Goal: Task Accomplishment & Management: Use online tool/utility

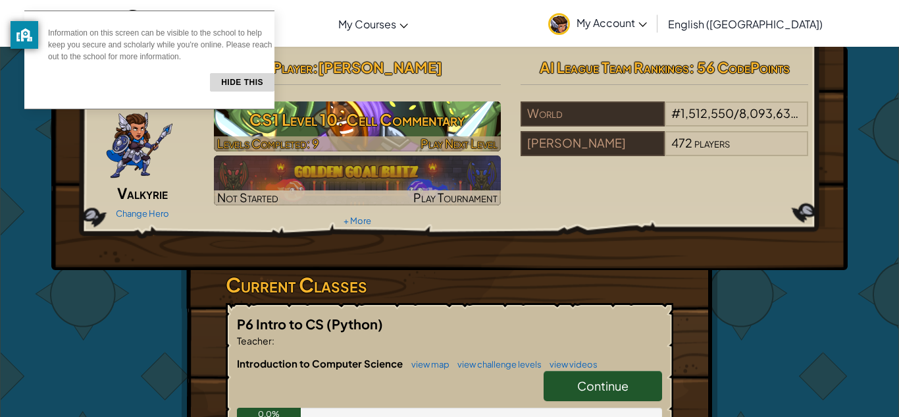
click at [333, 125] on h3 "CS1 Level 10: Cell Commentary" at bounding box center [358, 120] width 288 height 30
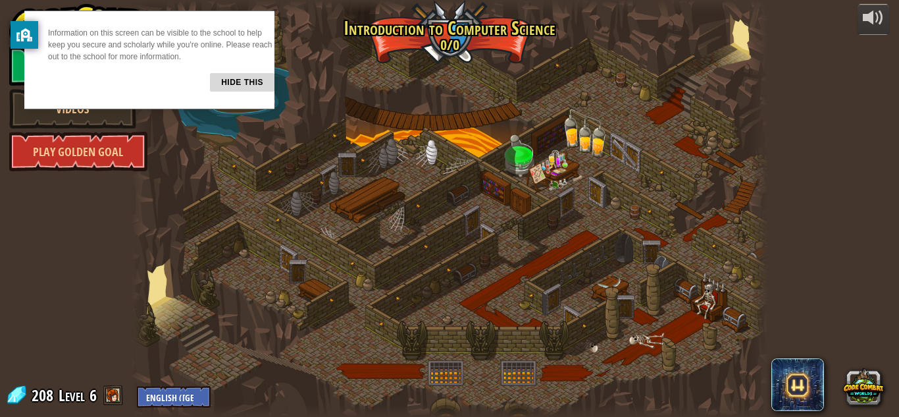
click at [236, 74] on button "Hide this" at bounding box center [242, 82] width 65 height 18
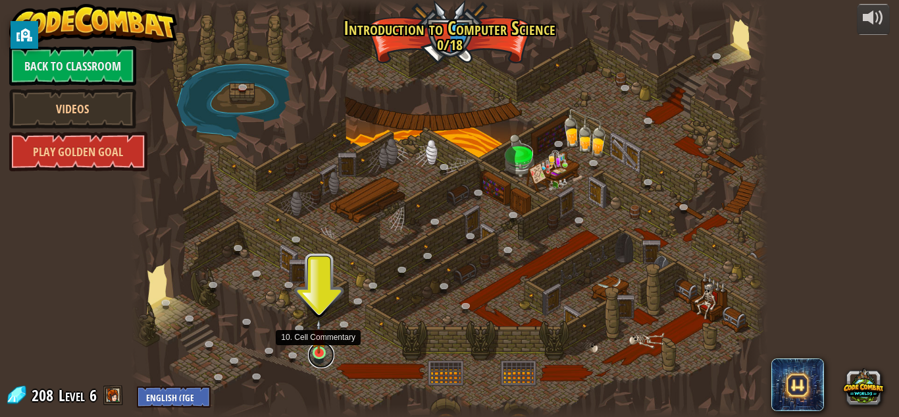
click at [321, 356] on link at bounding box center [321, 355] width 26 height 26
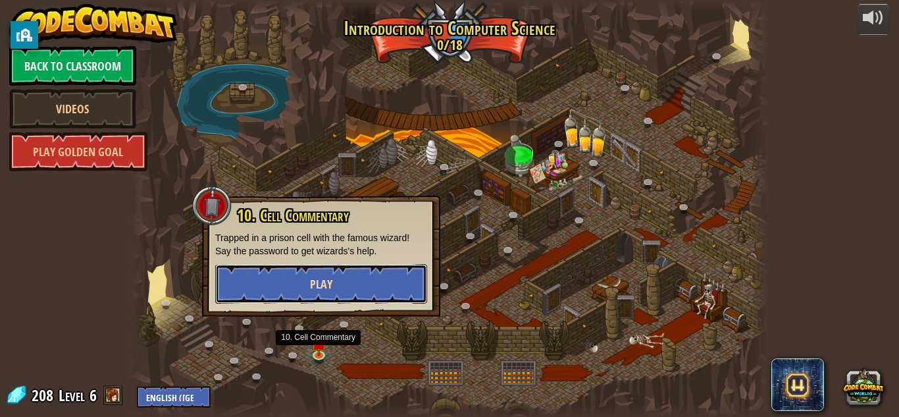
click at [292, 284] on button "Play" at bounding box center [321, 283] width 212 height 39
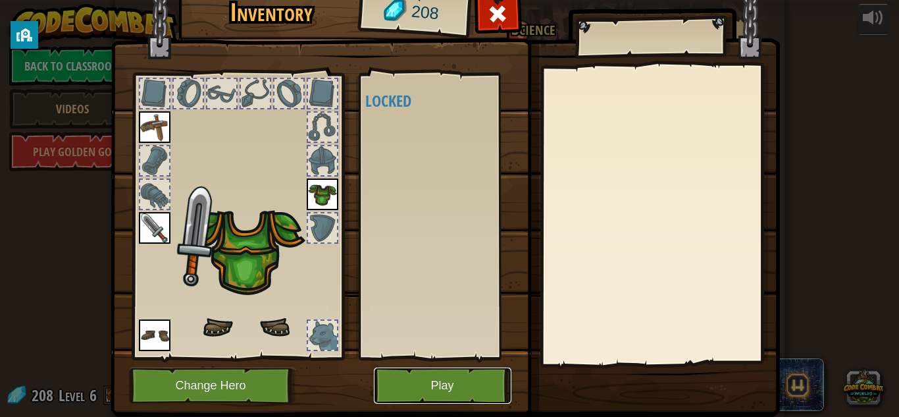
click at [427, 380] on button "Play" at bounding box center [443, 385] width 138 height 36
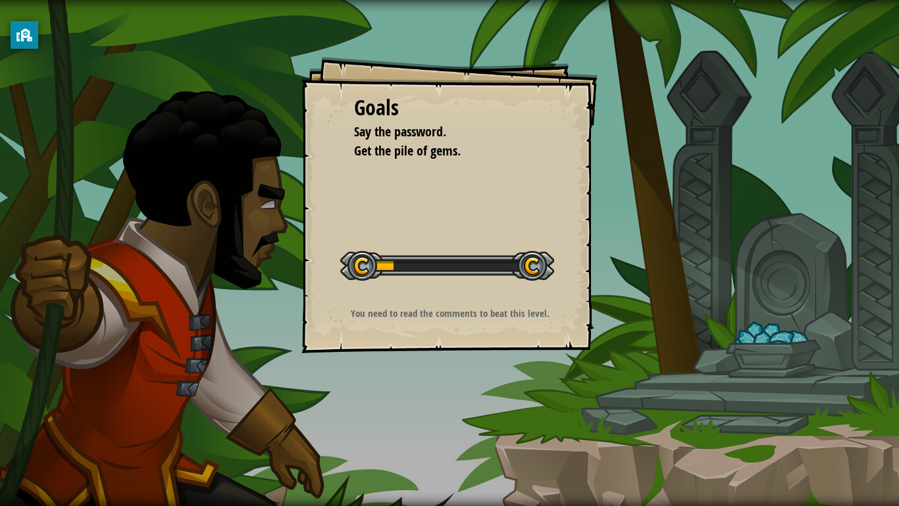
click at [426, 416] on div "Goals Say the password. Get the pile of gems. Start Level Error loading from se…" at bounding box center [449, 253] width 899 height 506
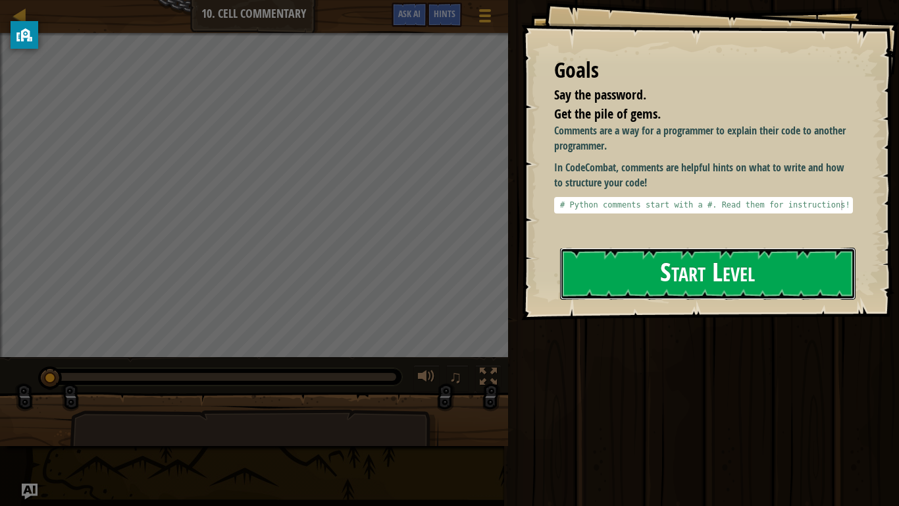
click at [600, 249] on button "Start Level" at bounding box center [708, 274] width 296 height 52
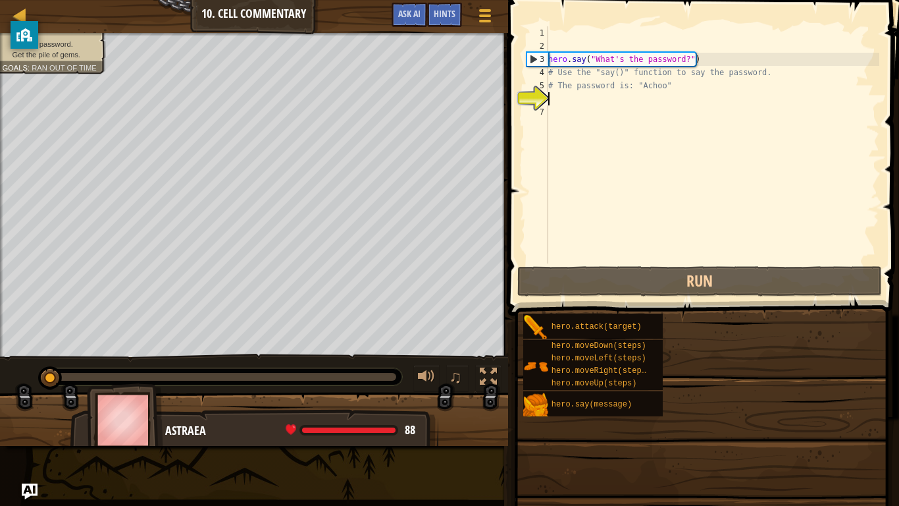
click at [504, 249] on div at bounding box center [503, 253] width 2 height 506
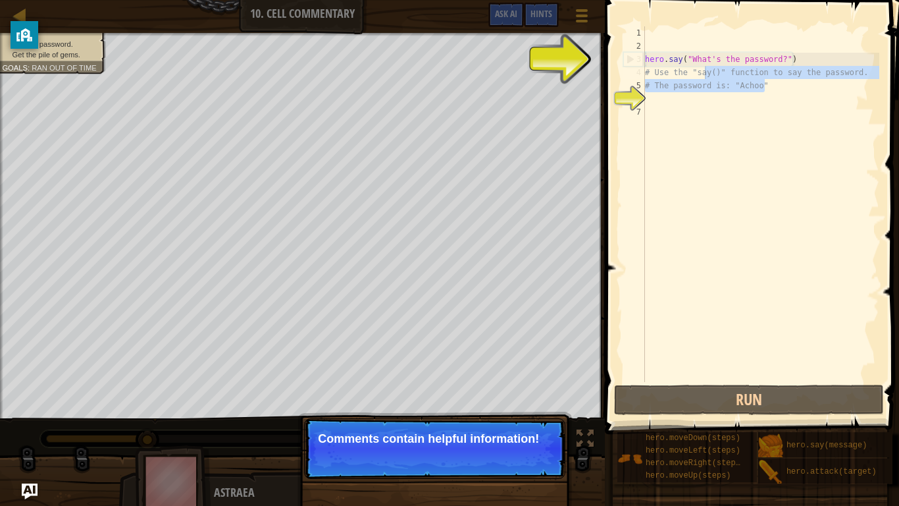
drag, startPoint x: 774, startPoint y: 87, endPoint x: 648, endPoint y: 59, distance: 128.9
click at [648, 59] on div "hero . say ( "What's the password?" ) # Use the "say()" function to say the pas…" at bounding box center [760, 217] width 237 height 382
type textarea "hero.say("What's the password?") # Use the "say()" function to say the password."
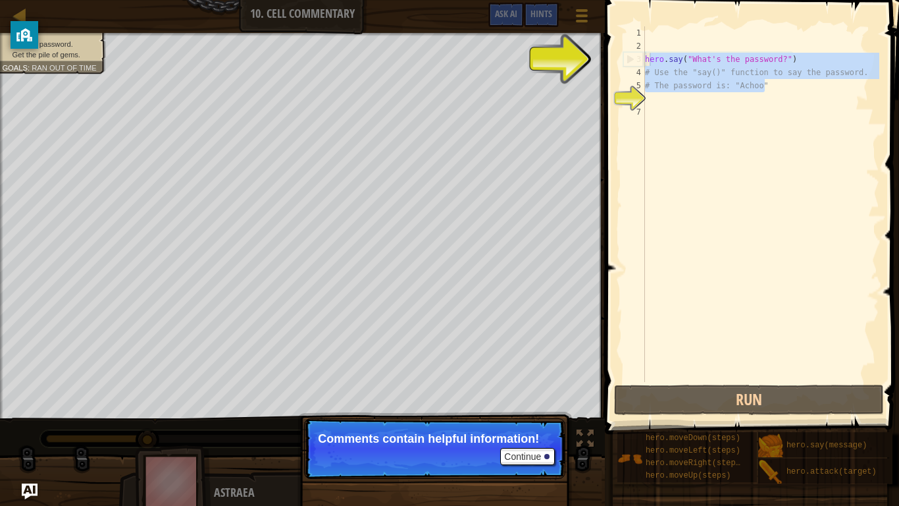
click at [811, 226] on div "hero . say ( "What's the password?" ) # Use the "say()" function to say the pas…" at bounding box center [760, 217] width 237 height 382
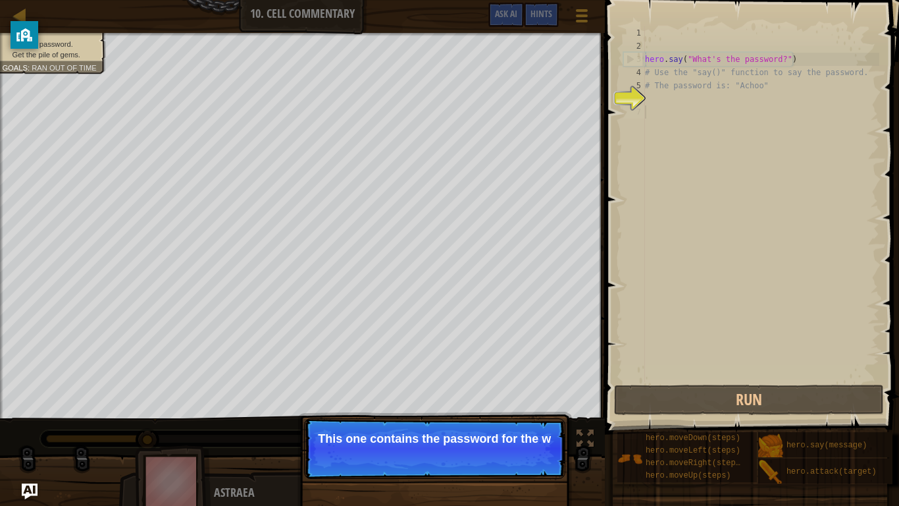
click at [542, 416] on p "Continue This one contains the password for the w" at bounding box center [434, 448] width 261 height 61
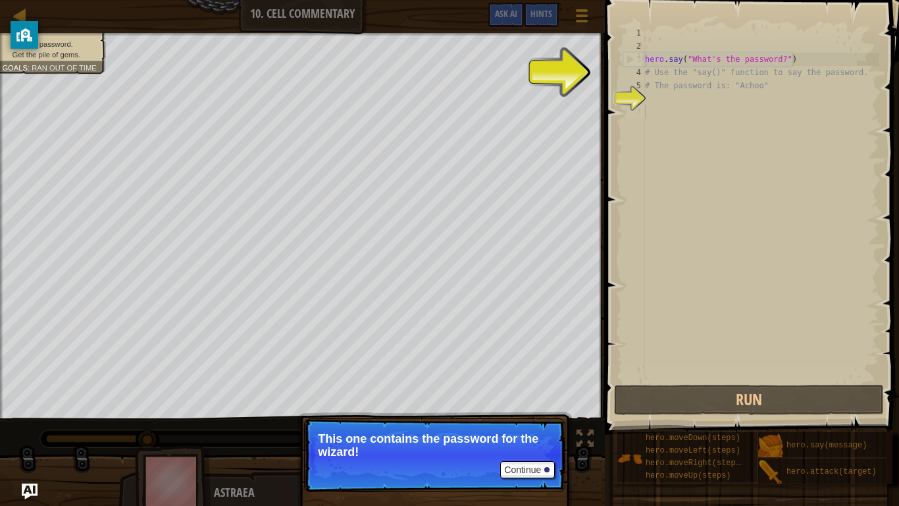
click at [542, 416] on p "This one contains the password for the wizard!" at bounding box center [435, 445] width 234 height 26
click at [540, 416] on div "Continue This one contains the password for the wizard!" at bounding box center [435, 515] width 275 height 195
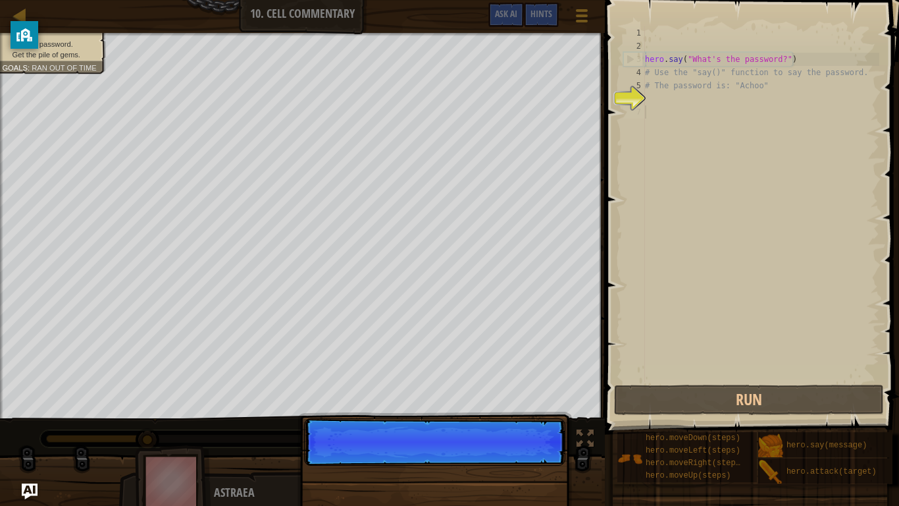
scroll to position [6, 0]
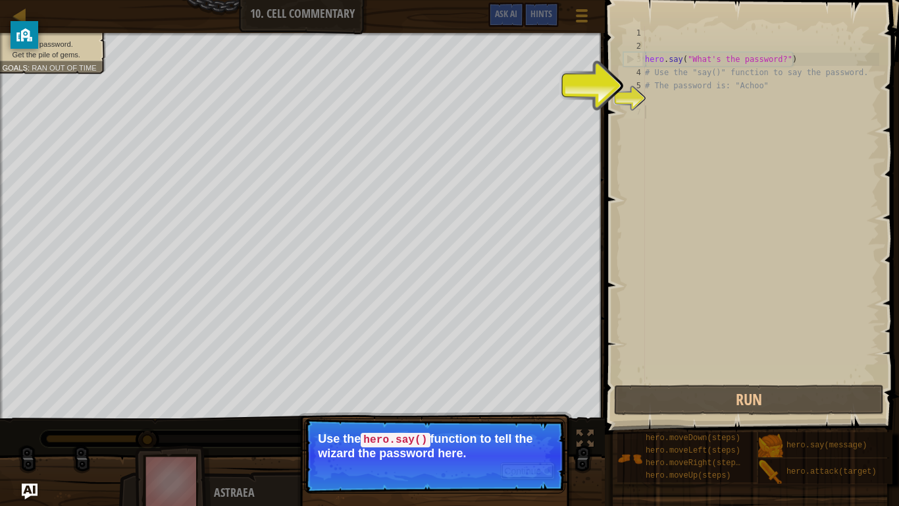
click at [537, 416] on button "Continue" at bounding box center [527, 470] width 55 height 17
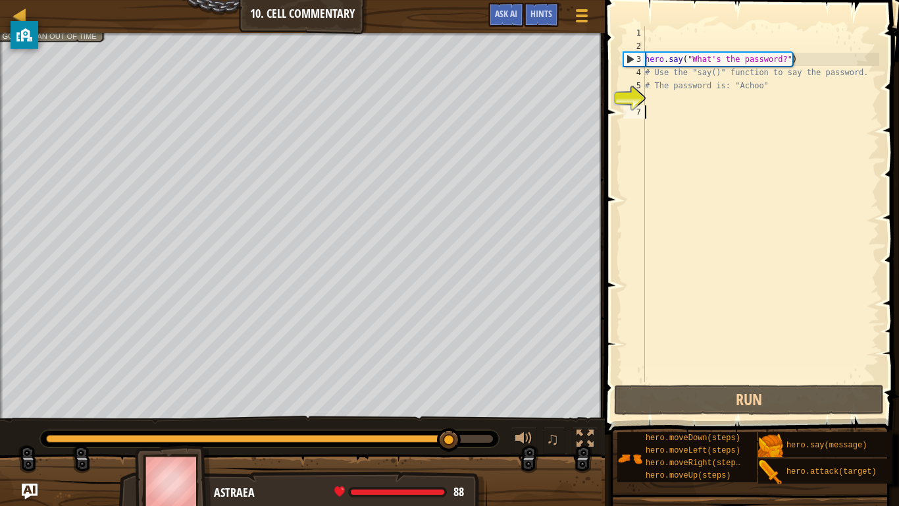
click at [750, 57] on div "hero . say ( "What's the password?" ) # Use the "say()" function to say the pas…" at bounding box center [760, 217] width 237 height 382
click at [787, 61] on div "hero . say ( "What's the password?" ) # Use the "say()" function to say the pas…" at bounding box center [760, 217] width 237 height 382
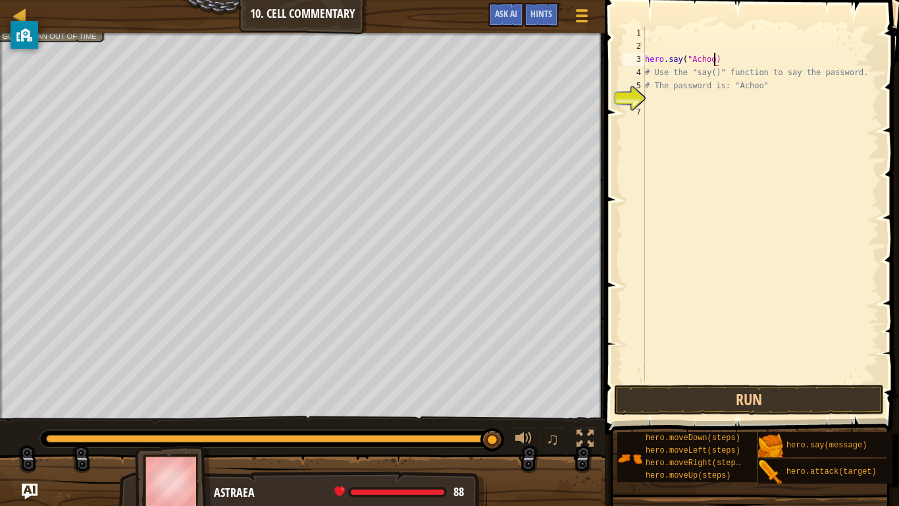
scroll to position [6, 11]
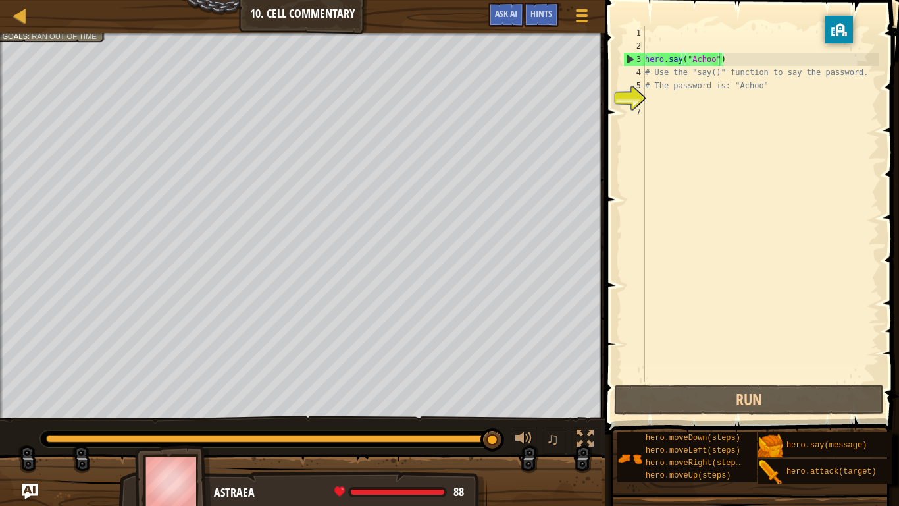
drag, startPoint x: 25, startPoint y: 34, endPoint x: 872, endPoint y: 40, distance: 846.6
click at [872, 0] on body "Map Introduction to Computer Science 10. Cell Commentary Game Menu Done Hints A…" at bounding box center [449, 0] width 899 height 0
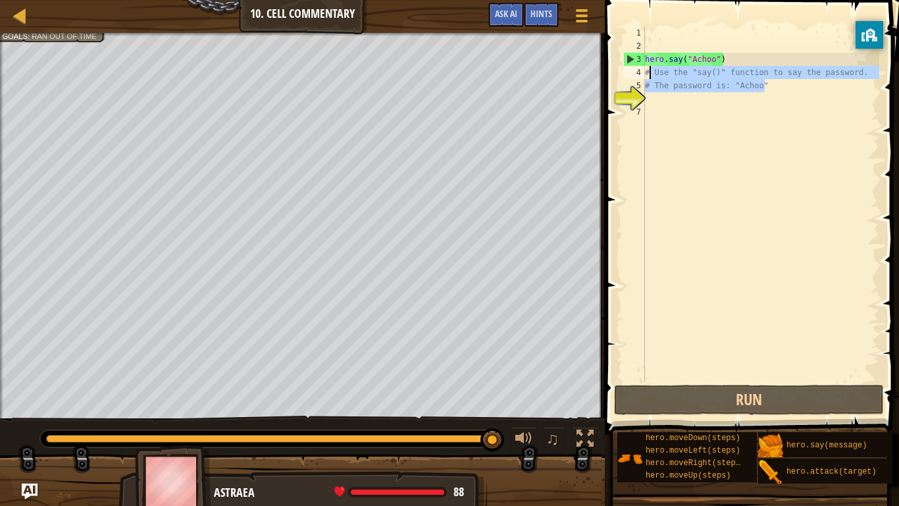
drag, startPoint x: 779, startPoint y: 87, endPoint x: 650, endPoint y: 70, distance: 130.7
click at [650, 70] on div "hero . say ( "Achoo" ) # Use the "say()" function to say the password. # The pa…" at bounding box center [760, 217] width 237 height 382
type textarea "#"
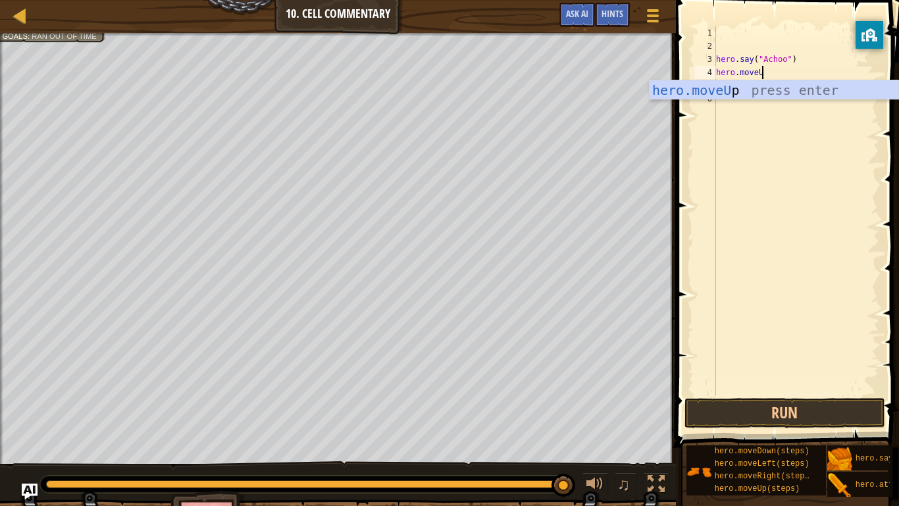
scroll to position [6, 6]
type textarea "hero.moveUp"
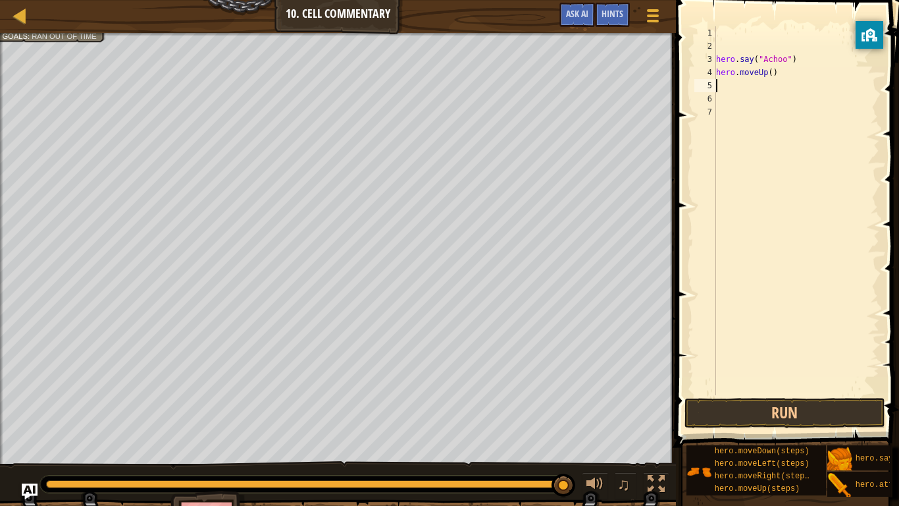
click at [770, 72] on div "hero . say ( "Achoo" ) hero . moveUp ( )" at bounding box center [797, 223] width 166 height 395
type textarea "hero.moveUp(1)"
drag, startPoint x: 793, startPoint y: 77, endPoint x: 743, endPoint y: 74, distance: 50.1
click at [743, 74] on div "hero . say ( "Achoo" ) hero . moveUp ( 1 )" at bounding box center [797, 223] width 166 height 395
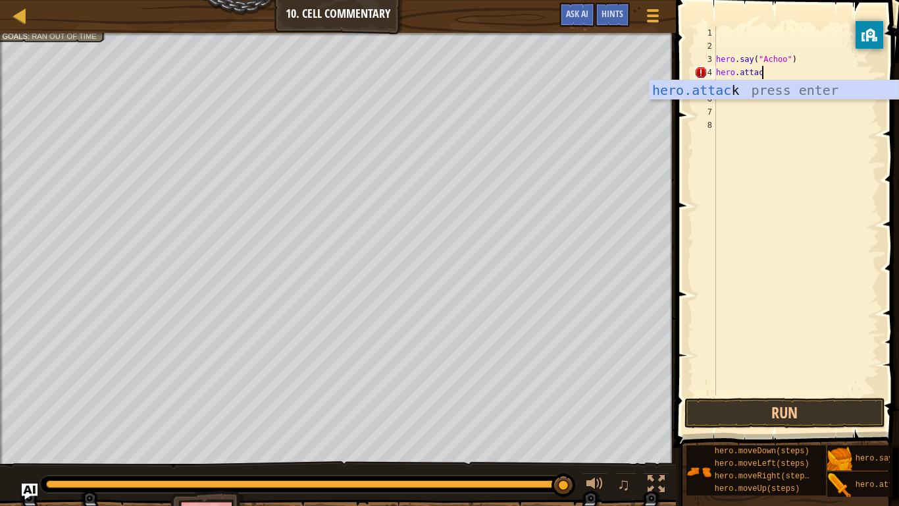
scroll to position [6, 7]
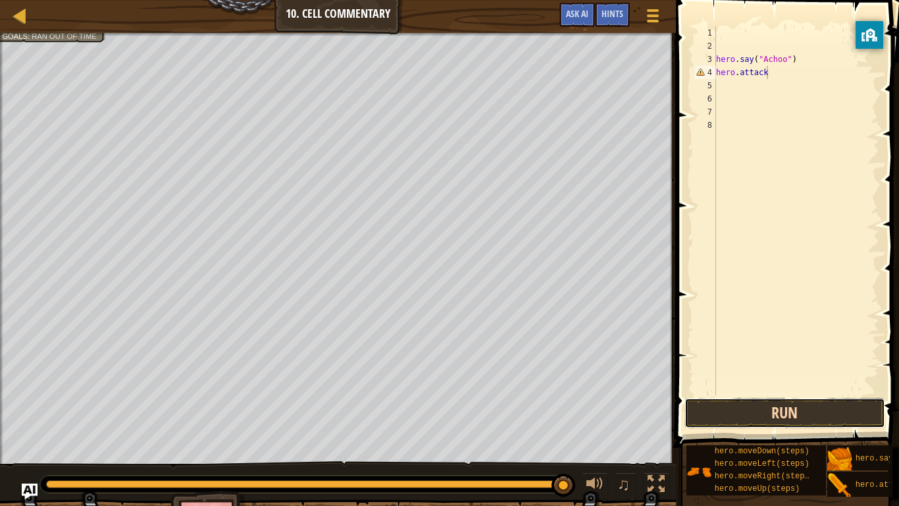
click at [795, 411] on button "Run" at bounding box center [785, 413] width 201 height 30
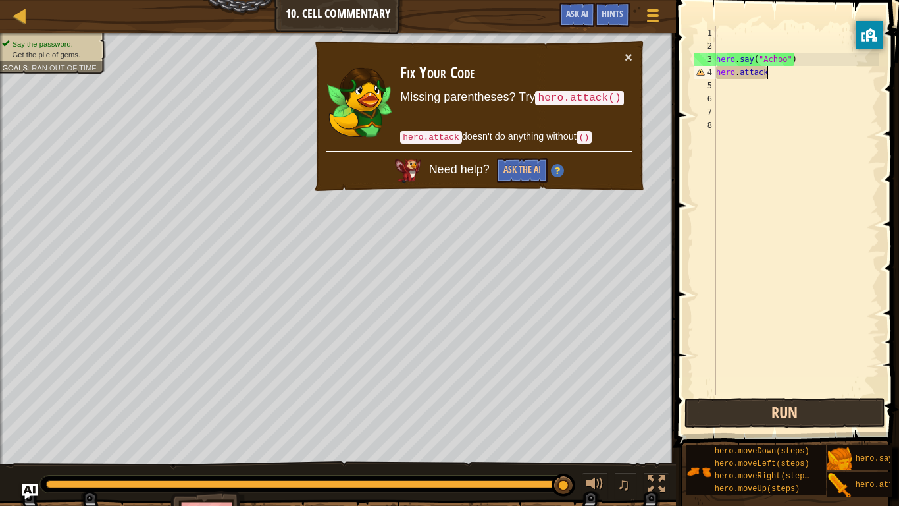
scroll to position [6, 7]
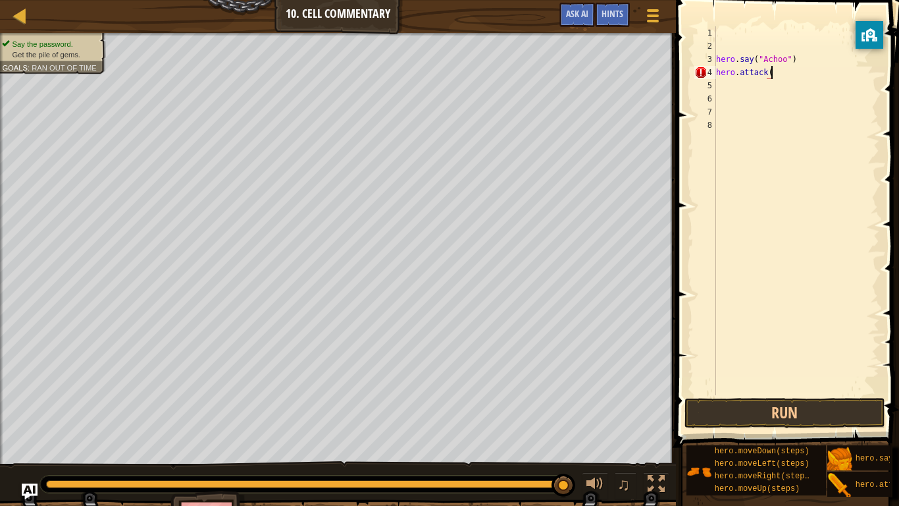
click at [772, 78] on div "hero . say ( "Achoo" ) hero . attack (" at bounding box center [797, 223] width 166 height 395
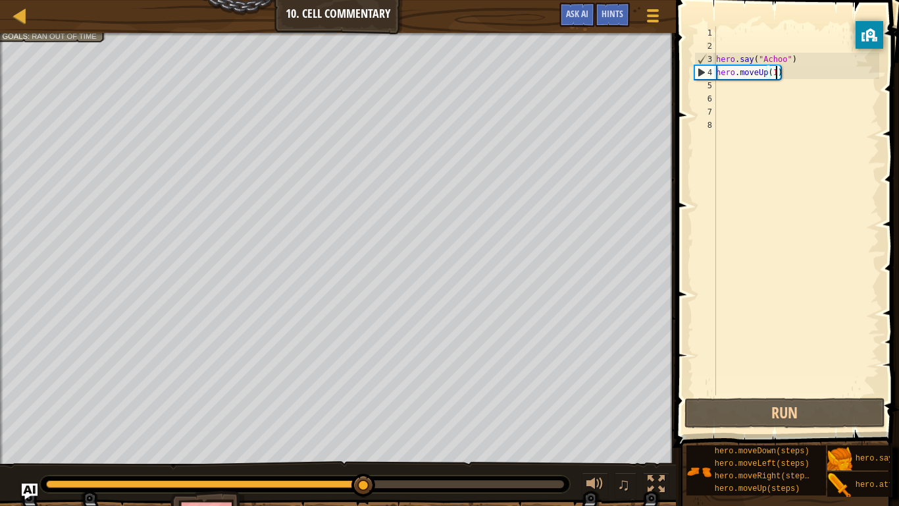
click at [777, 72] on div "hero . say ( "Achoo" ) hero . moveUp ( 1 )" at bounding box center [797, 223] width 166 height 395
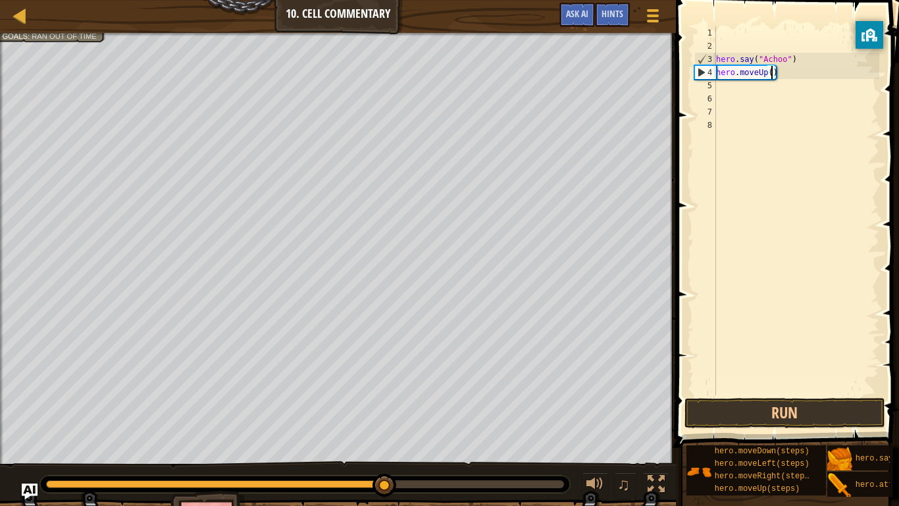
type textarea "hero.moveUp(2)"
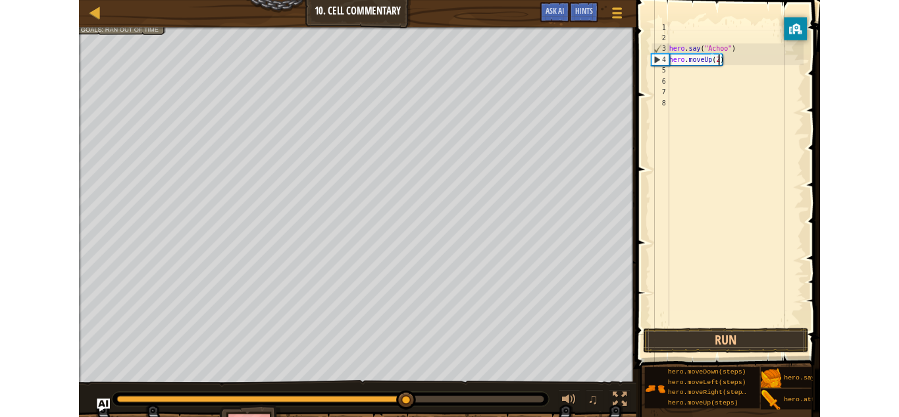
scroll to position [6, 0]
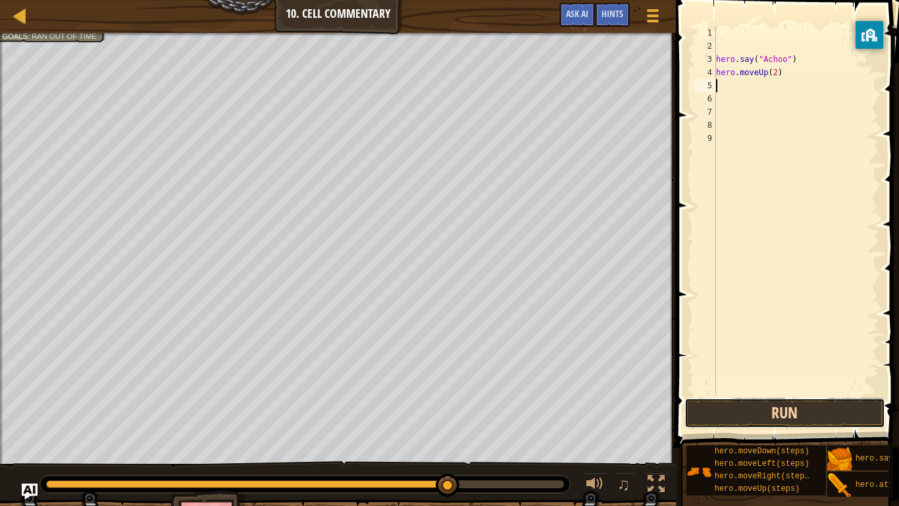
click at [786, 405] on button "Run" at bounding box center [785, 413] width 201 height 30
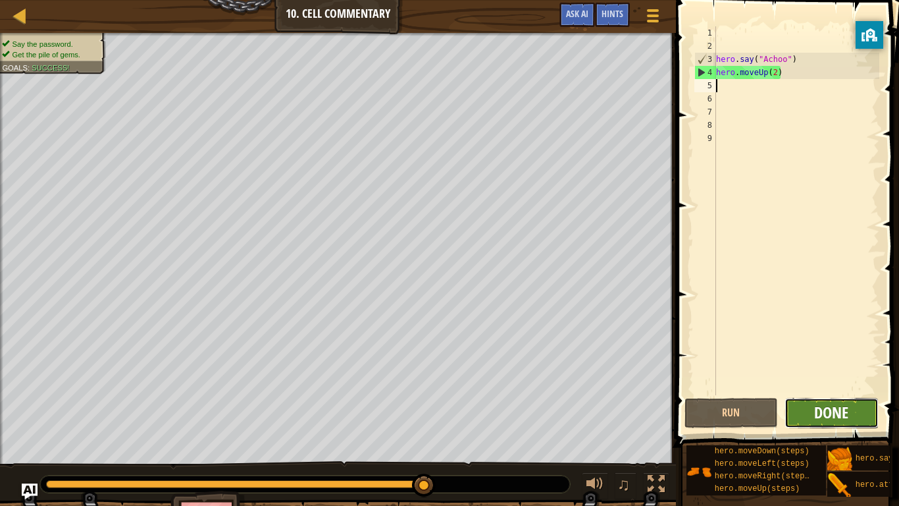
click at [844, 416] on span "Done" at bounding box center [831, 412] width 34 height 21
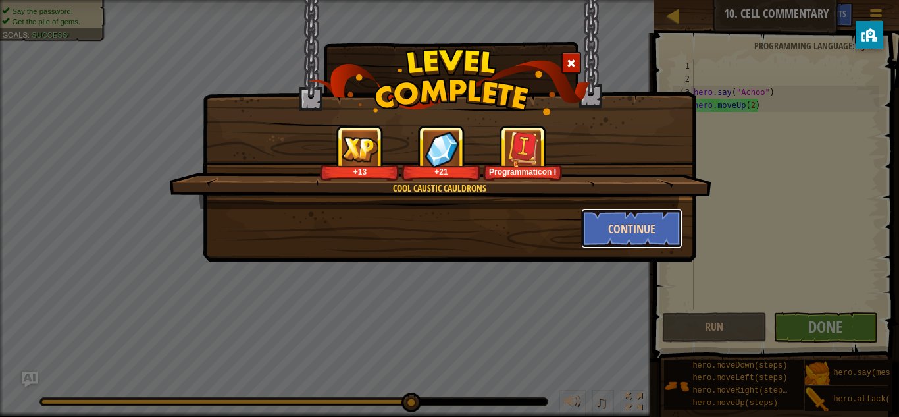
click at [634, 222] on button "Continue" at bounding box center [632, 228] width 102 height 39
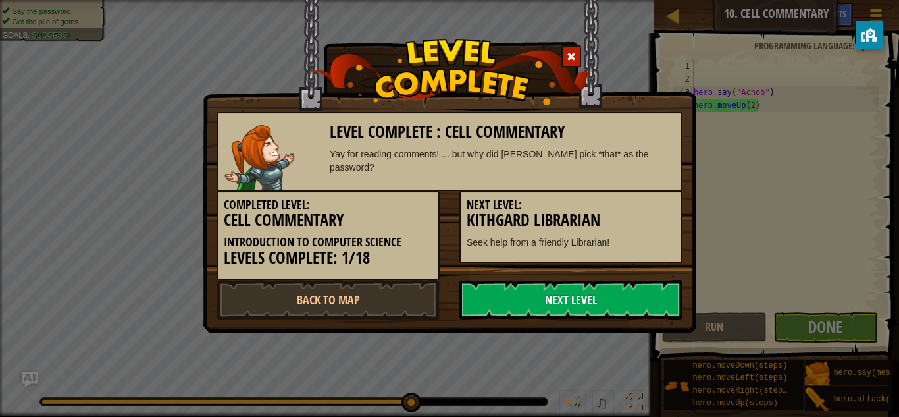
click at [565, 313] on link "Next Level" at bounding box center [570, 299] width 223 height 39
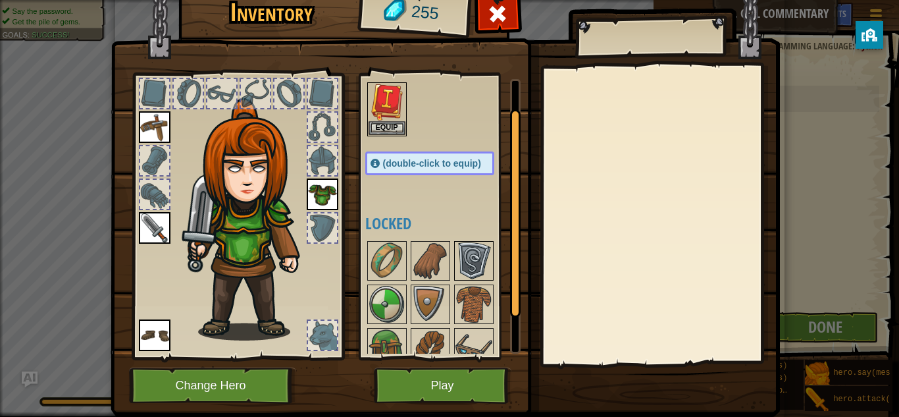
scroll to position [40, 0]
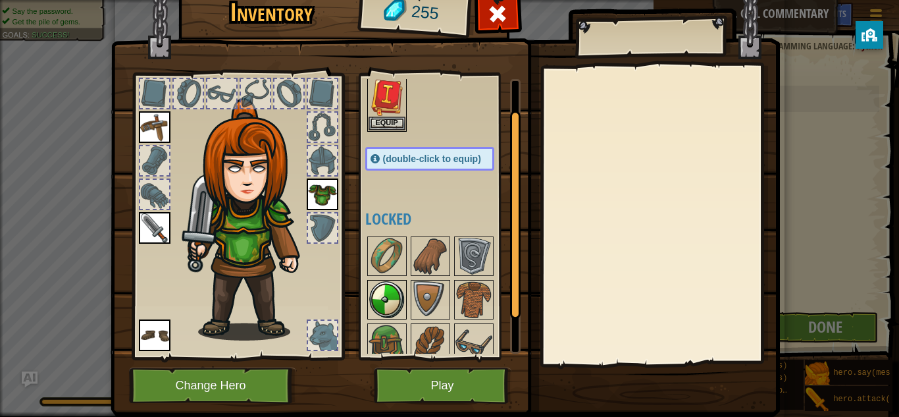
click at [388, 299] on img at bounding box center [387, 299] width 37 height 37
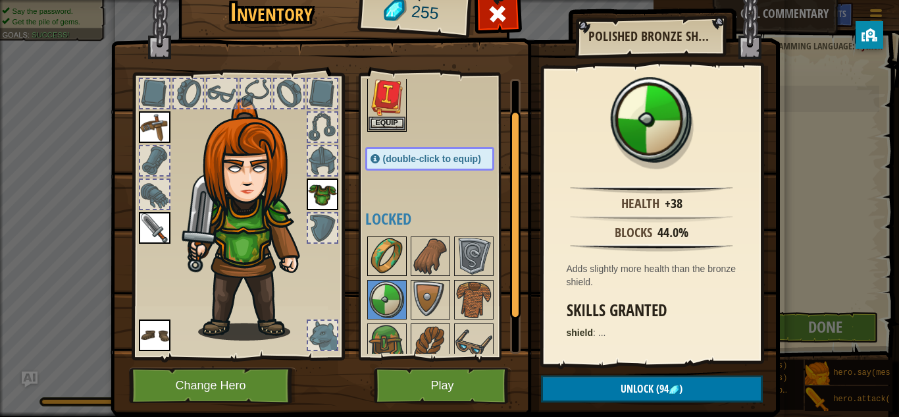
click at [387, 258] on img at bounding box center [387, 256] width 37 height 37
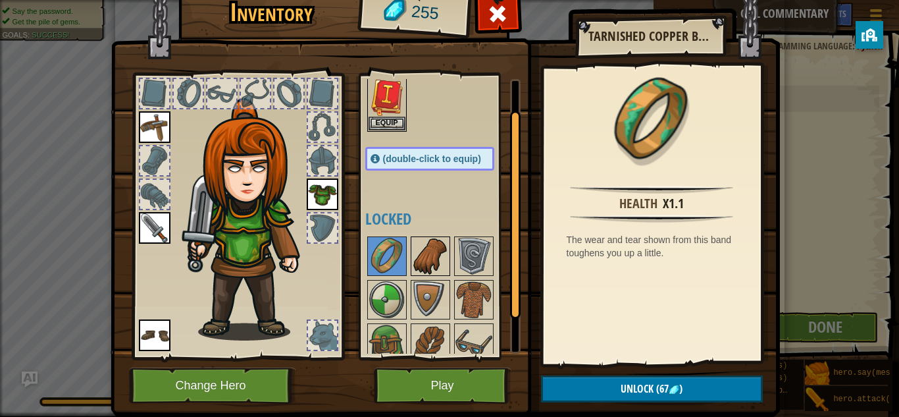
click at [414, 261] on img at bounding box center [430, 256] width 37 height 37
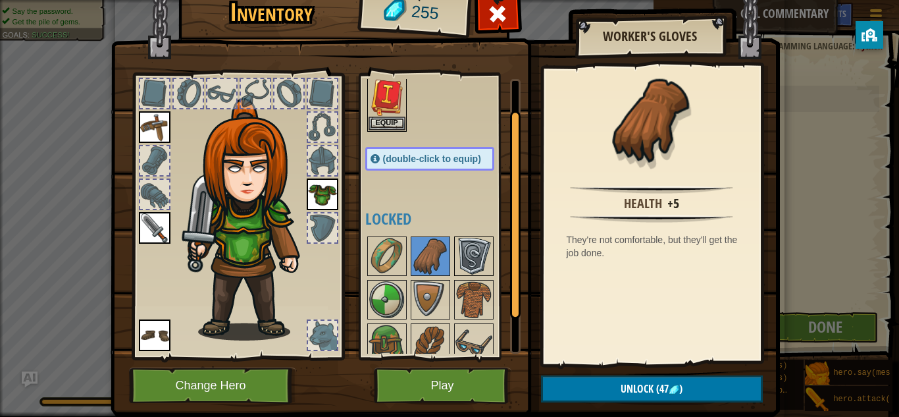
click at [465, 258] on img at bounding box center [474, 256] width 37 height 37
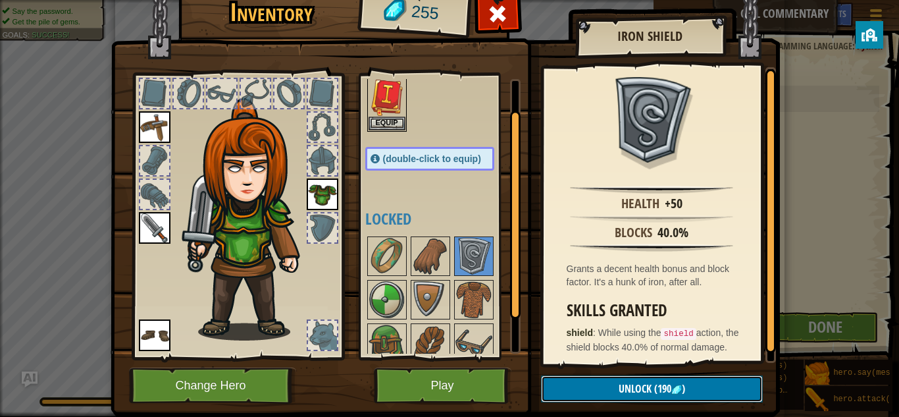
click at [627, 391] on span "Unlock" at bounding box center [635, 388] width 33 height 14
click at [626, 389] on button "Confirm" at bounding box center [652, 388] width 222 height 27
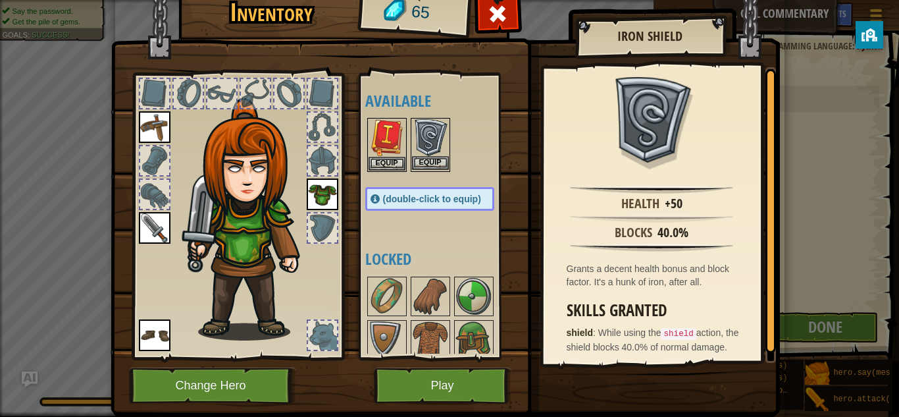
click at [421, 154] on img at bounding box center [430, 137] width 37 height 37
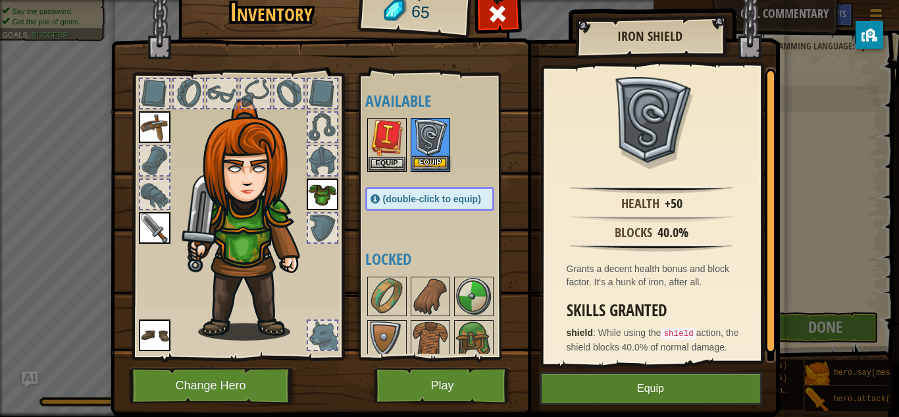
click at [421, 154] on img at bounding box center [430, 137] width 37 height 37
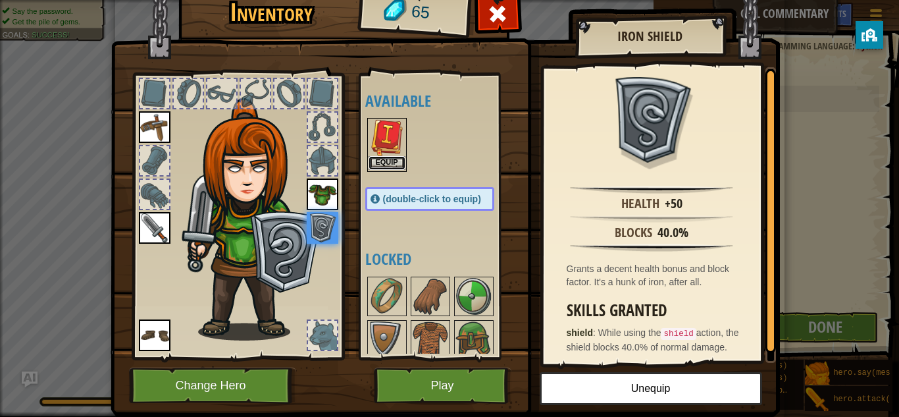
click at [386, 161] on button "Equip" at bounding box center [387, 163] width 37 height 14
click at [386, 275] on div at bounding box center [442, 362] width 155 height 174
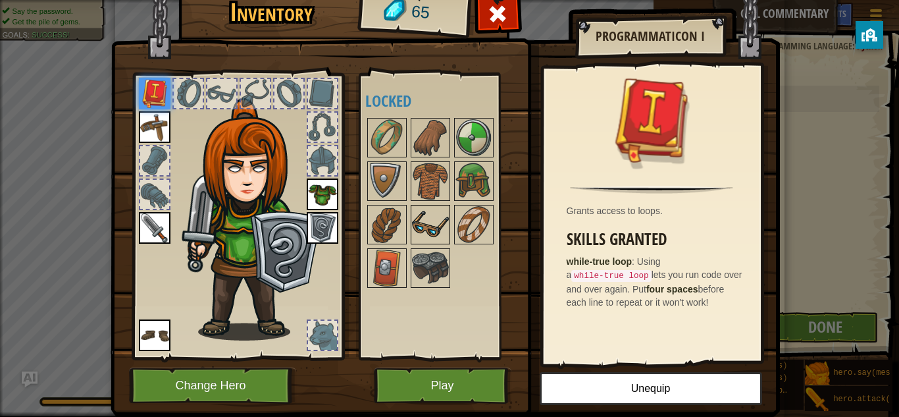
click at [421, 224] on img at bounding box center [430, 224] width 37 height 37
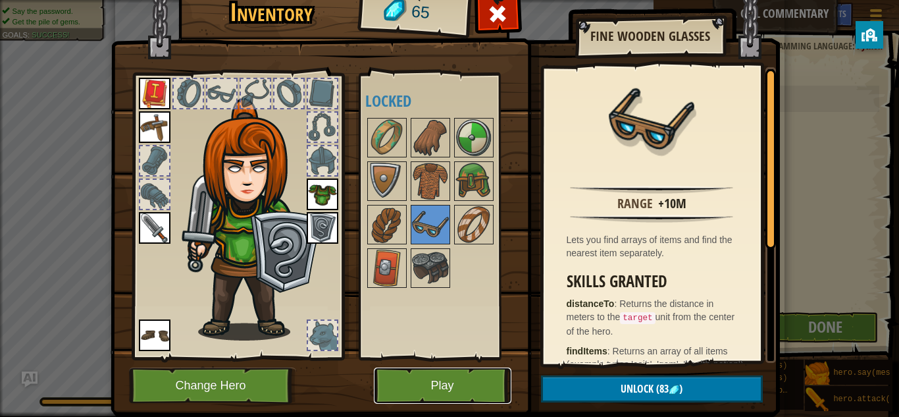
click at [440, 373] on button "Play" at bounding box center [443, 385] width 138 height 36
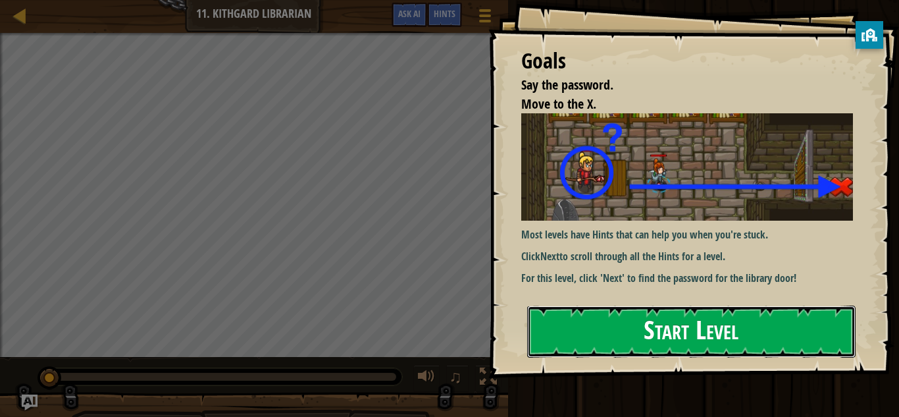
click at [654, 324] on button "Start Level" at bounding box center [691, 331] width 328 height 52
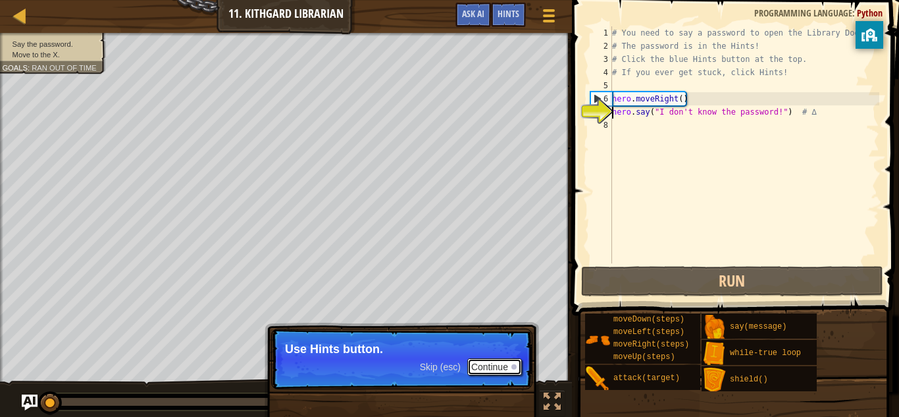
click at [496, 361] on button "Continue" at bounding box center [494, 366] width 55 height 17
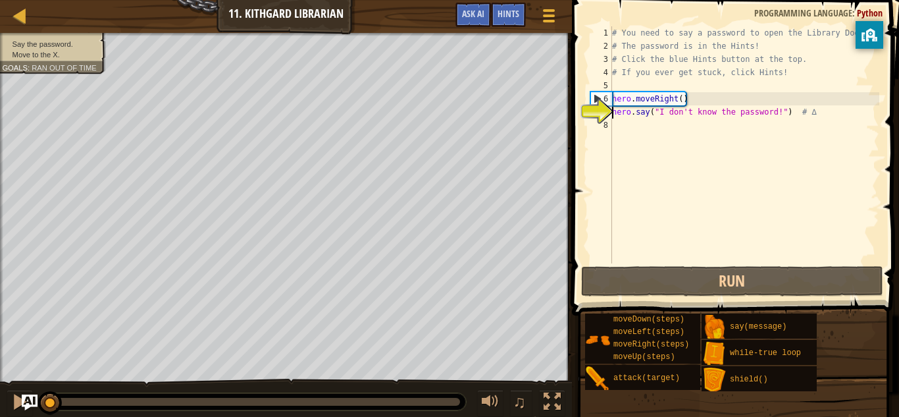
click at [682, 97] on div "# You need to say a password to open the Library Door! # The password is in the…" at bounding box center [745, 157] width 270 height 263
type textarea "hero.moveRight(1)"
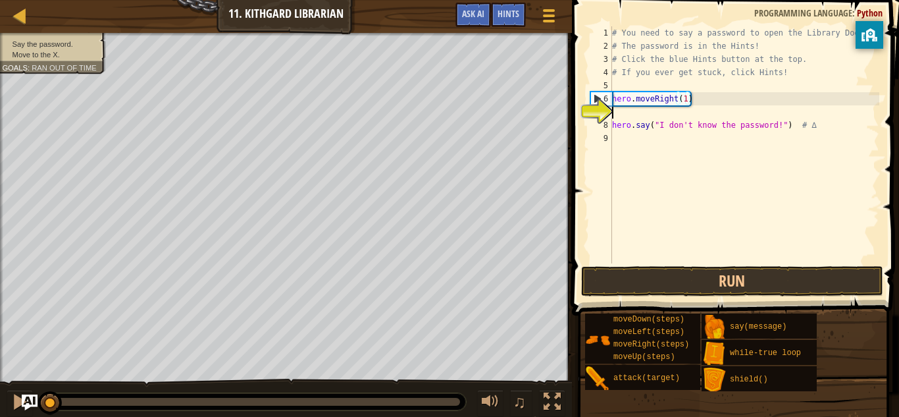
scroll to position [6, 0]
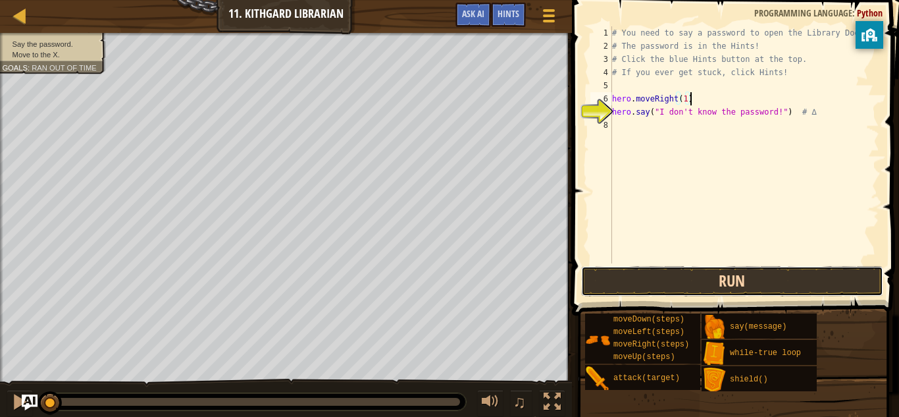
click at [629, 282] on button "Run" at bounding box center [732, 281] width 302 height 30
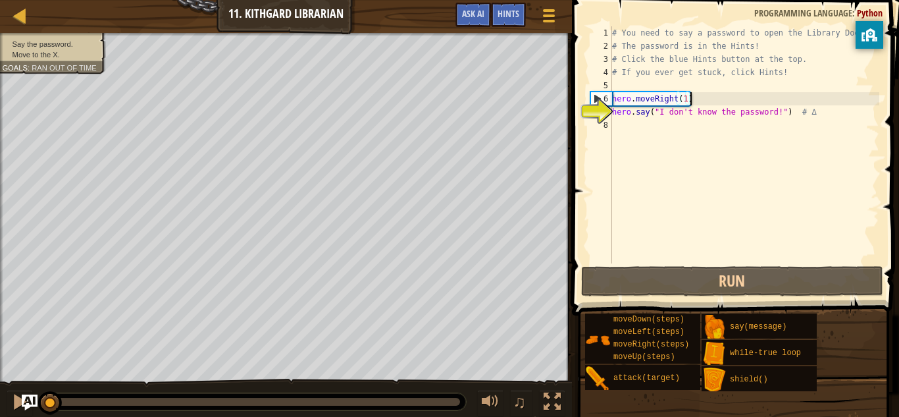
click at [790, 116] on div "# You need to say a password to open the Library Door! # The password is in the…" at bounding box center [745, 157] width 270 height 263
click at [761, 104] on div "# You need to say a password to open the Library Door! # The password is in the…" at bounding box center [745, 157] width 270 height 263
click at [778, 112] on div "# You need to say a password to open the Library Door! # The password is in the…" at bounding box center [745, 157] width 270 height 263
click at [501, 14] on span "Hints" at bounding box center [509, 13] width 22 height 13
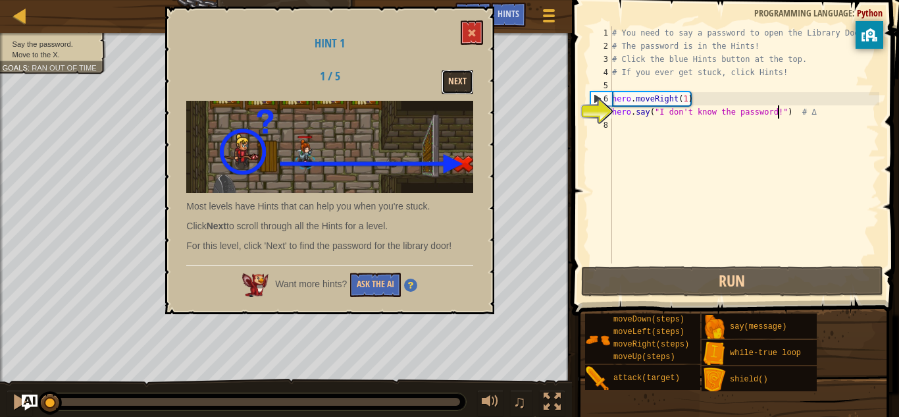
click at [458, 73] on button "Next" at bounding box center [458, 82] width 32 height 24
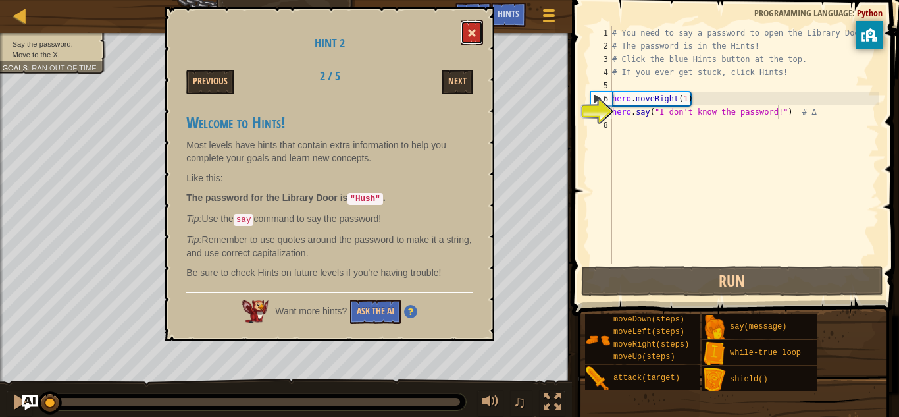
click at [479, 24] on button at bounding box center [472, 32] width 22 height 24
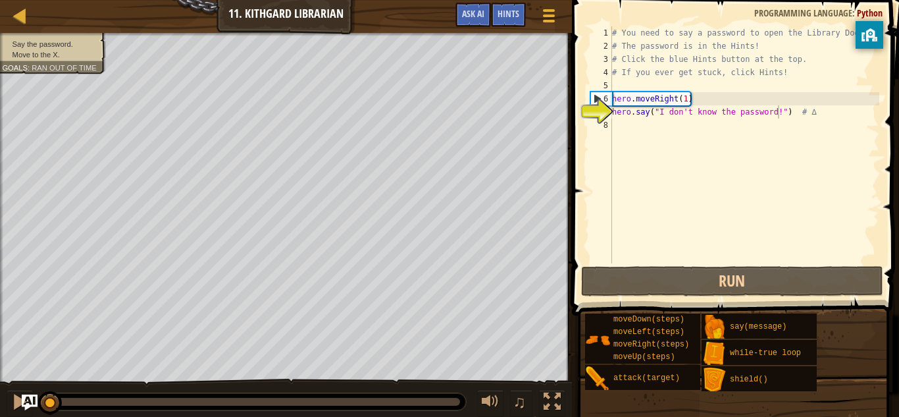
click at [775, 112] on div "# You need to say a password to open the Library Door! # The password is in the…" at bounding box center [745, 157] width 270 height 263
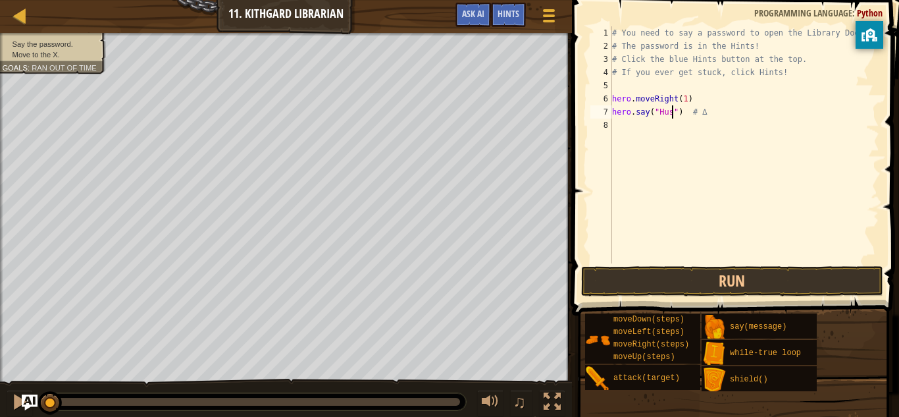
scroll to position [6, 9]
type textarea "hero.say("Hush") # ∆"
click at [644, 286] on button "Run" at bounding box center [732, 281] width 302 height 30
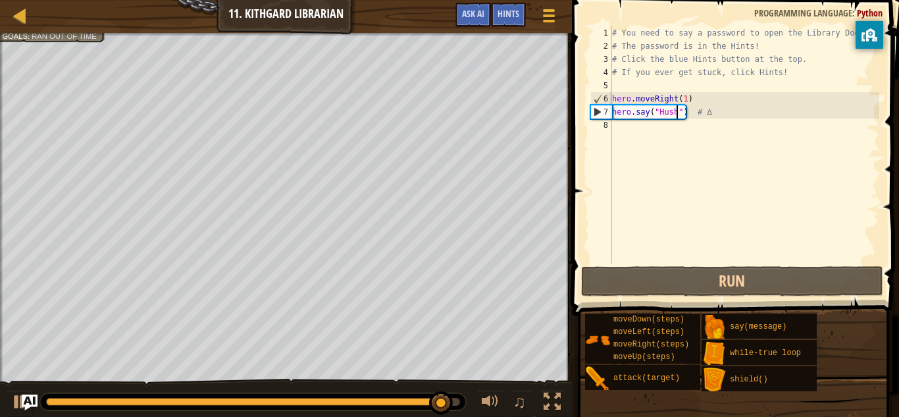
click at [689, 124] on div "# You need to say a password to open the Library Door! # The password is in the…" at bounding box center [745, 157] width 270 height 263
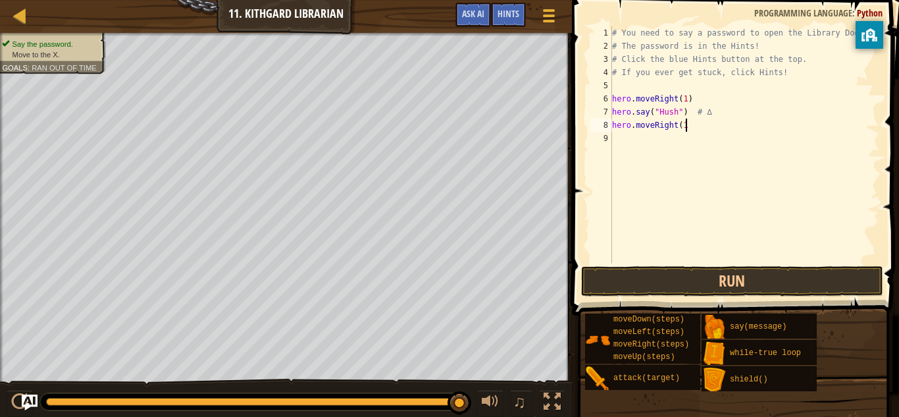
scroll to position [6, 11]
type textarea "hero.moveRight(1)"
click at [687, 282] on button "Run" at bounding box center [732, 281] width 302 height 30
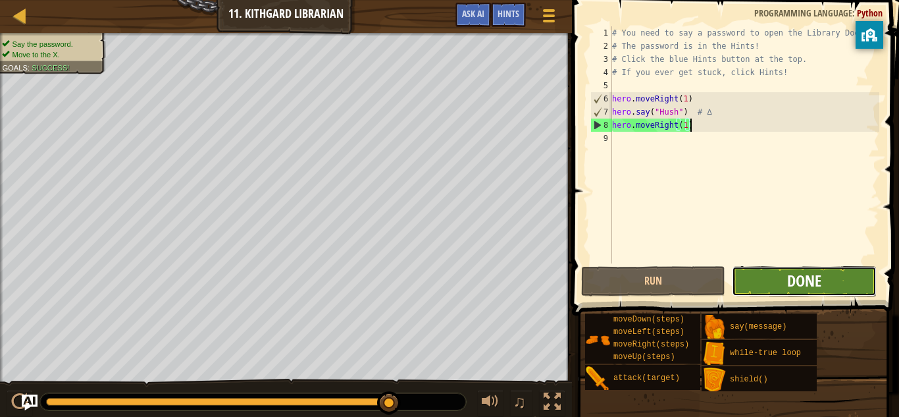
click at [797, 273] on span "Done" at bounding box center [804, 280] width 34 height 21
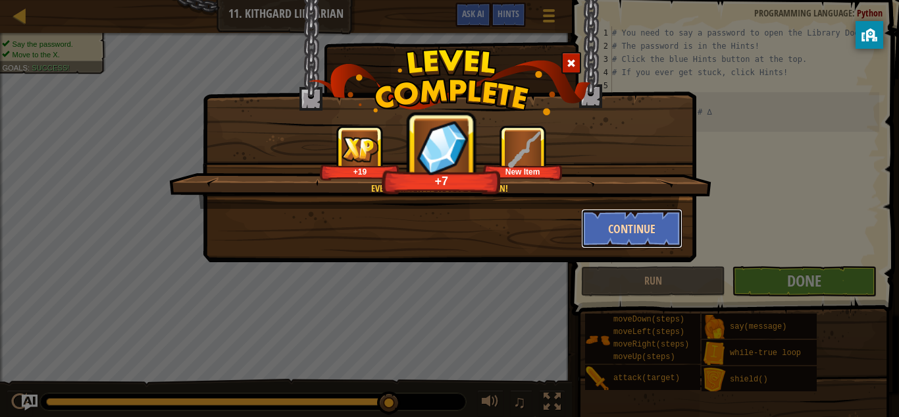
click at [626, 232] on button "Continue" at bounding box center [632, 228] width 102 height 39
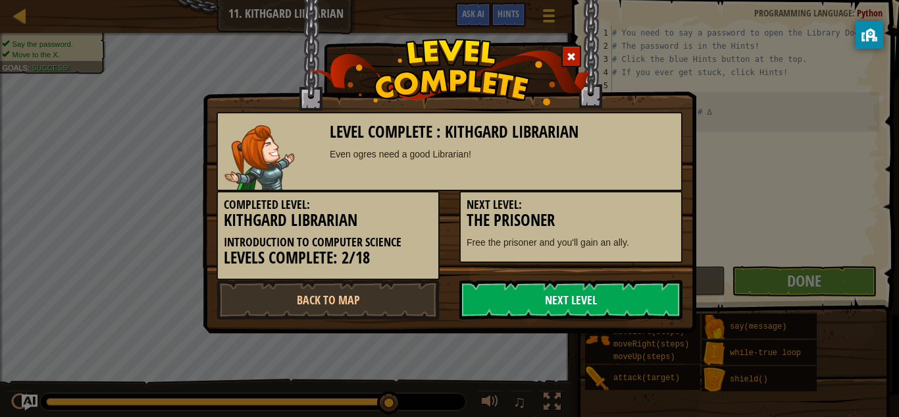
click at [573, 288] on link "Next Level" at bounding box center [570, 299] width 223 height 39
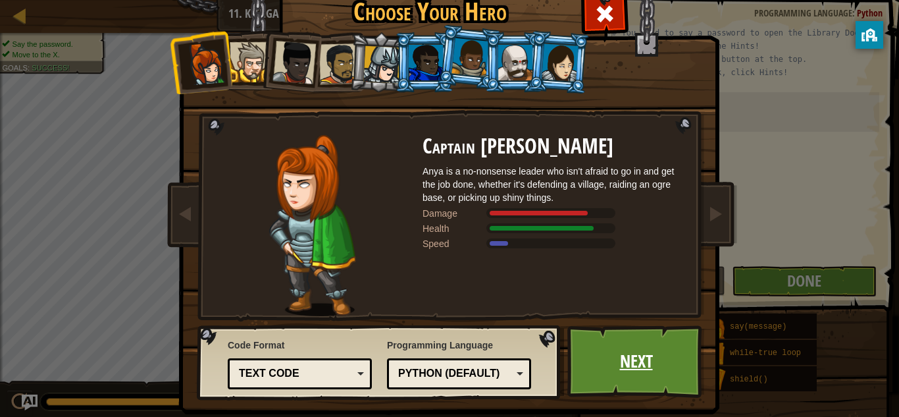
click at [608, 357] on link "Next" at bounding box center [636, 361] width 138 height 72
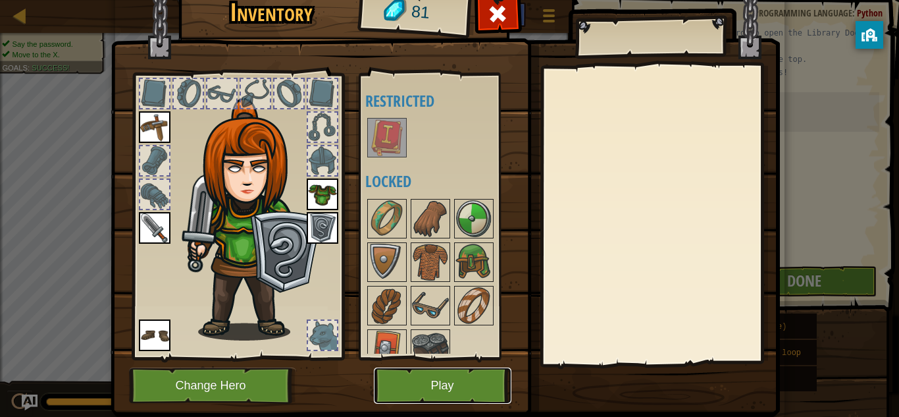
click at [456, 385] on button "Play" at bounding box center [443, 385] width 138 height 36
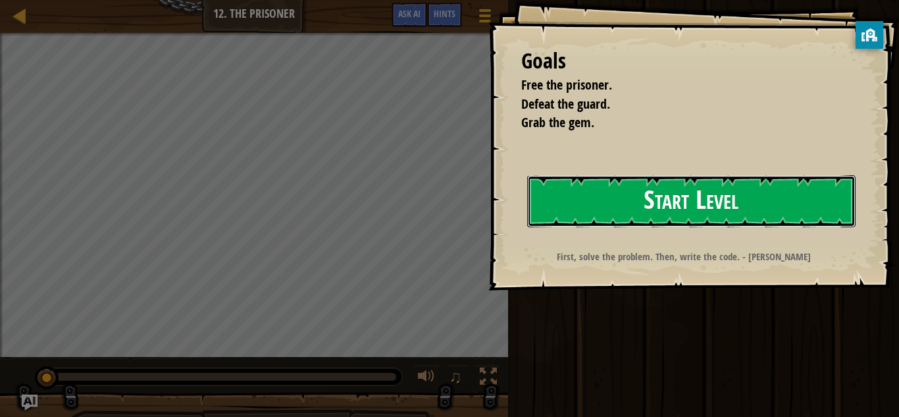
click at [719, 191] on button "Start Level" at bounding box center [691, 201] width 328 height 52
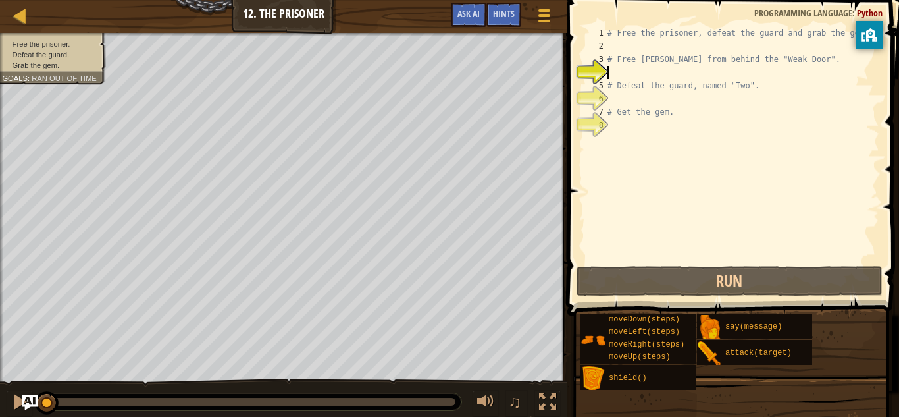
click at [617, 47] on div "# Free the prisoner, defeat the guard and grab the gem. # Free [PERSON_NAME] fr…" at bounding box center [742, 157] width 275 height 263
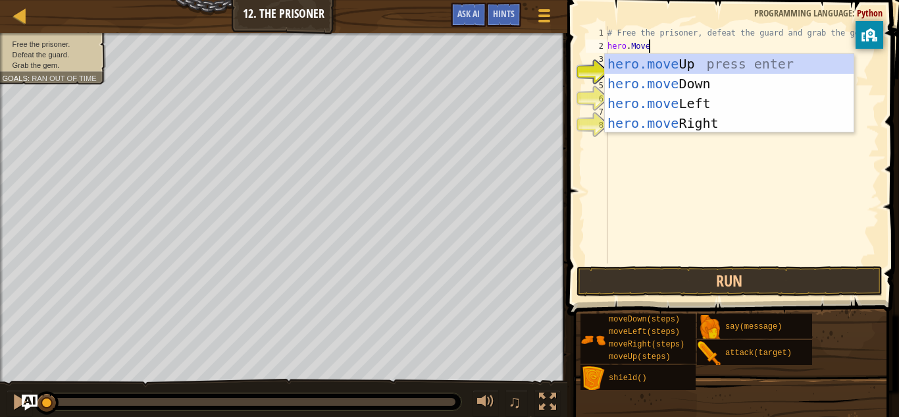
scroll to position [6, 5]
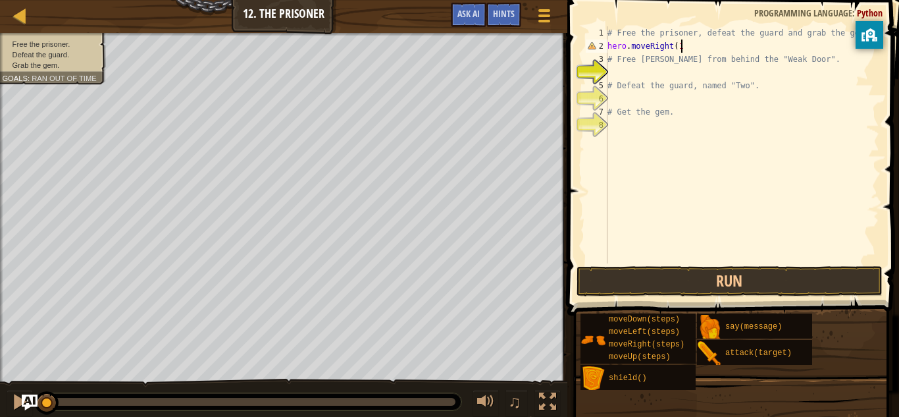
type textarea "hero.moveRight(1)"
click at [621, 66] on div "# Free the prisoner, defeat the guard and grab the gem. hero . moveRight ( 1 ) …" at bounding box center [742, 157] width 275 height 263
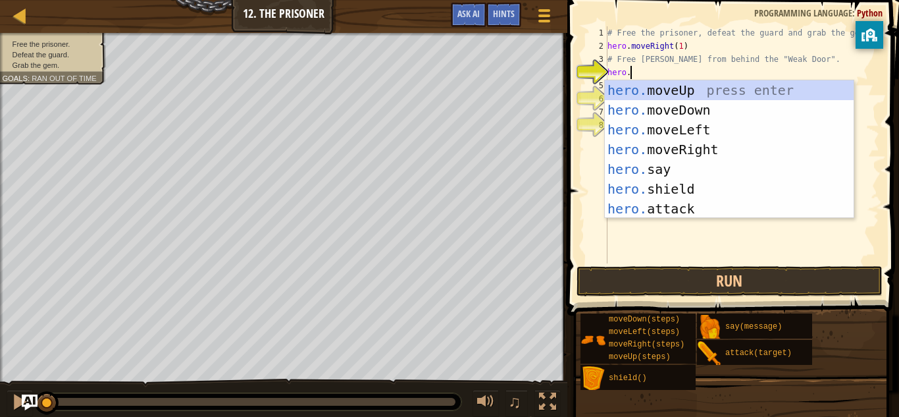
scroll to position [6, 3]
click at [494, 11] on span "Hints" at bounding box center [504, 13] width 22 height 13
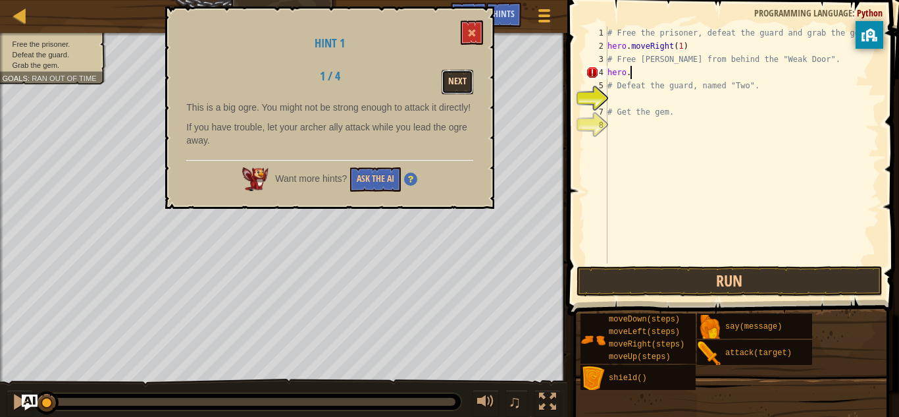
click at [460, 78] on button "Next" at bounding box center [458, 82] width 32 height 24
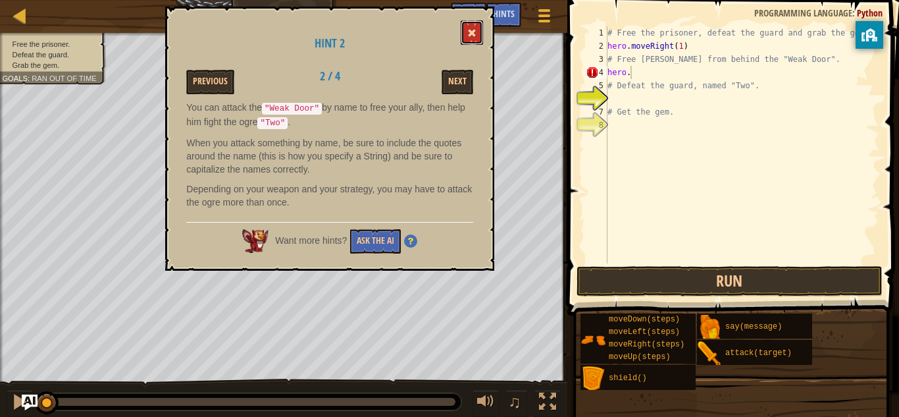
click at [464, 36] on button at bounding box center [472, 32] width 22 height 24
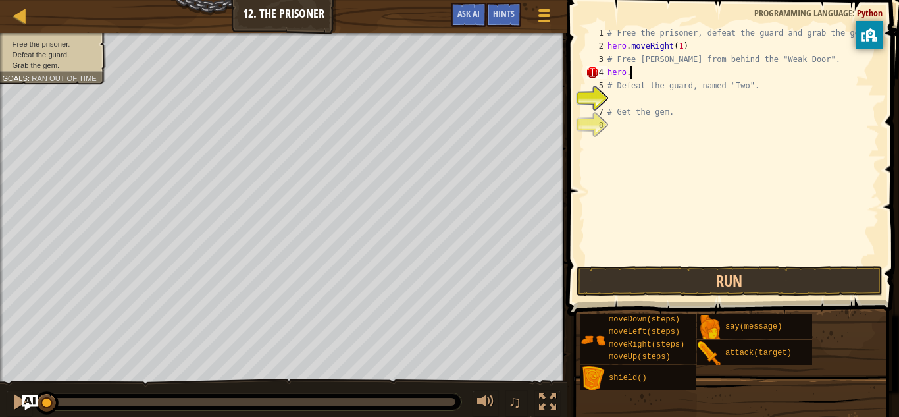
click at [639, 67] on div "# Free the prisoner, defeat the guard and grab the gem. hero . moveRight ( 1 ) …" at bounding box center [742, 157] width 275 height 263
type textarea "hero.say("Weak Door")"
click at [621, 93] on div "# Free the prisoner, defeat the guard and grab the gem. hero . moveRight ( 1 ) …" at bounding box center [742, 157] width 275 height 263
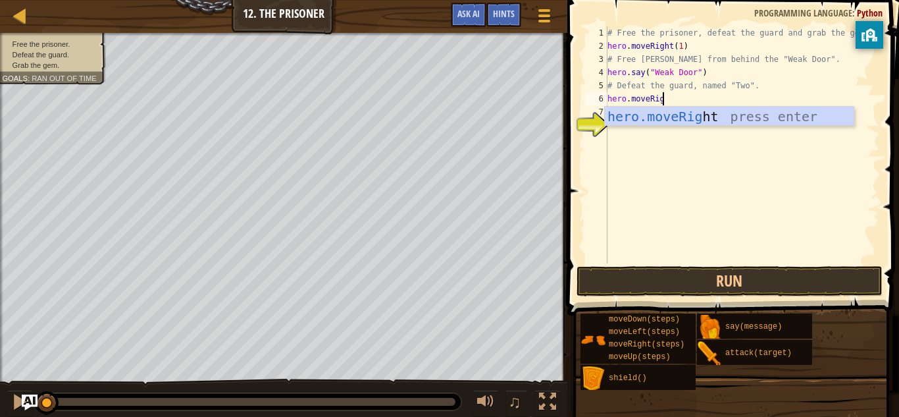
scroll to position [6, 9]
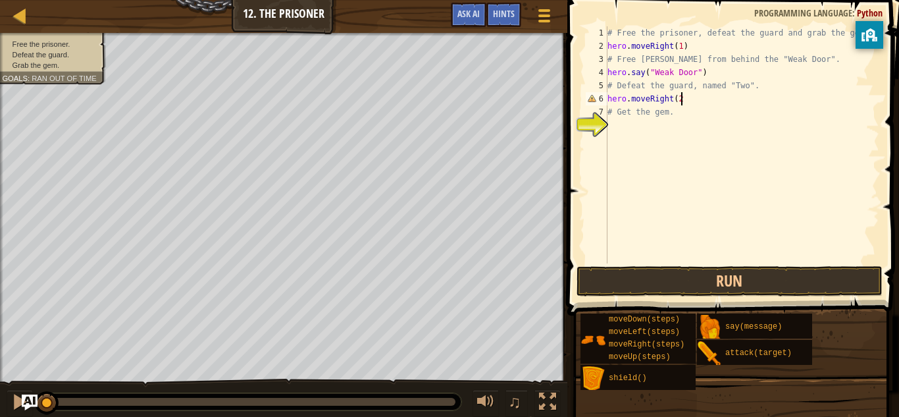
type textarea "hero.moveRight(2)"
type textarea "hero.moveDown(2)"
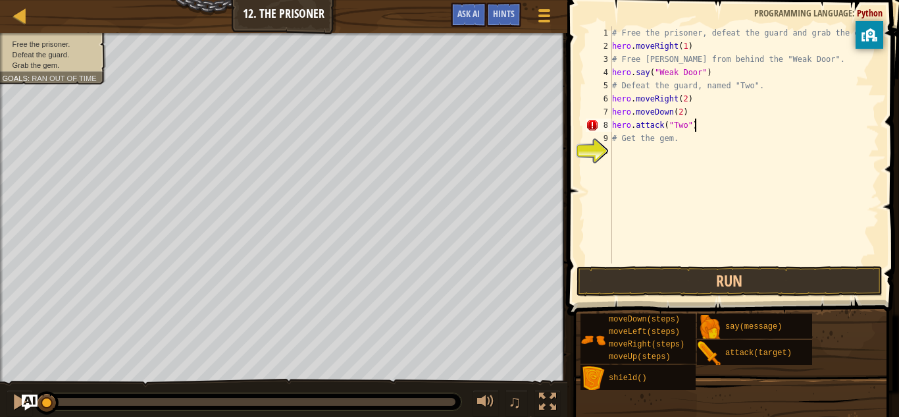
scroll to position [6, 11]
type textarea "hero.attack("Two")(2)"
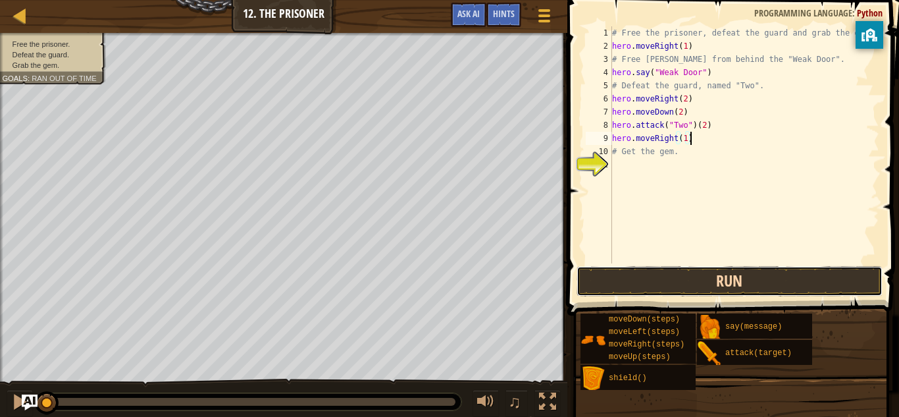
click at [709, 279] on button "Run" at bounding box center [730, 281] width 307 height 30
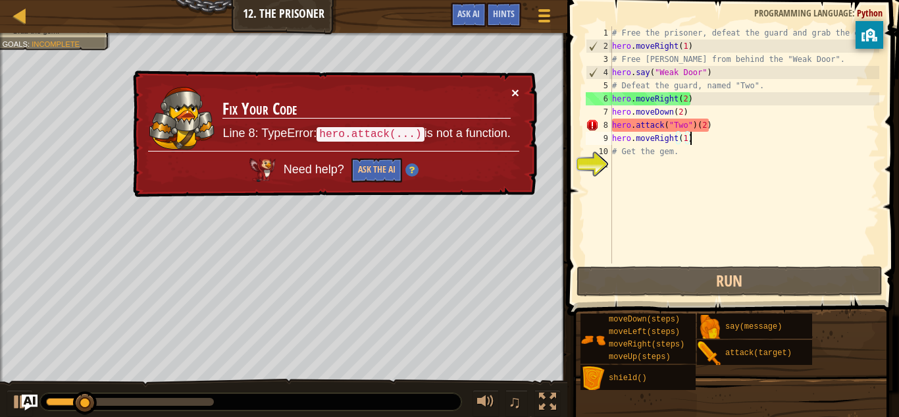
click at [513, 91] on button "×" at bounding box center [515, 93] width 8 height 14
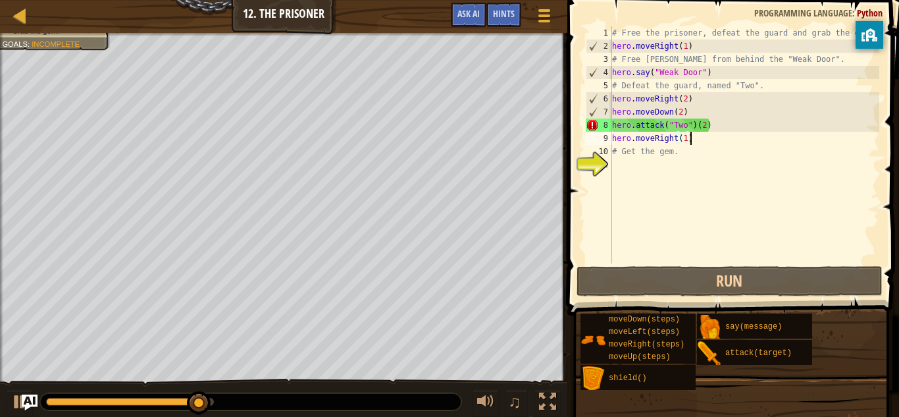
click at [661, 126] on div "# Free the prisoner, defeat the guard and grab the gem. hero . moveRight ( 1 ) …" at bounding box center [745, 157] width 270 height 263
click at [710, 124] on div "# Free the prisoner, defeat the guard and grab the gem. hero . moveRight ( 1 ) …" at bounding box center [745, 157] width 270 height 263
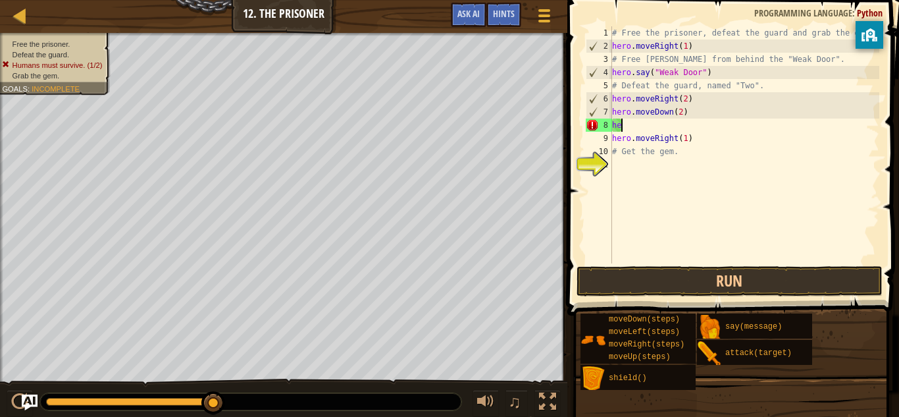
scroll to position [6, 0]
type textarea "h"
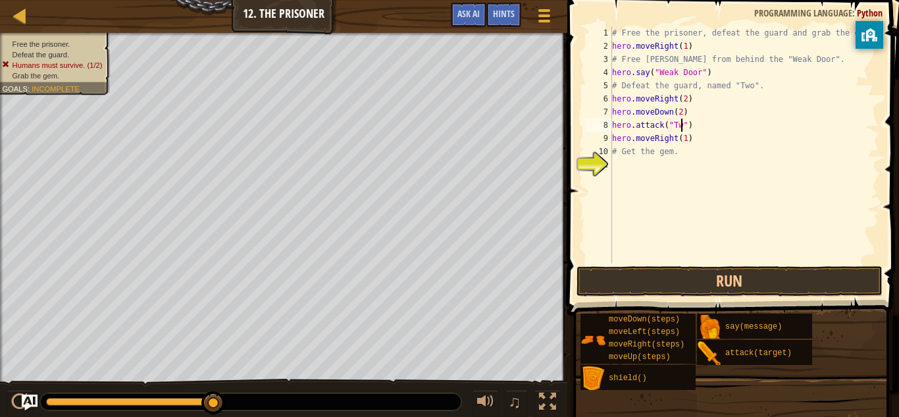
scroll to position [6, 11]
click at [710, 136] on div "# Free the prisoner, defeat the guard and grab the gem. hero . moveRight ( 1 ) …" at bounding box center [745, 157] width 270 height 263
click at [645, 289] on button "Run" at bounding box center [730, 281] width 307 height 30
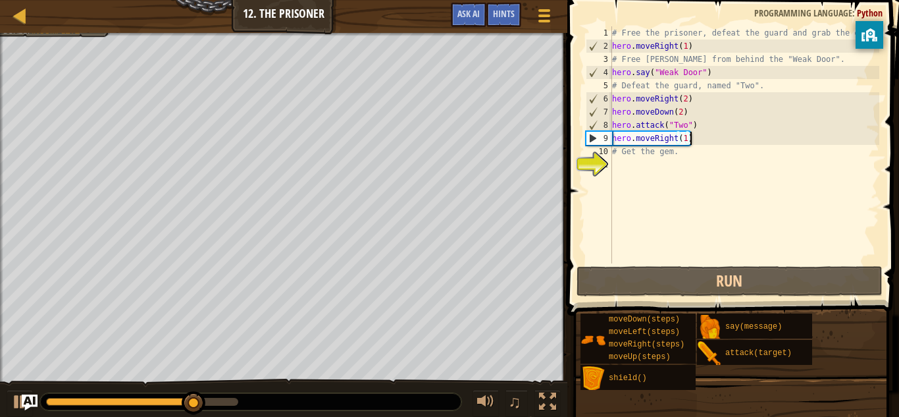
click at [701, 125] on div "# Free the prisoner, defeat the guard and grab the gem. hero . moveRight ( 1 ) …" at bounding box center [745, 157] width 270 height 263
type textarea "hero.attack("Two")"
drag, startPoint x: 698, startPoint y: 126, endPoint x: 614, endPoint y: 123, distance: 84.3
click at [614, 123] on div "# Free the prisoner, defeat the guard and grab the gem. hero . moveRight ( 1 ) …" at bounding box center [745, 157] width 270 height 263
click at [707, 124] on div "# Free the prisoner, defeat the guard and grab the gem. hero . moveRight ( 1 ) …" at bounding box center [745, 144] width 270 height 237
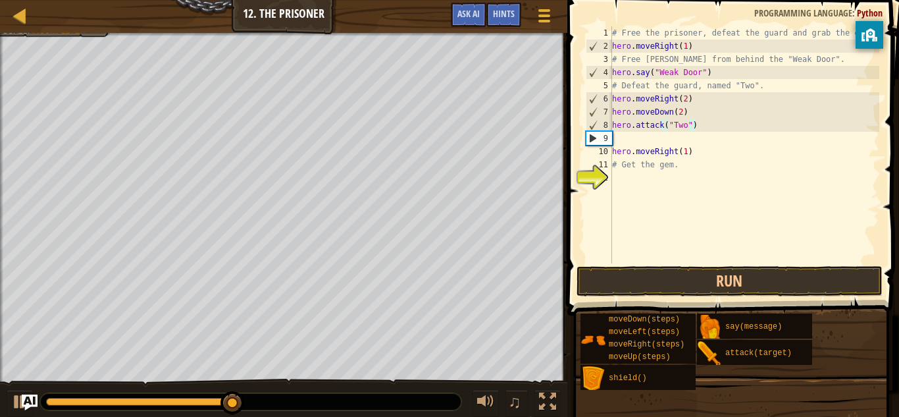
scroll to position [6, 0]
paste textarea "hero.attack("Two")"
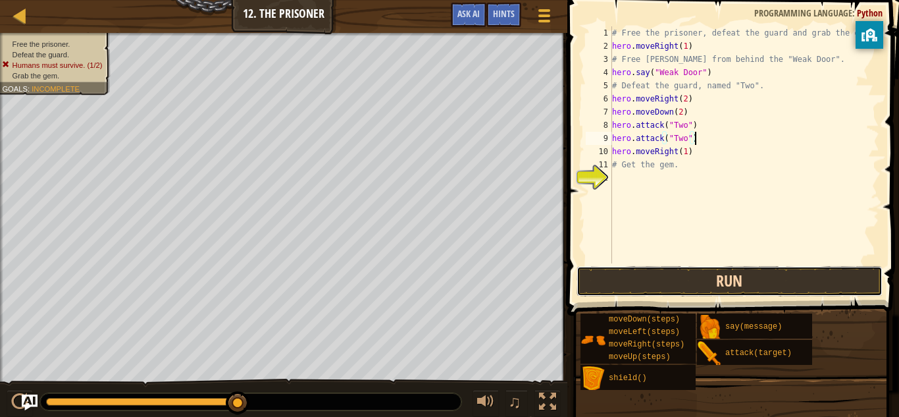
click at [702, 274] on button "Run" at bounding box center [730, 281] width 307 height 30
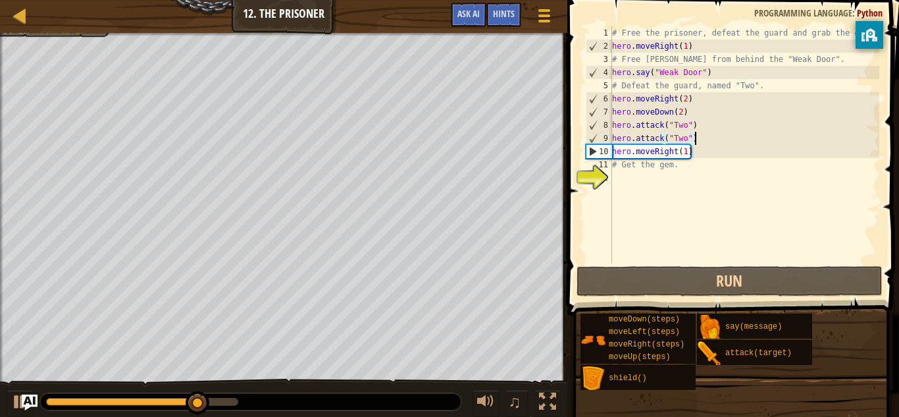
click at [648, 72] on div "# Free the prisoner, defeat the guard and grab the gem. hero . moveRight ( 1 ) …" at bounding box center [745, 157] width 270 height 263
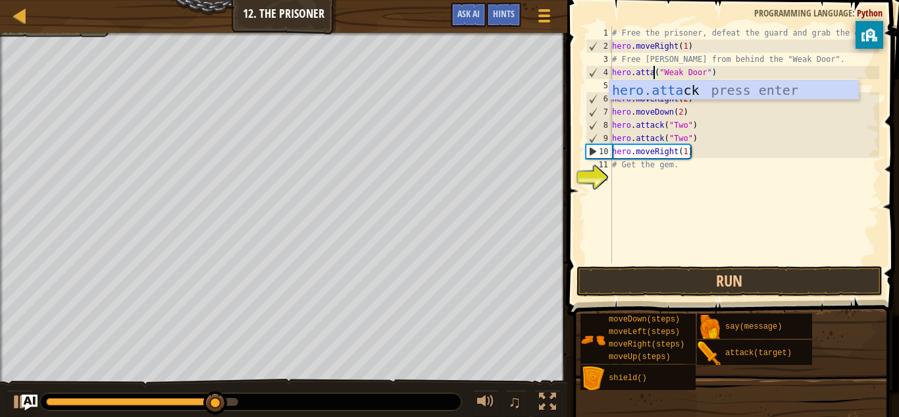
scroll to position [6, 7]
click at [704, 269] on button "Run" at bounding box center [730, 281] width 307 height 30
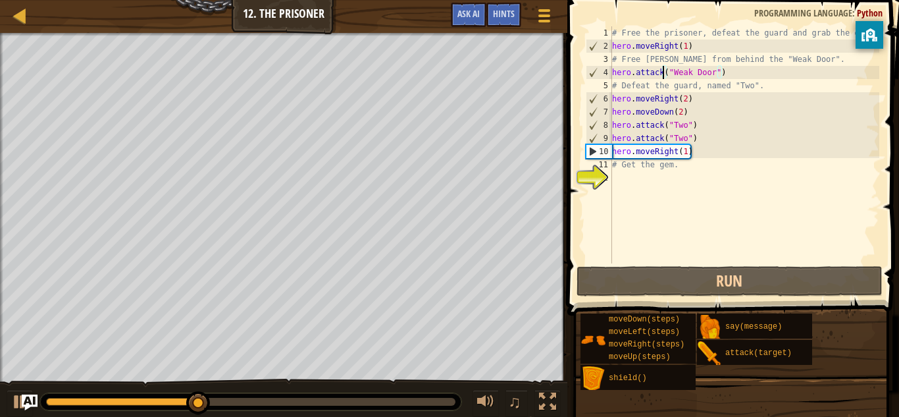
click at [698, 144] on div "# Free the prisoner, defeat the guard and grab the gem. hero . moveRight ( 1 ) …" at bounding box center [745, 157] width 270 height 263
type textarea "hero.attack("Two")"
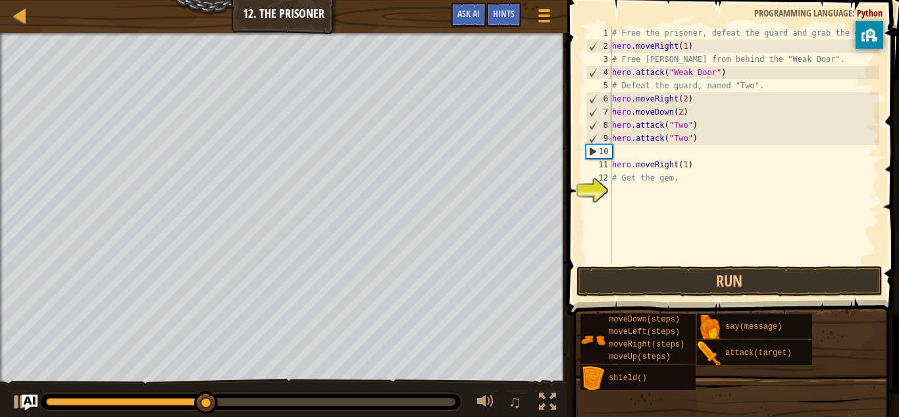
scroll to position [6, 0]
paste textarea "hero.attack("Two")"
type textarea "hero.attack("Two")"
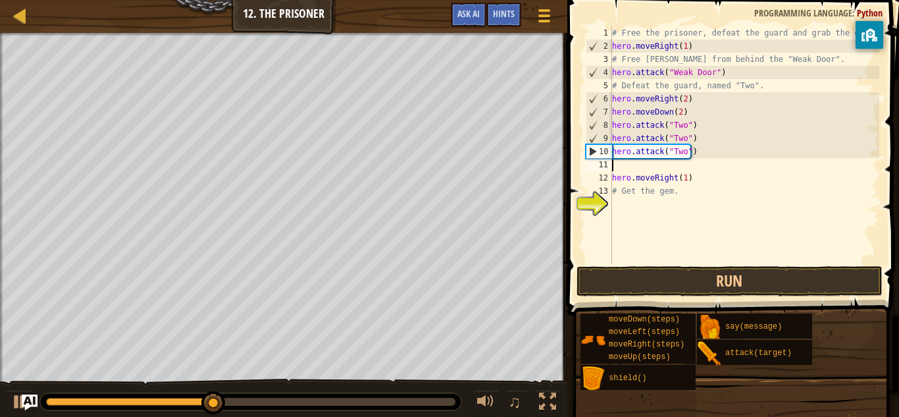
paste textarea "hero.attack("Two")"
click at [744, 276] on button "Run" at bounding box center [730, 281] width 307 height 30
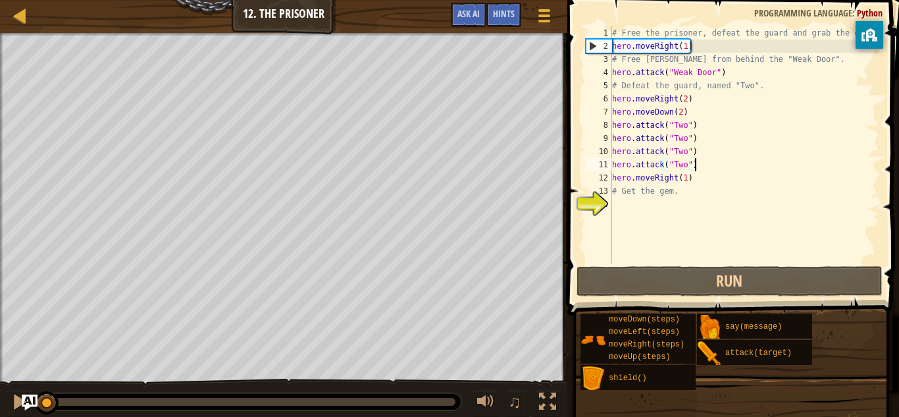
click at [694, 180] on div "# Free the prisoner, defeat the guard and grab the gem. hero . moveRight ( 1 ) …" at bounding box center [745, 157] width 270 height 263
type textarea "hero.moveRight(1)"
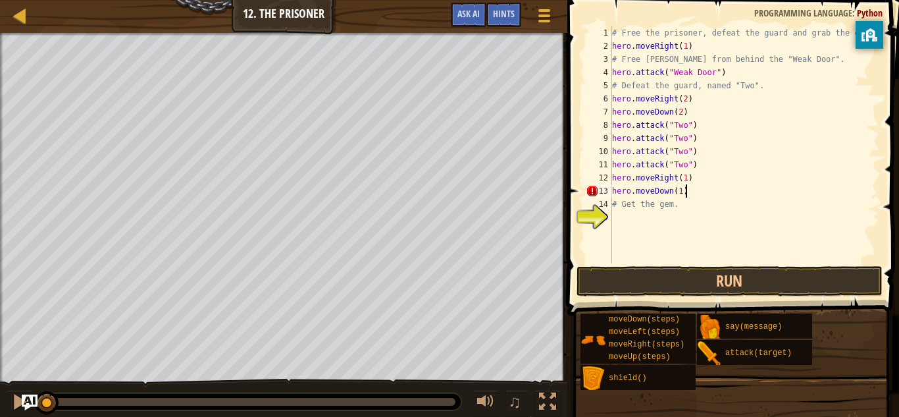
scroll to position [6, 10]
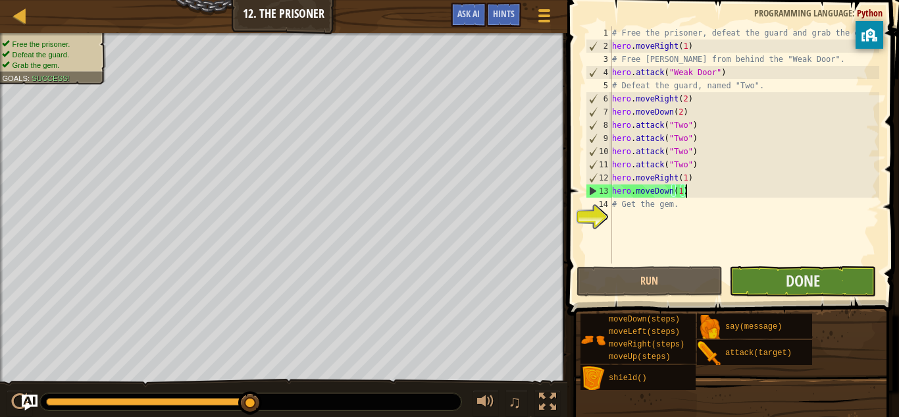
type textarea "hero.moveDown(1)"
click at [829, 283] on button "Done" at bounding box center [802, 281] width 147 height 30
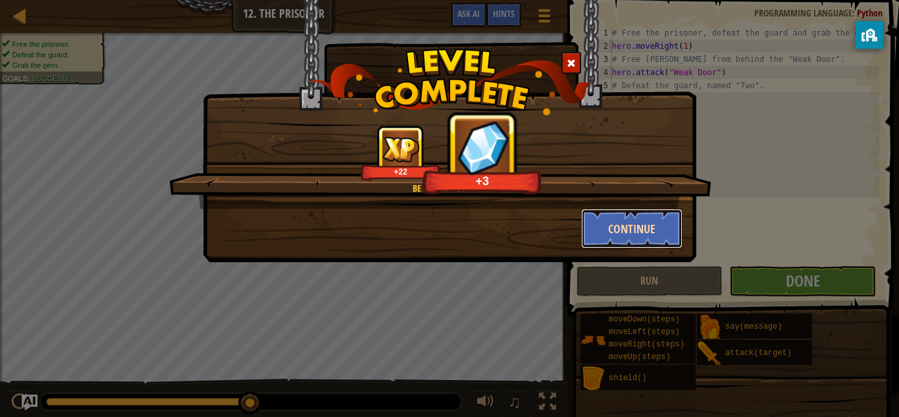
click at [649, 213] on button "Continue" at bounding box center [632, 228] width 102 height 39
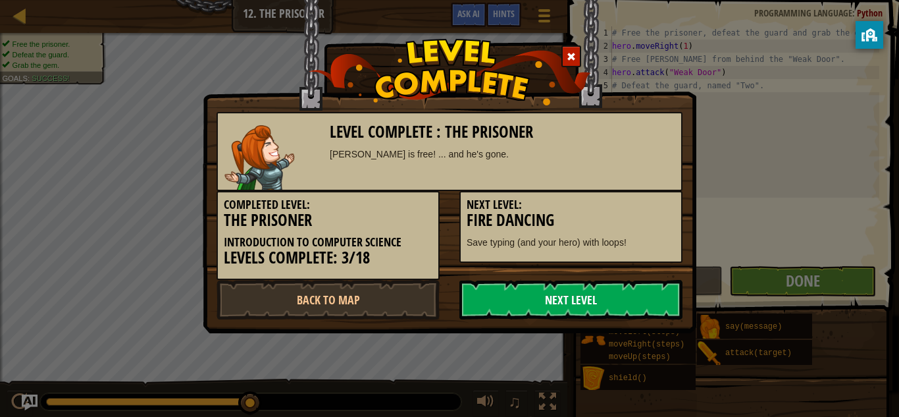
click at [523, 282] on link "Next Level" at bounding box center [570, 299] width 223 height 39
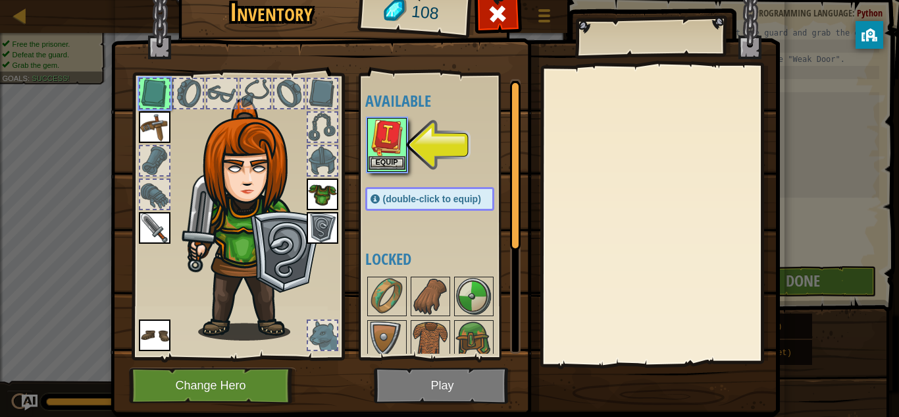
click at [386, 137] on img at bounding box center [387, 137] width 37 height 37
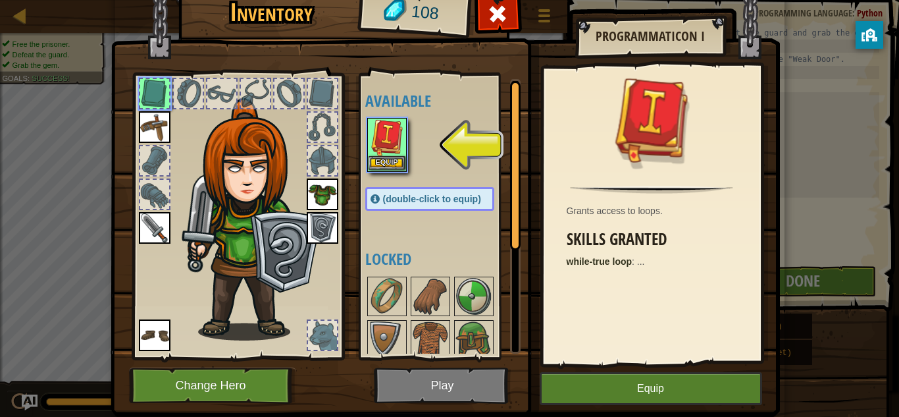
click at [386, 137] on img at bounding box center [387, 137] width 37 height 37
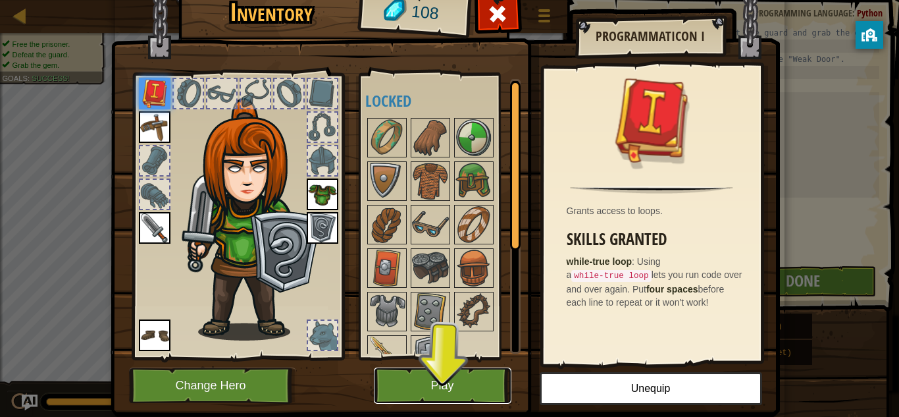
click at [489, 380] on button "Play" at bounding box center [443, 385] width 138 height 36
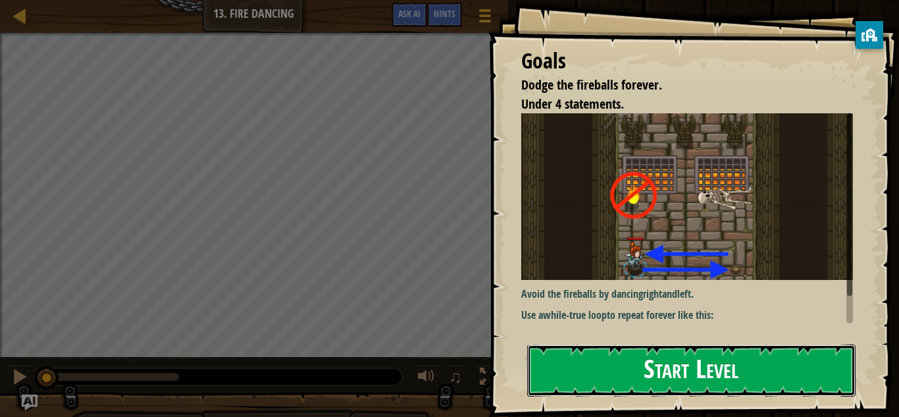
click at [614, 357] on button "Start Level" at bounding box center [691, 370] width 328 height 52
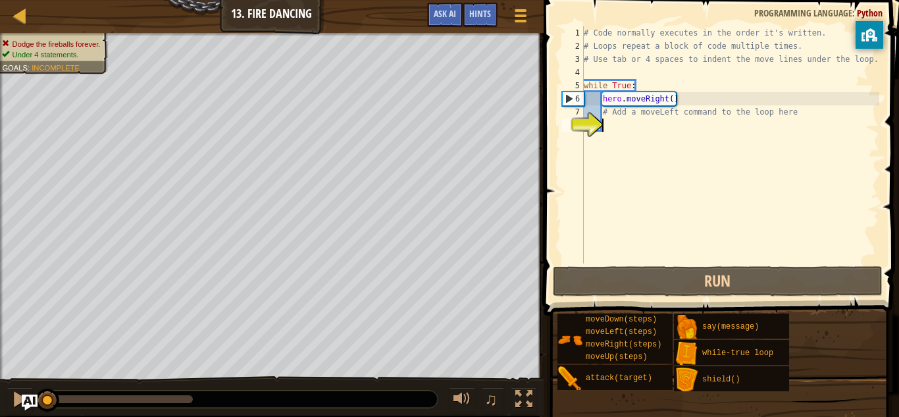
click at [630, 100] on div "# Code normally executes in the order it's written. # Loops repeat a block of c…" at bounding box center [730, 157] width 298 height 263
click at [669, 94] on div "# Code normally executes in the order it's written. # Loops repeat a block of c…" at bounding box center [730, 157] width 298 height 263
click at [678, 96] on div "# Code normally executes in the order it's written. # Loops repeat a block of c…" at bounding box center [730, 157] width 298 height 263
click at [673, 99] on div "# Code normally executes in the order it's written. # Loops repeat a block of c…" at bounding box center [730, 157] width 298 height 263
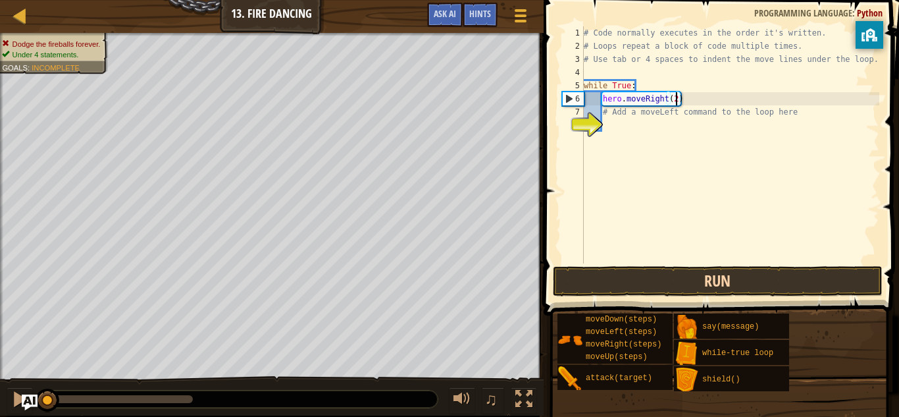
type textarea "hero.moveRight(2)"
click at [717, 276] on button "Run" at bounding box center [718, 281] width 330 height 30
click at [625, 284] on button "Run" at bounding box center [718, 281] width 330 height 30
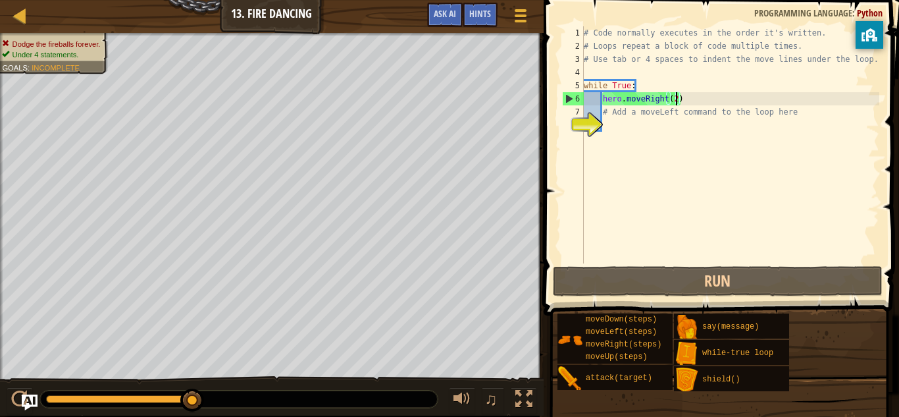
click at [690, 95] on div "# Code normally executes in the order it's written. # Loops repeat a block of c…" at bounding box center [730, 157] width 298 height 263
click at [625, 118] on div "# Code normally executes in the order it's written. # Loops repeat a block of c…" at bounding box center [730, 157] width 298 height 263
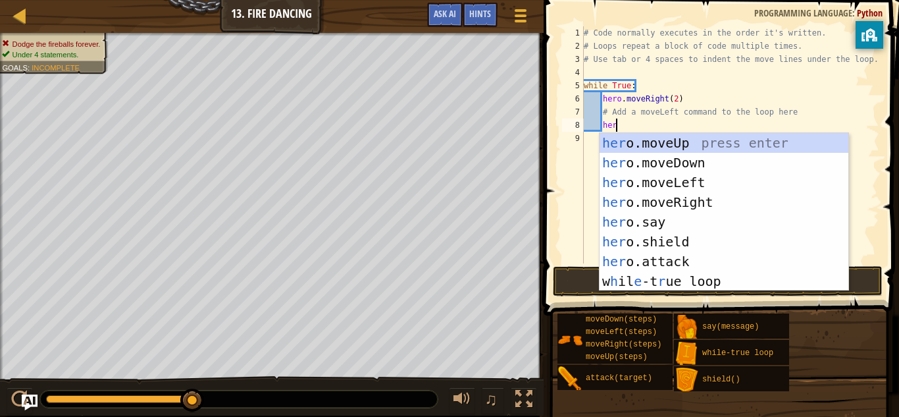
scroll to position [6, 3]
type textarea "he"
click at [637, 280] on div "he ro.moveUp press enter he ro.moveDown press enter he ro.moveLeft press enter …" at bounding box center [724, 231] width 249 height 197
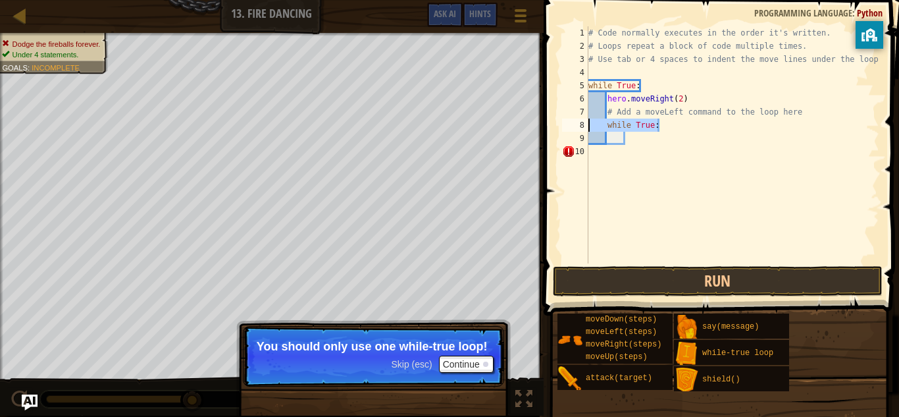
drag, startPoint x: 664, startPoint y: 124, endPoint x: 579, endPoint y: 130, distance: 85.1
click at [579, 130] on div "1 2 3 4 5 6 7 8 9 10 # Code normally executes in the order it's written. # Loop…" at bounding box center [720, 144] width 320 height 237
type textarea "while True:"
click at [690, 96] on div "# Code normally executes in the order it's written. # Loops repeat a block of c…" at bounding box center [733, 157] width 294 height 263
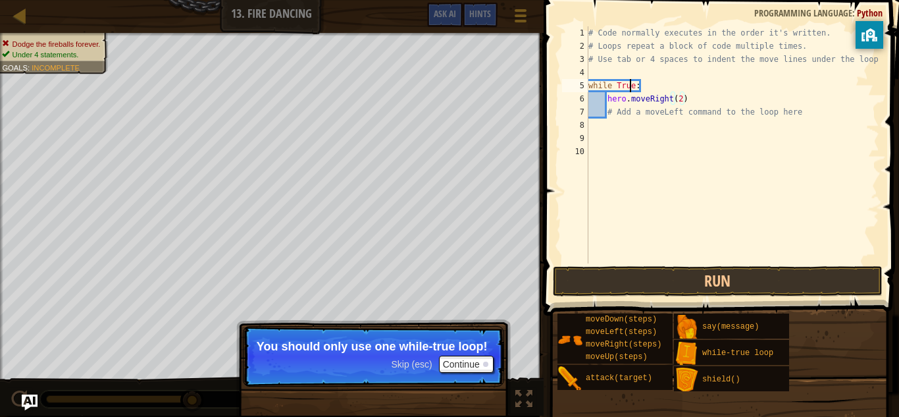
click at [632, 85] on div "# Code normally executes in the order it's written. # Loops repeat a block of c…" at bounding box center [733, 157] width 294 height 263
click at [683, 103] on div "# Code normally executes in the order it's written. # Loops repeat a block of c…" at bounding box center [733, 157] width 294 height 263
click at [461, 364] on button "Continue" at bounding box center [466, 363] width 55 height 17
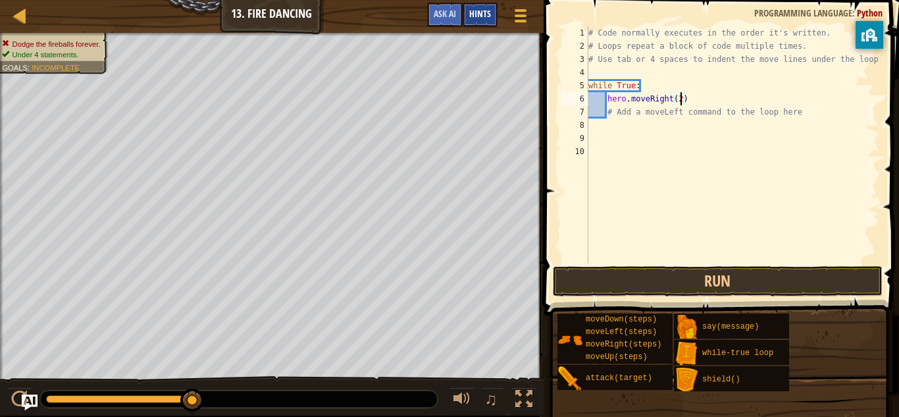
click at [478, 9] on span "Hints" at bounding box center [480, 13] width 22 height 13
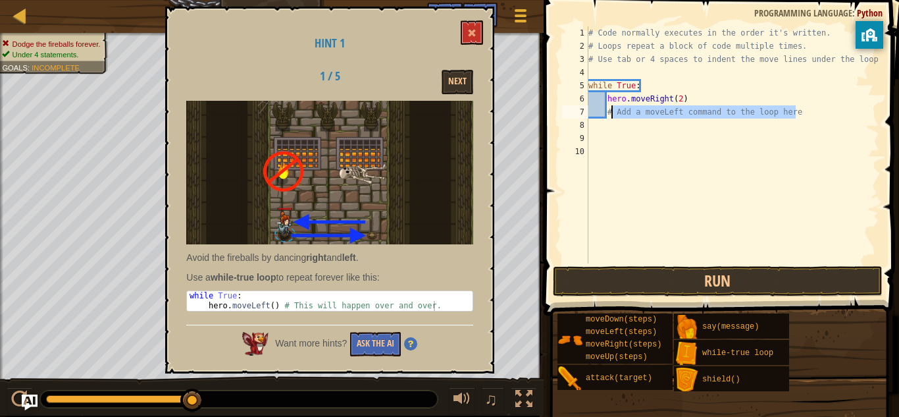
drag, startPoint x: 823, startPoint y: 114, endPoint x: 610, endPoint y: 111, distance: 213.3
click at [610, 111] on div "# Code normally executes in the order it's written. # Loops repeat a block of c…" at bounding box center [733, 157] width 294 height 263
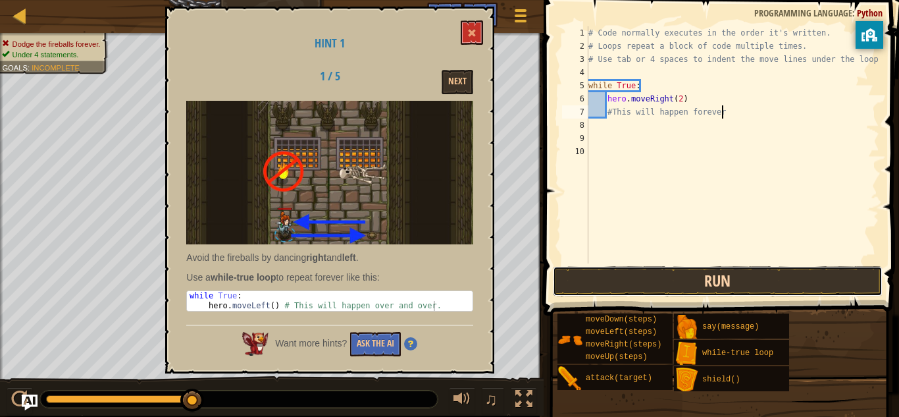
click at [664, 284] on button "Run" at bounding box center [718, 281] width 330 height 30
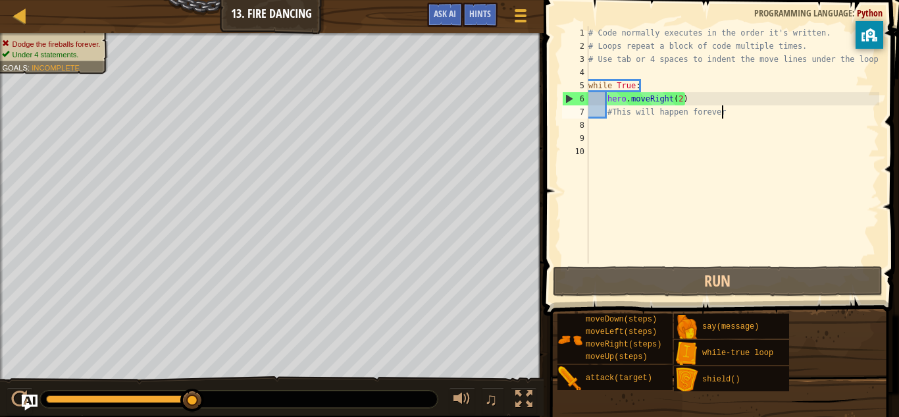
click at [693, 99] on div "# Code normally executes in the order it's written. # Loops repeat a block of c…" at bounding box center [733, 157] width 294 height 263
type textarea "hero.moveRight(2)"
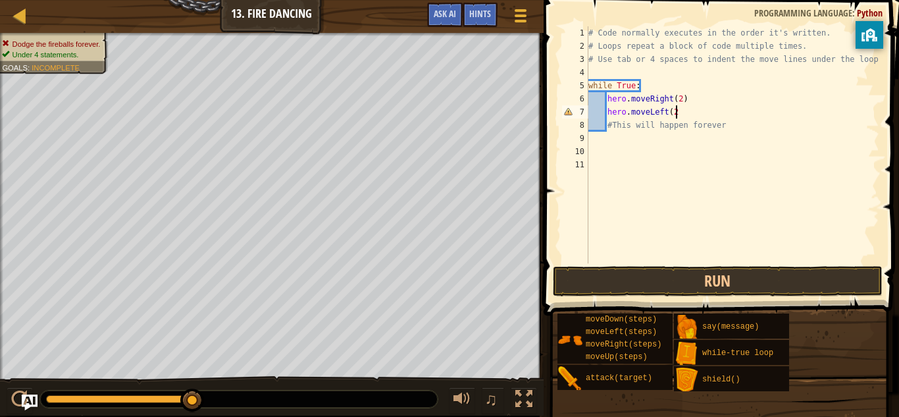
scroll to position [6, 13]
click at [671, 271] on button "Run" at bounding box center [718, 281] width 330 height 30
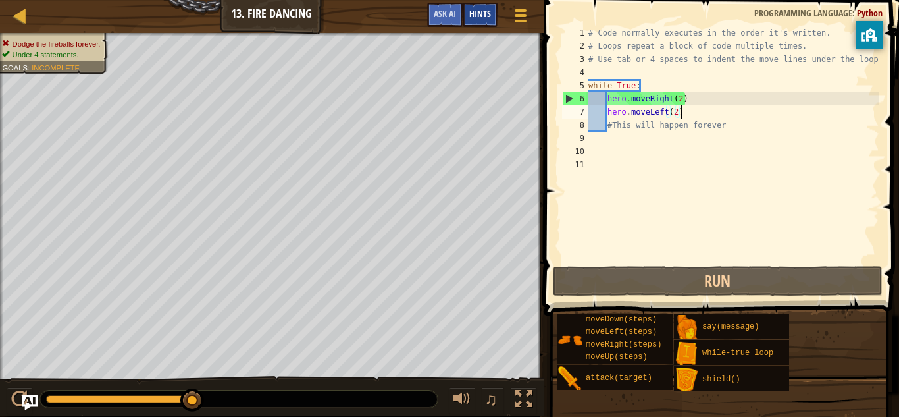
click at [475, 20] on div "Hints" at bounding box center [480, 15] width 35 height 24
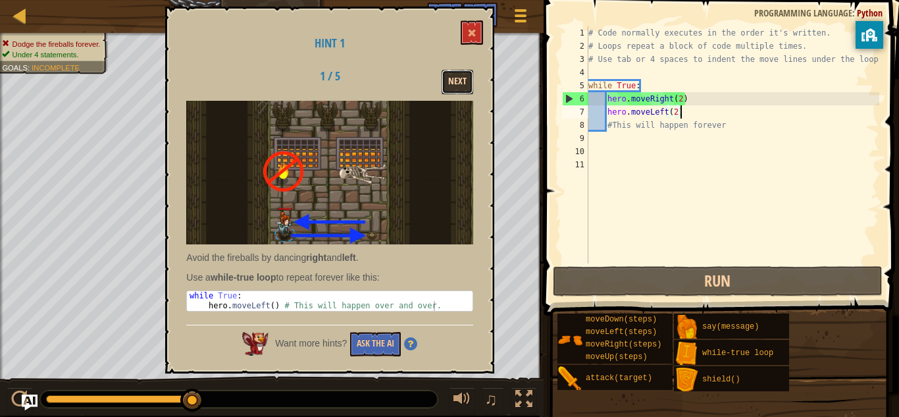
click at [463, 84] on button "Next" at bounding box center [458, 82] width 32 height 24
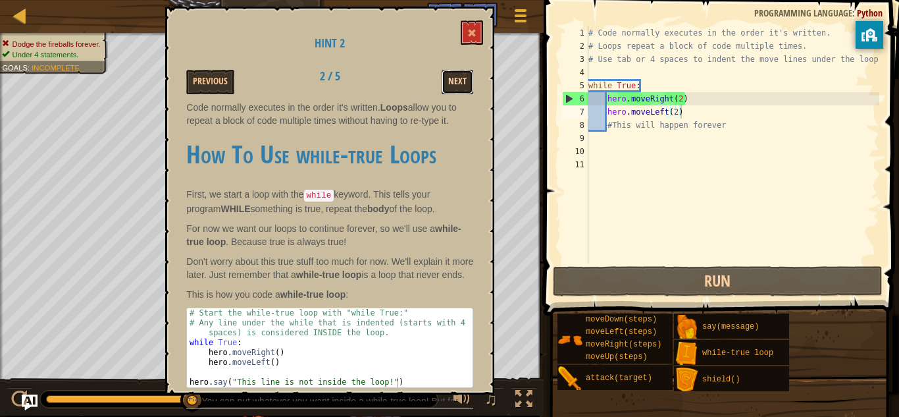
click at [445, 80] on button "Next" at bounding box center [458, 82] width 32 height 24
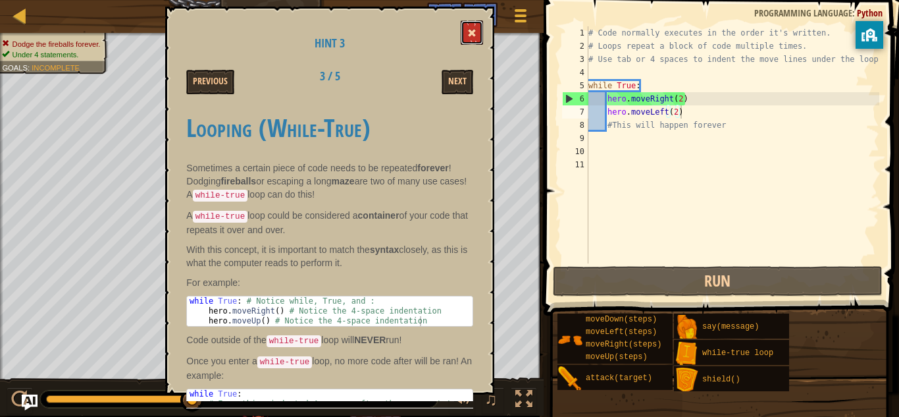
click at [475, 23] on button at bounding box center [472, 32] width 22 height 24
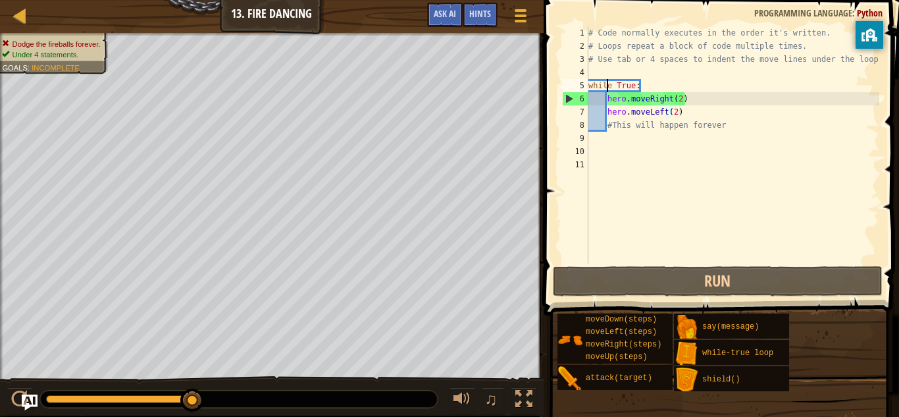
click at [608, 85] on div "# Code normally executes in the order it's written. # Loops repeat a block of c…" at bounding box center [733, 157] width 294 height 263
click at [594, 84] on div "# Code normally executes in the order it's written. # Loops repeat a block of c…" at bounding box center [733, 157] width 294 height 263
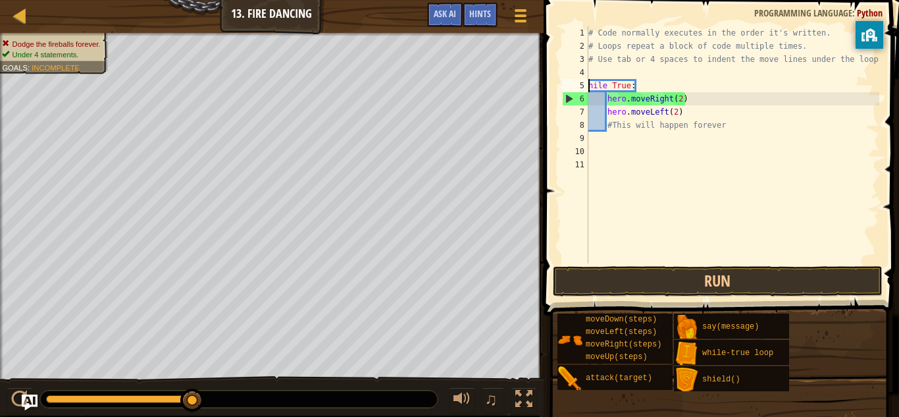
scroll to position [6, 1]
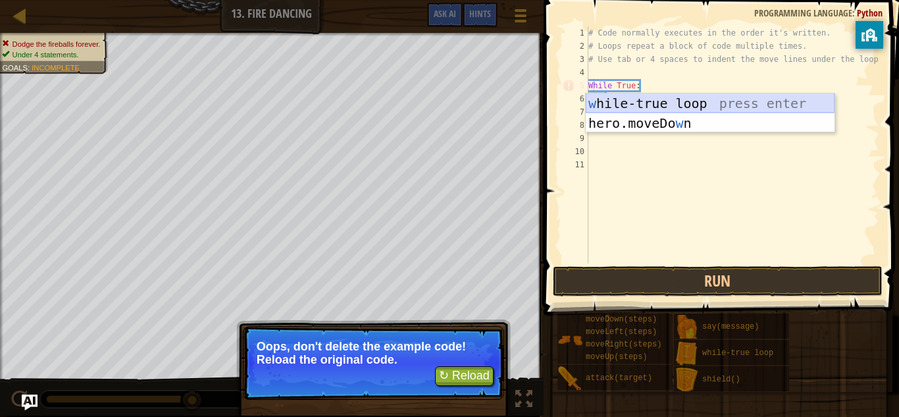
click at [648, 105] on div "w [PERSON_NAME]-true loop press enter hero.moveDo w n press enter" at bounding box center [710, 132] width 249 height 79
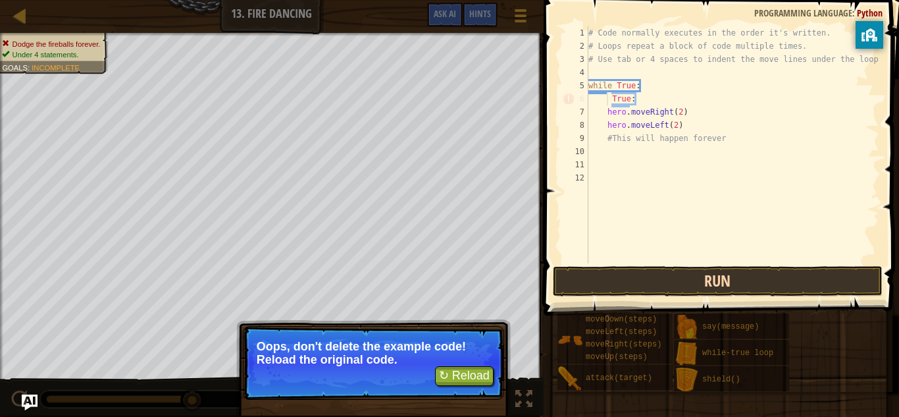
type textarea "True:"
click at [661, 273] on button "Run" at bounding box center [718, 281] width 330 height 30
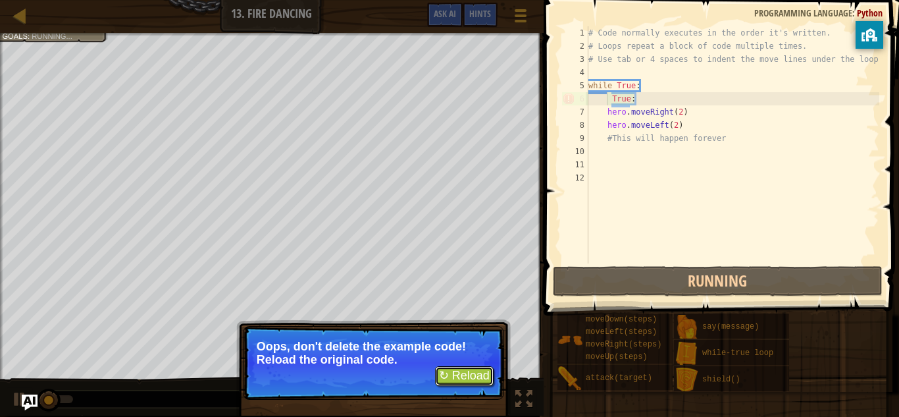
click at [485, 378] on button "↻ Reload" at bounding box center [464, 376] width 59 height 20
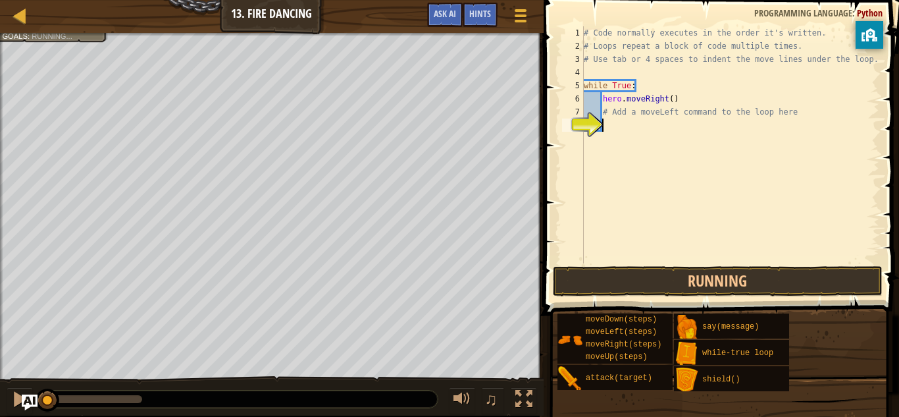
scroll to position [6, 2]
click at [485, 378] on div "♫" at bounding box center [272, 395] width 544 height 39
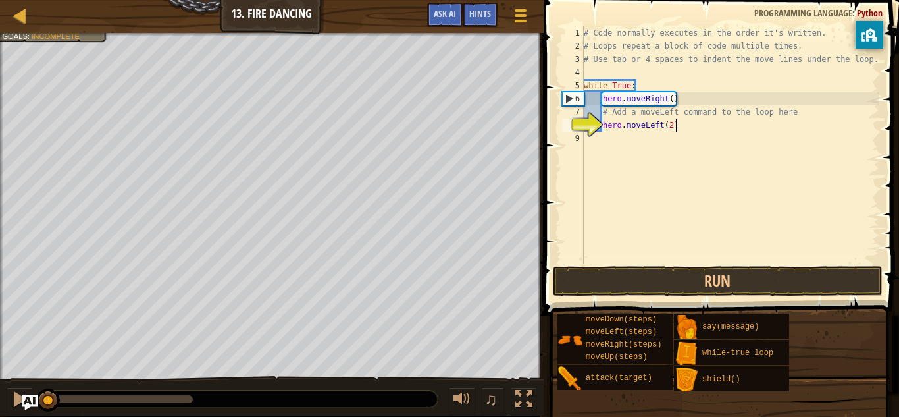
scroll to position [6, 13]
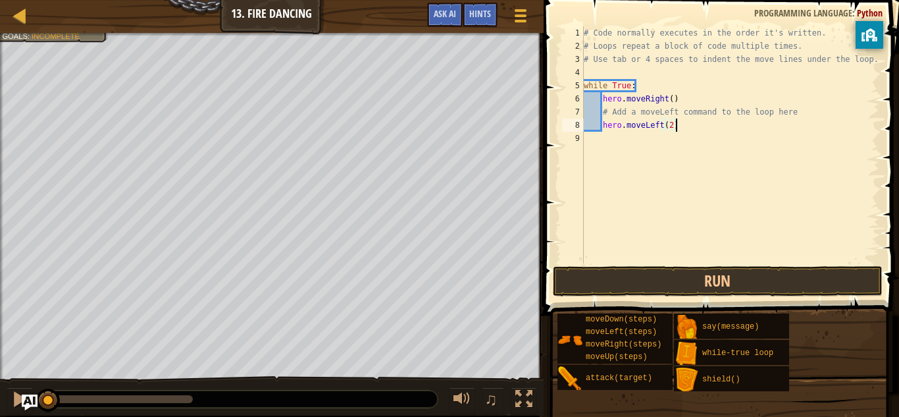
click at [669, 99] on div "# Code normally executes in the order it's written. # Loops repeat a block of c…" at bounding box center [730, 157] width 298 height 263
click at [673, 100] on div "# Code normally executes in the order it's written. # Loops repeat a block of c…" at bounding box center [730, 157] width 298 height 263
click at [682, 284] on button "Run" at bounding box center [718, 281] width 330 height 30
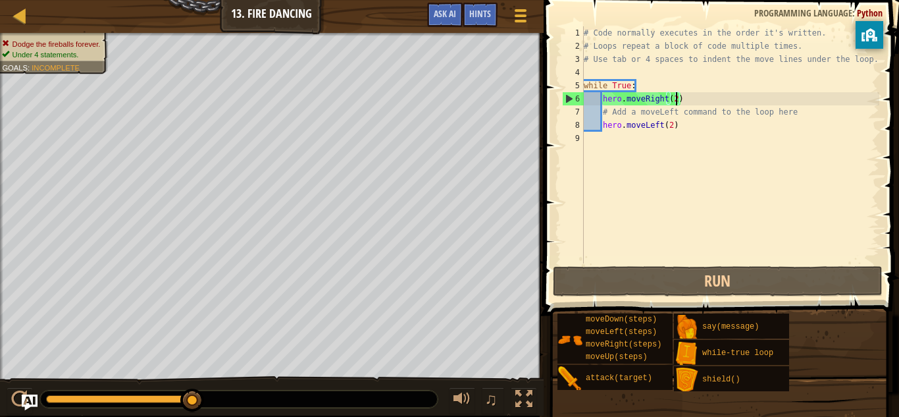
click at [675, 124] on div "# Code normally executes in the order it's written. # Loops repeat a block of c…" at bounding box center [730, 157] width 298 height 263
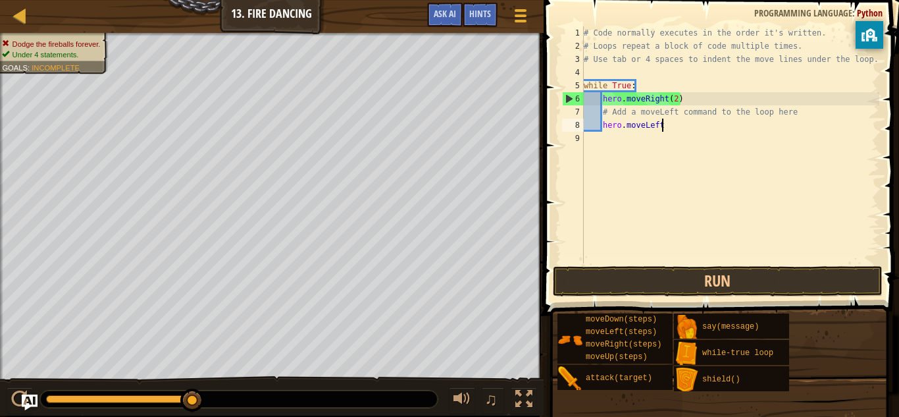
scroll to position [6, 11]
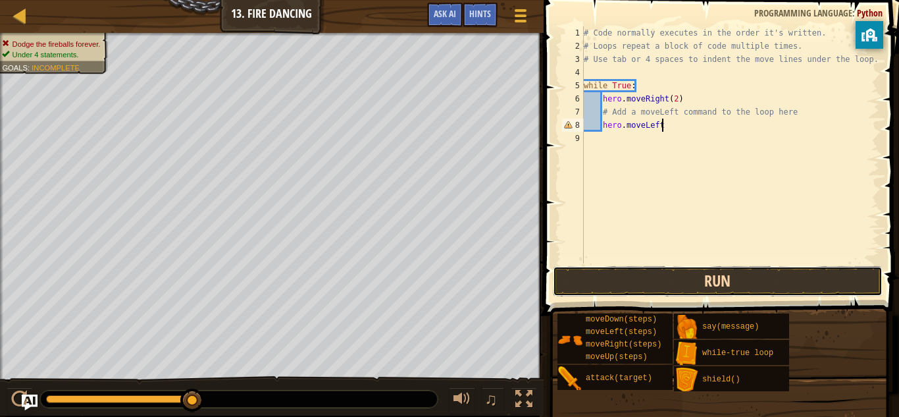
click at [671, 275] on button "Run" at bounding box center [718, 281] width 330 height 30
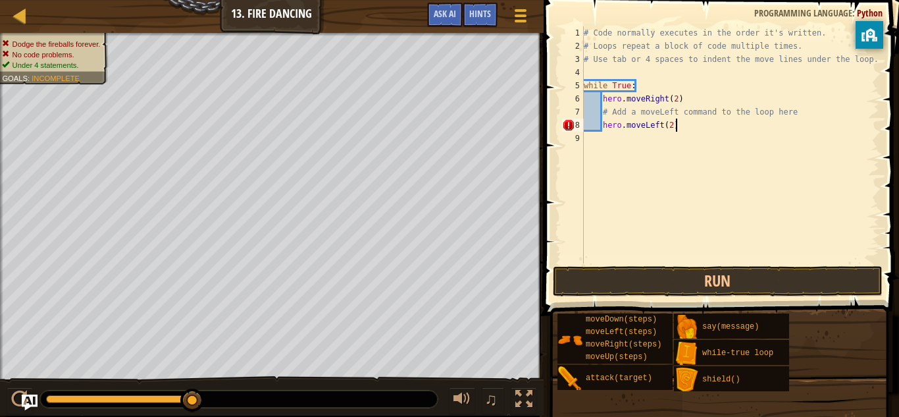
scroll to position [6, 13]
drag, startPoint x: 694, startPoint y: 123, endPoint x: 606, endPoint y: 127, distance: 89.0
click at [606, 127] on div "# Code normally executes in the order it's written. # Loops repeat a block of c…" at bounding box center [730, 157] width 298 height 263
click at [679, 122] on div "# Code normally executes in the order it's written. # Loops repeat a block of c…" at bounding box center [730, 144] width 298 height 237
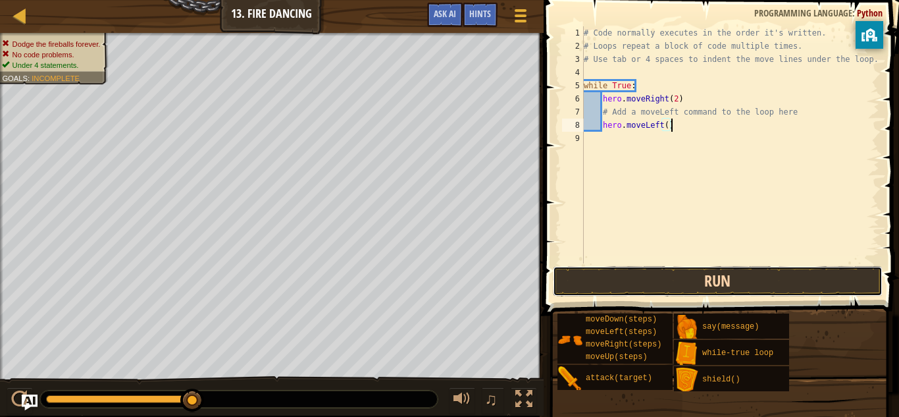
click at [674, 280] on button "Run" at bounding box center [718, 281] width 330 height 30
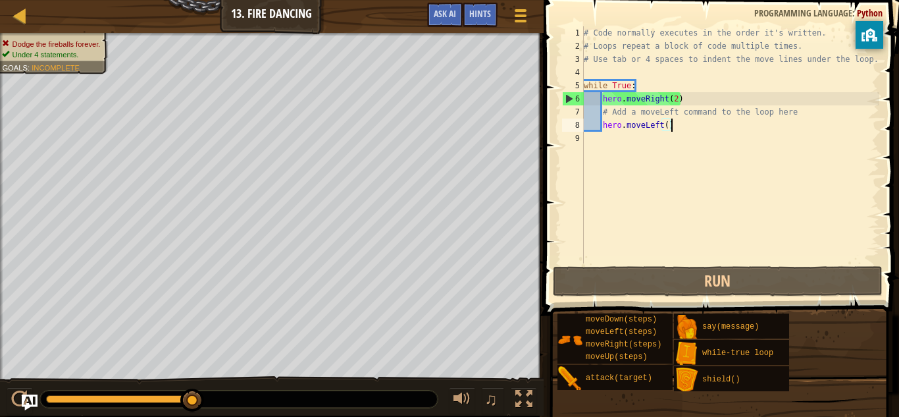
click at [675, 97] on div "# Code normally executes in the order it's written. # Loops repeat a block of c…" at bounding box center [730, 157] width 298 height 263
type textarea "hero.moveRight()"
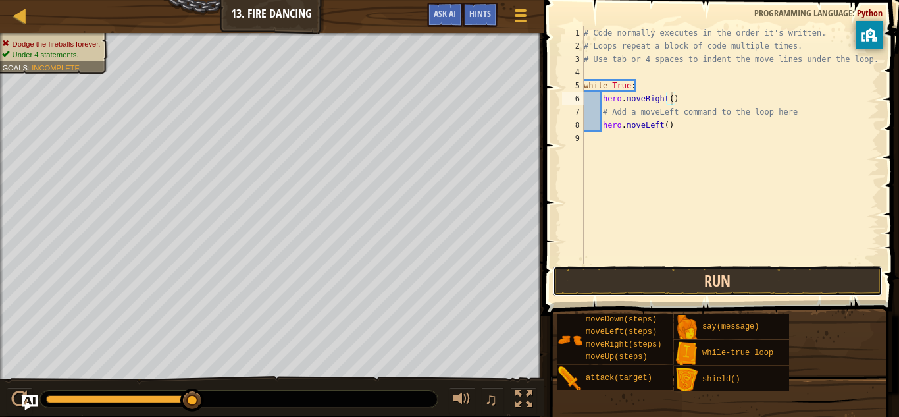
click at [702, 291] on button "Run" at bounding box center [718, 281] width 330 height 30
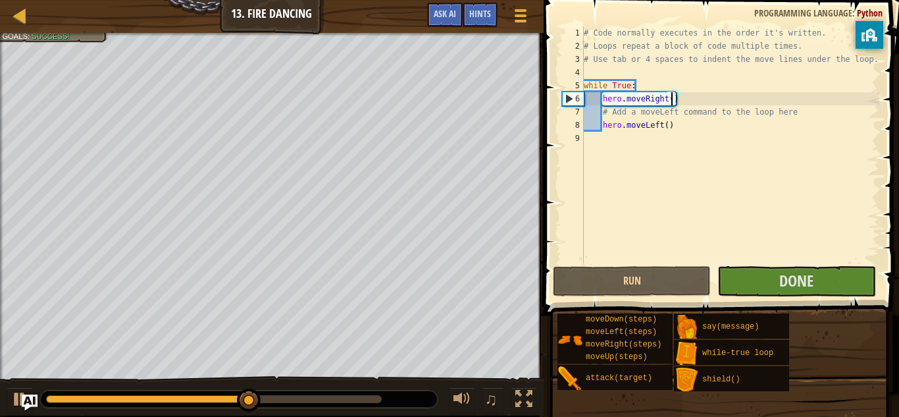
click at [697, 142] on div "# Code normally executes in the order it's written. # Loops repeat a block of c…" at bounding box center [730, 157] width 298 height 263
click at [760, 281] on button "Done" at bounding box center [797, 281] width 158 height 30
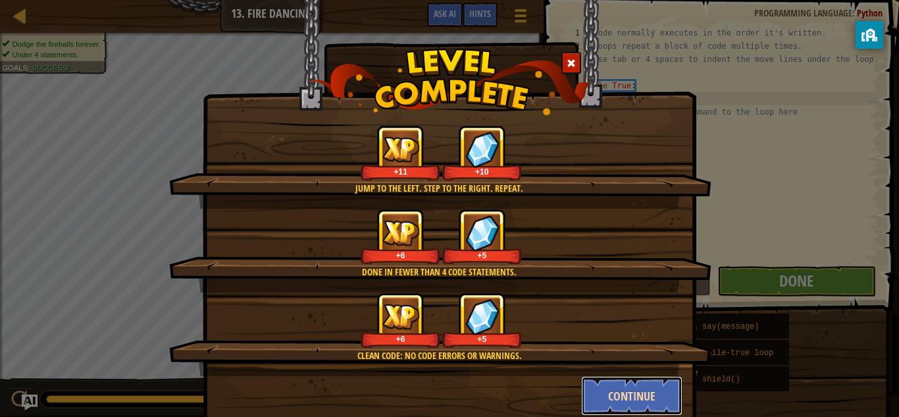
click at [635, 384] on button "Continue" at bounding box center [632, 395] width 102 height 39
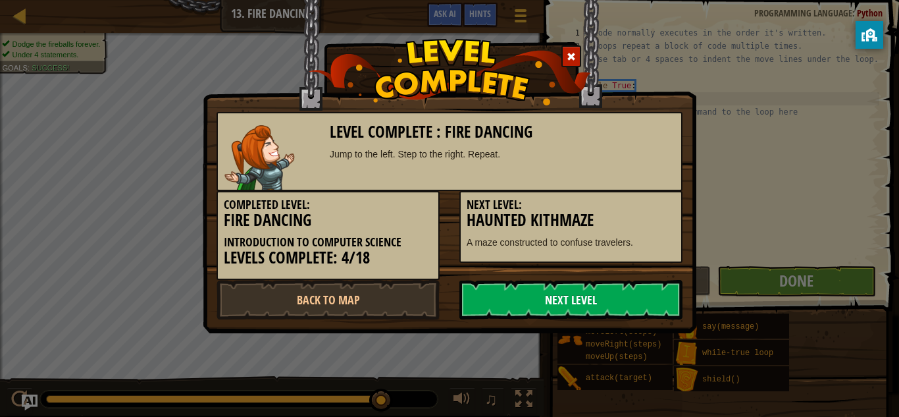
click at [521, 294] on link "Next Level" at bounding box center [570, 299] width 223 height 39
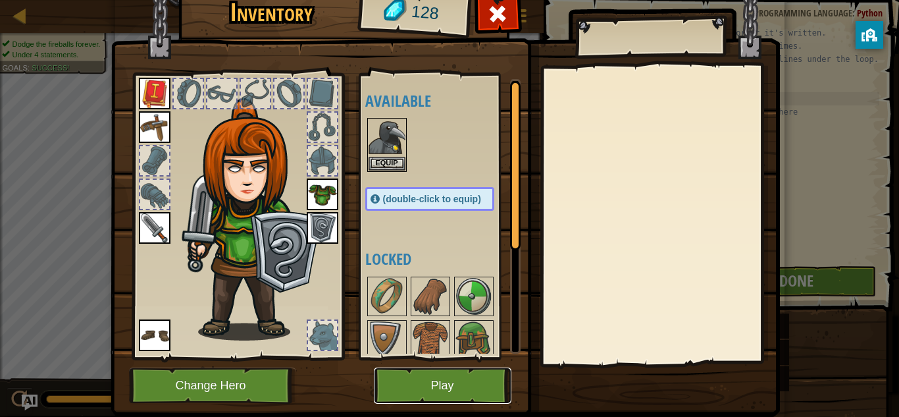
click at [431, 394] on button "Play" at bounding box center [443, 385] width 138 height 36
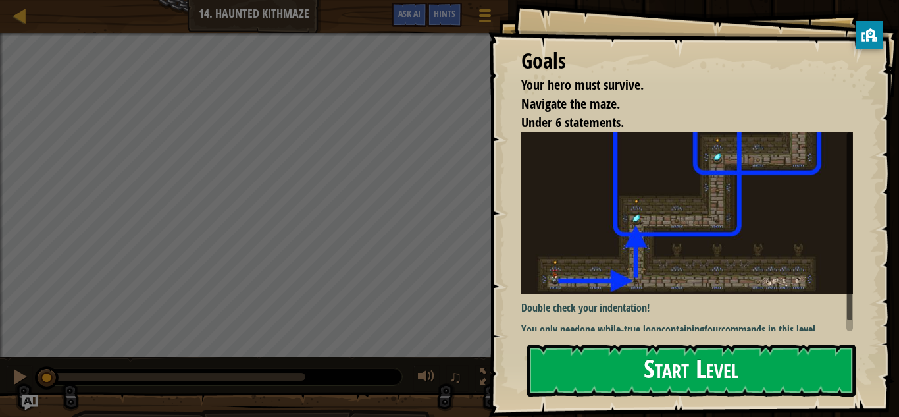
click at [675, 236] on img at bounding box center [687, 212] width 332 height 161
click at [642, 342] on div "Goals Your hero must survive. Navigate the maze. Under 6 statements. Double che…" at bounding box center [693, 208] width 411 height 417
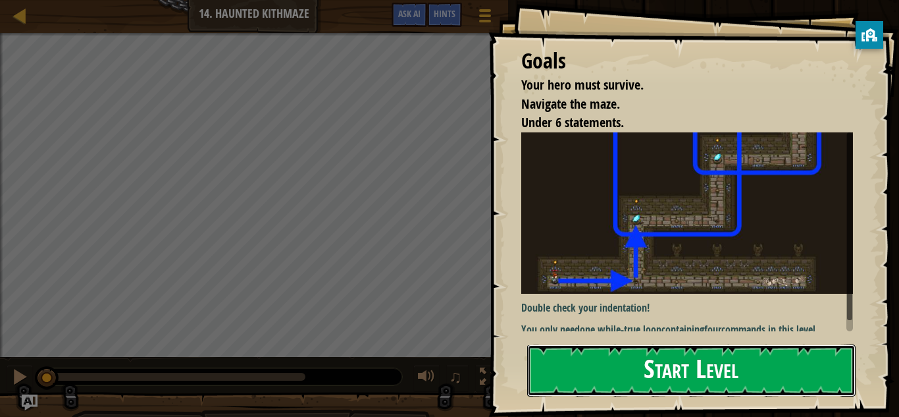
click at [653, 371] on button "Start Level" at bounding box center [691, 370] width 328 height 52
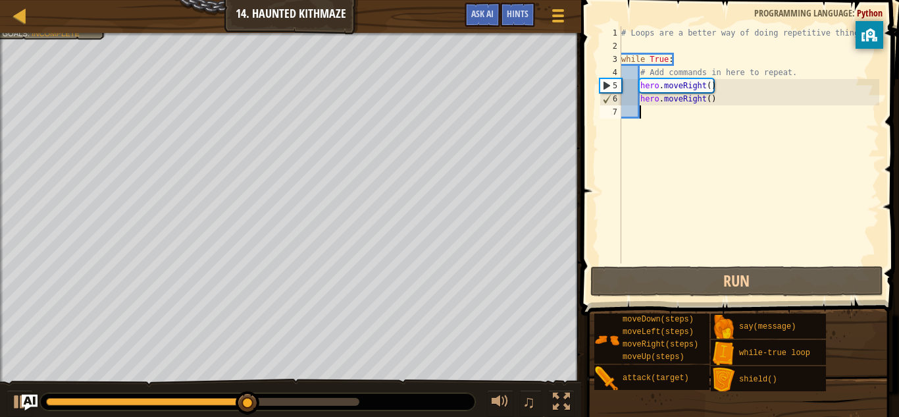
click at [703, 97] on div "# Loops are a better way of doing repetitive things. while True : # Add command…" at bounding box center [749, 157] width 261 height 263
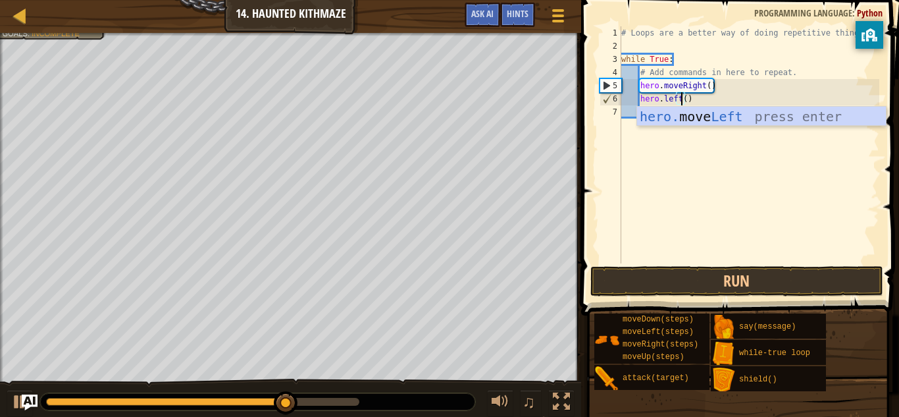
scroll to position [6, 9]
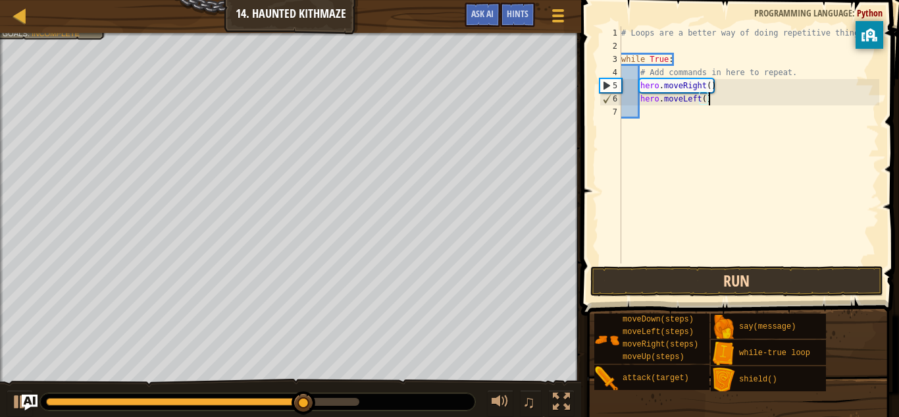
type textarea "hero.moveLeft()"
click at [748, 271] on button "Run" at bounding box center [736, 281] width 293 height 30
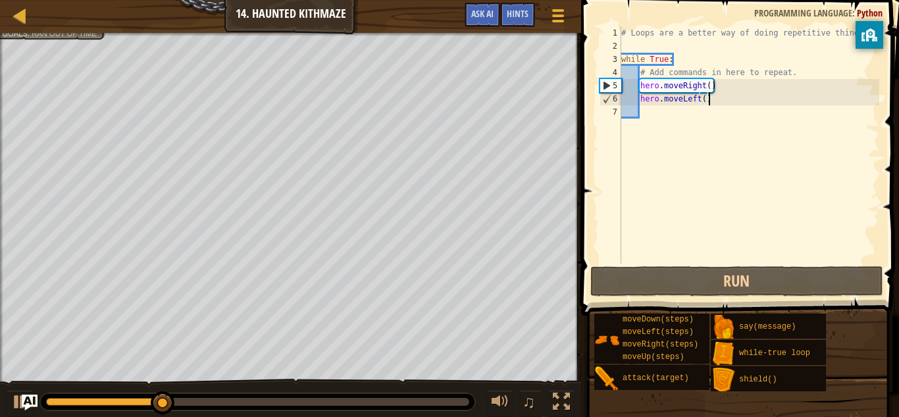
click at [723, 99] on div "# Loops are a better way of doing repetitive things. while True : # Add command…" at bounding box center [749, 157] width 261 height 263
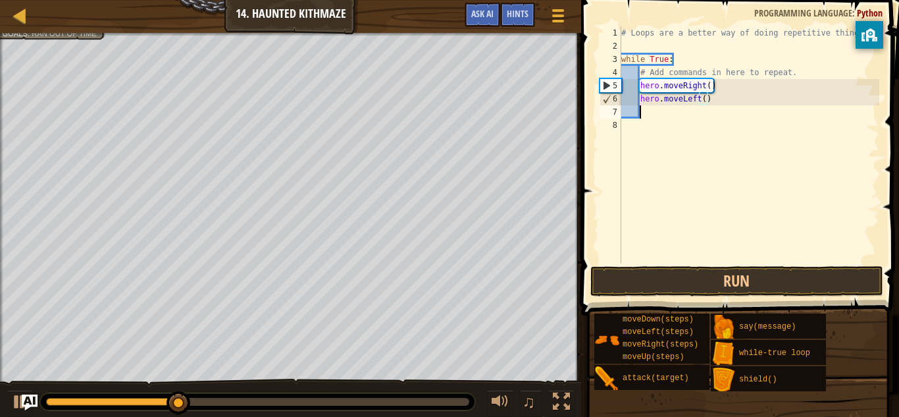
scroll to position [6, 2]
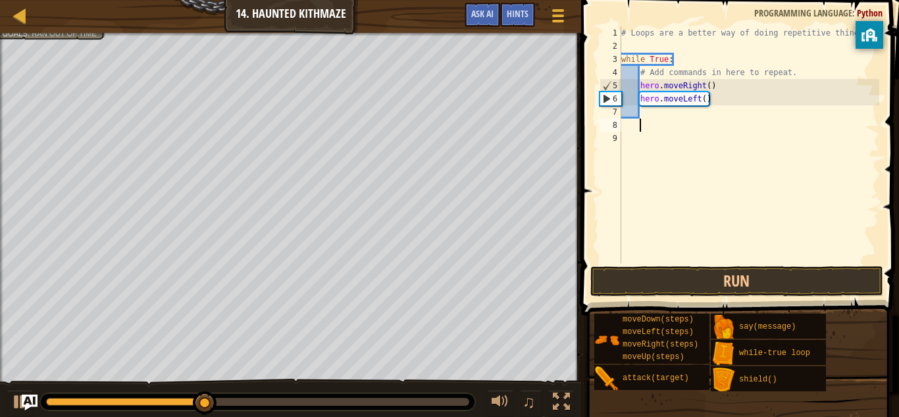
click at [718, 93] on div "# Loops are a better way of doing repetitive things. while True : # Add command…" at bounding box center [749, 157] width 261 height 263
type textarea "hero.moveLeft()"
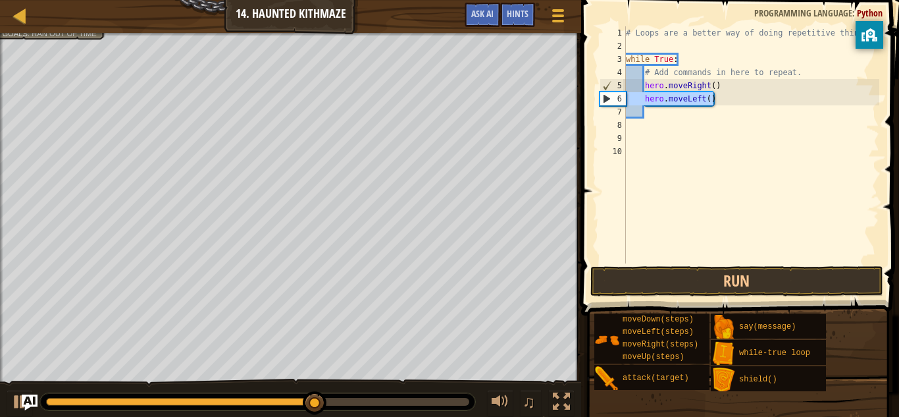
drag, startPoint x: 715, startPoint y: 96, endPoint x: 617, endPoint y: 103, distance: 97.6
click at [617, 103] on div "1 2 3 4 5 6 7 8 9 10 # Loops are a better way of doing repetitive things. while…" at bounding box center [738, 144] width 282 height 237
type textarea "hero.moveLeft()"
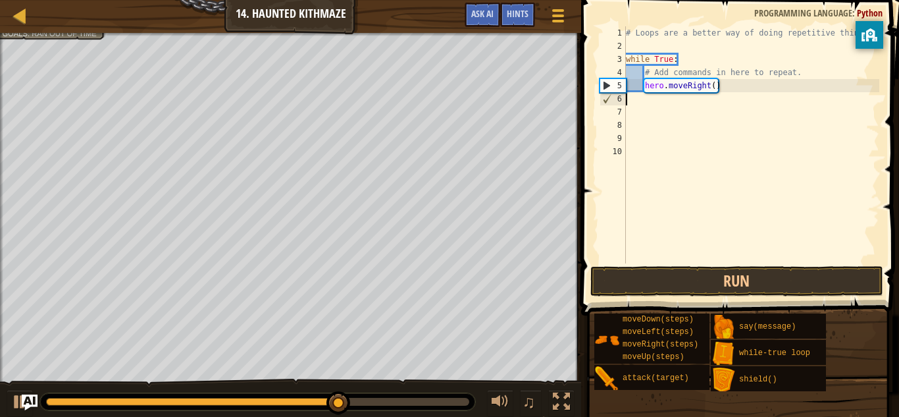
click at [666, 99] on div "# Loops are a better way of doing repetitive things. while True : # Add command…" at bounding box center [751, 157] width 256 height 263
type textarea "j"
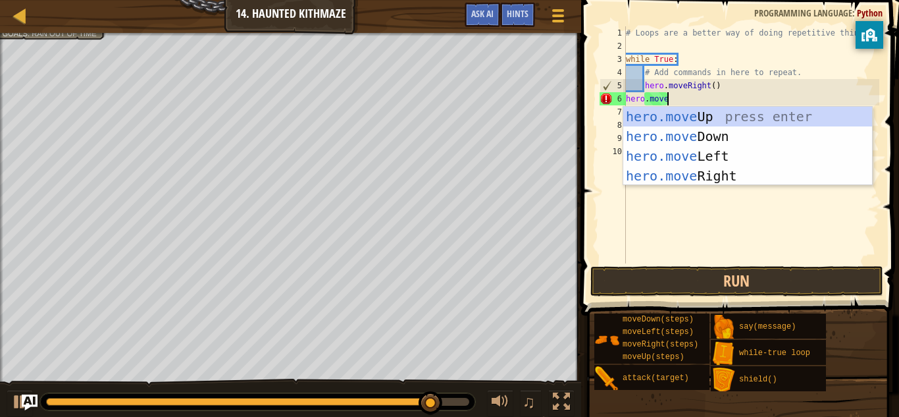
scroll to position [6, 5]
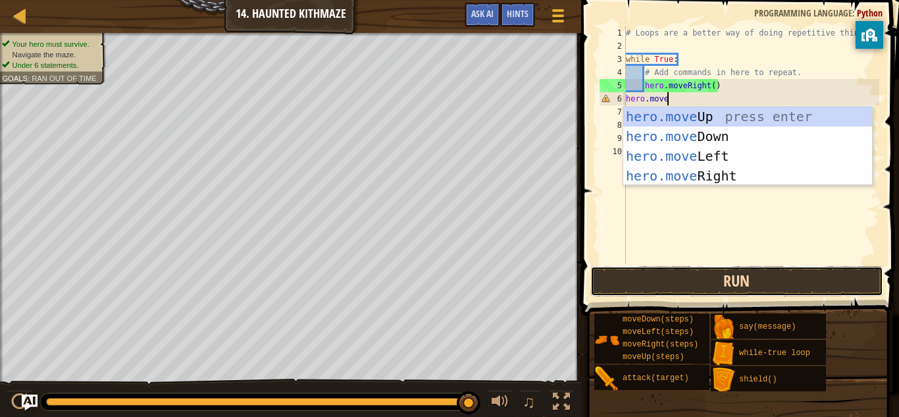
click at [709, 270] on button "Run" at bounding box center [736, 281] width 293 height 30
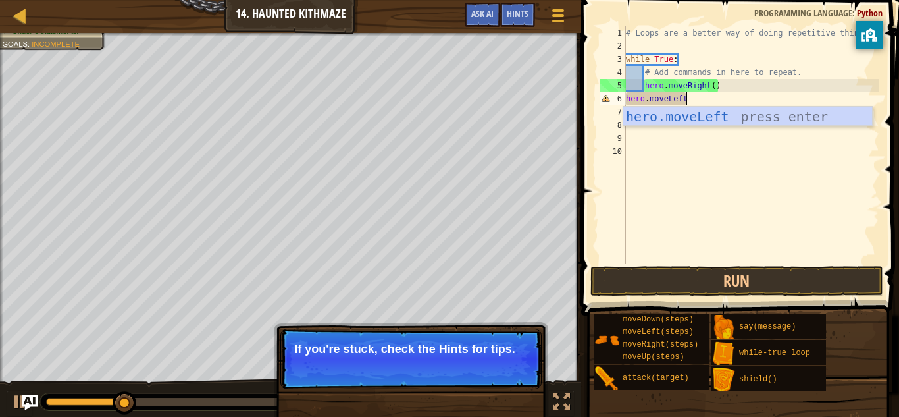
scroll to position [6, 9]
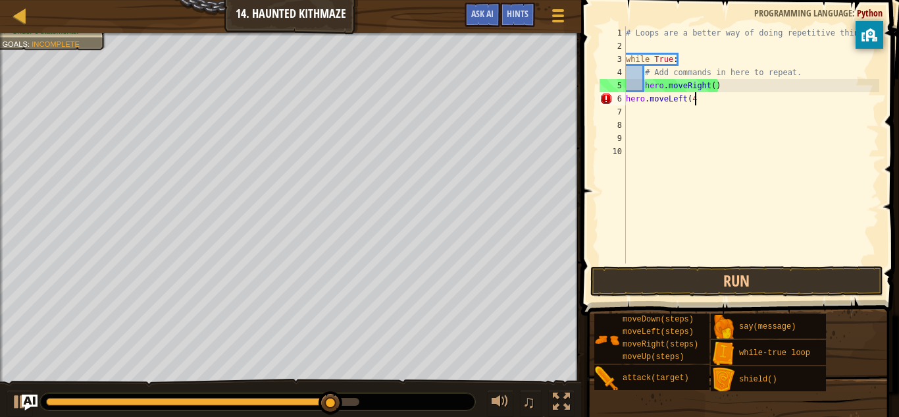
type textarea "hero.moveLeft(4)"
type textarea "j"
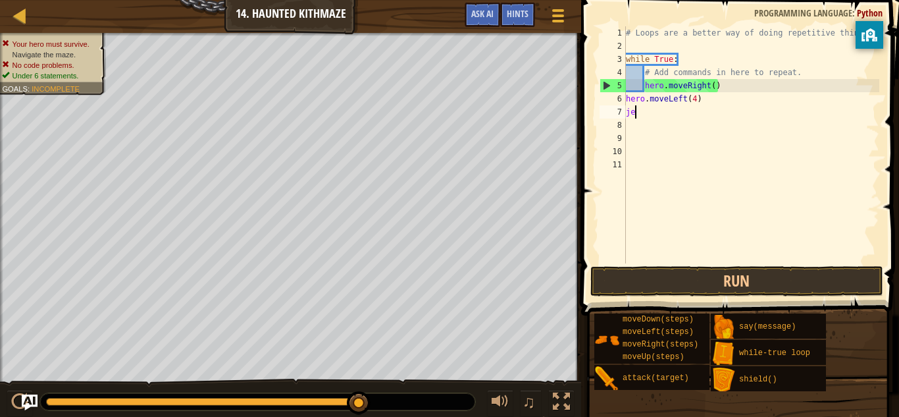
scroll to position [6, 0]
type textarea "j"
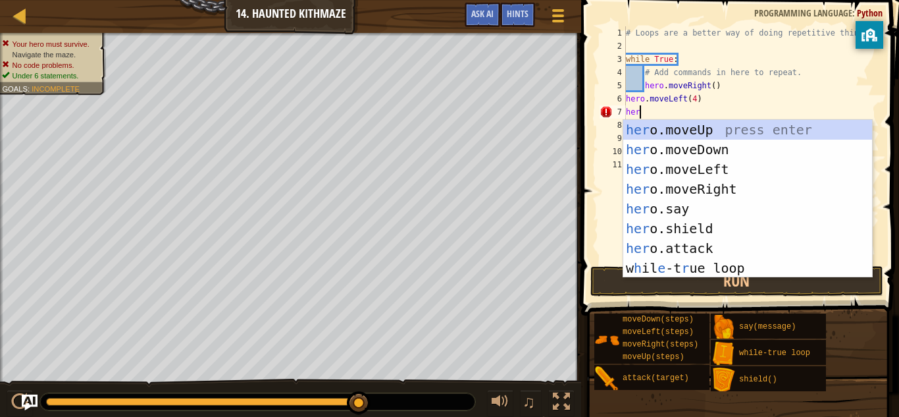
scroll to position [6, 1]
type textarea "h"
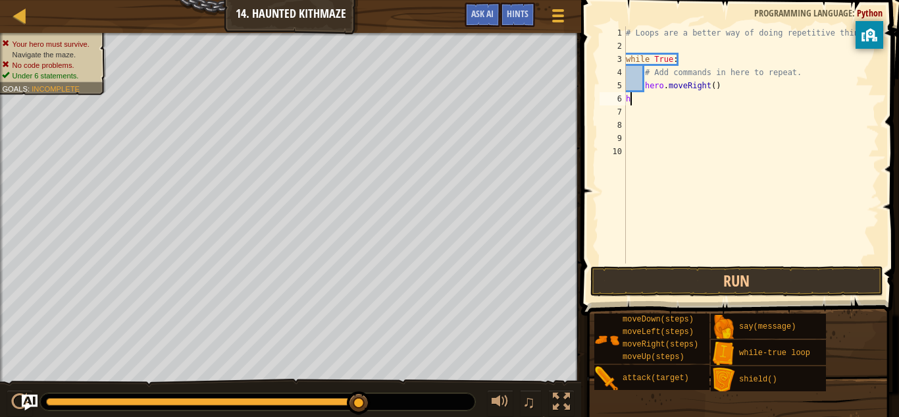
scroll to position [6, 1]
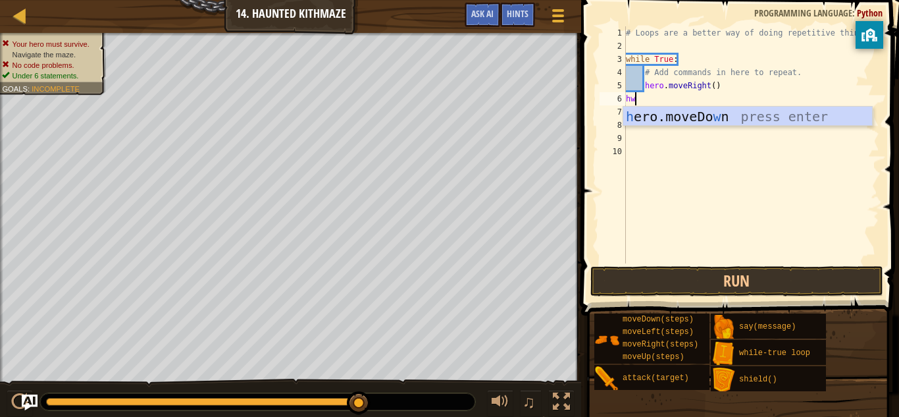
type textarea "h"
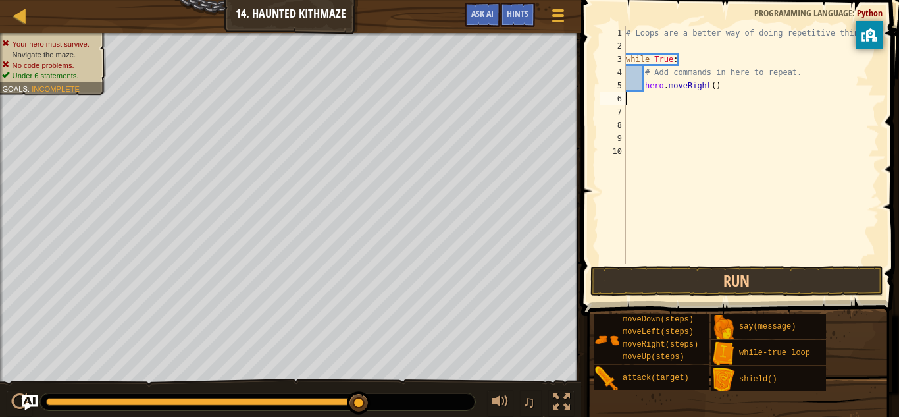
type textarea "wh"
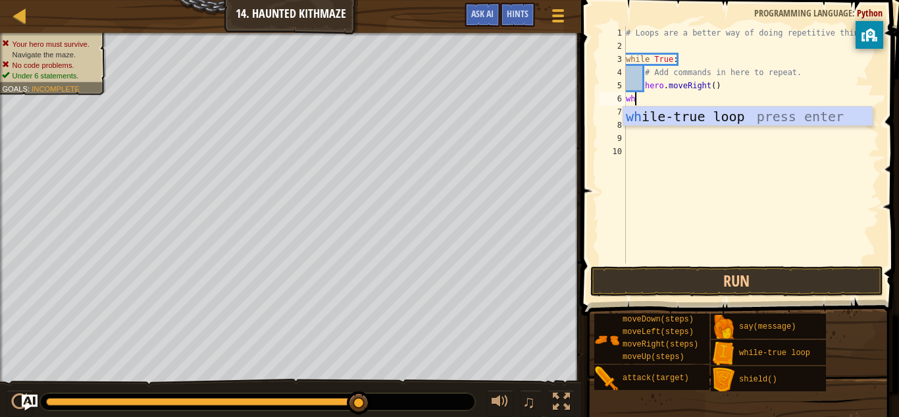
scroll to position [6, 1]
click at [664, 120] on div "wh ile-true loop press enter" at bounding box center [747, 136] width 249 height 59
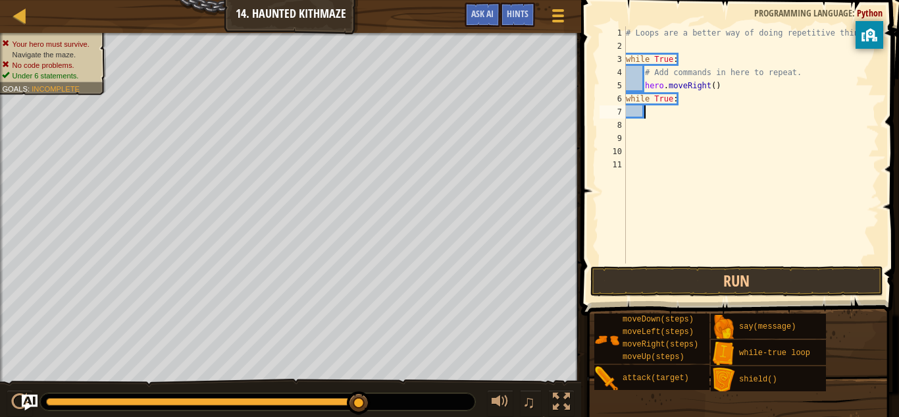
click at [664, 117] on div "# Loops are a better way of doing repetitive things. while True : # Add command…" at bounding box center [751, 157] width 256 height 263
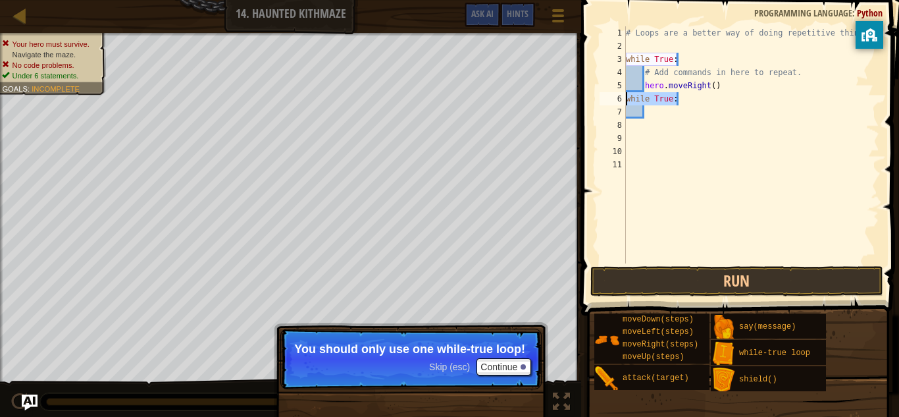
drag, startPoint x: 688, startPoint y: 100, endPoint x: 587, endPoint y: 101, distance: 101.4
click at [587, 101] on div "1 2 3 4 5 6 7 8 9 10 11 # Loops are a better way of doing repetitive things. wh…" at bounding box center [738, 184] width 322 height 354
type textarea "while True:"
click at [521, 20] on div "Hints" at bounding box center [517, 15] width 35 height 24
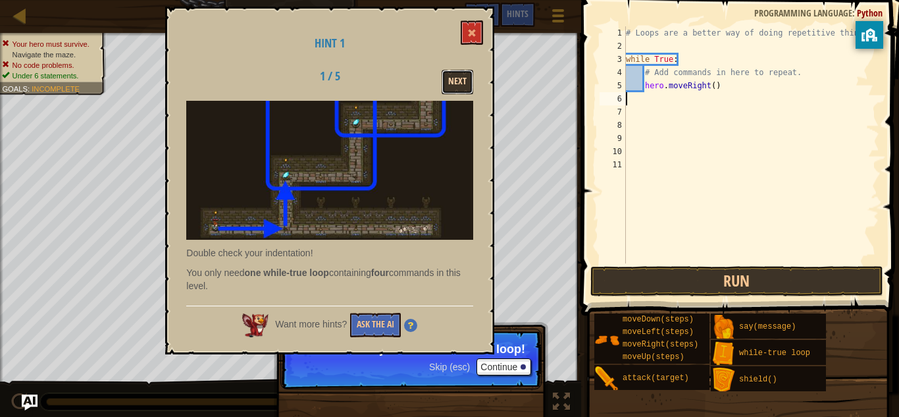
click at [456, 80] on button "Next" at bounding box center [458, 82] width 32 height 24
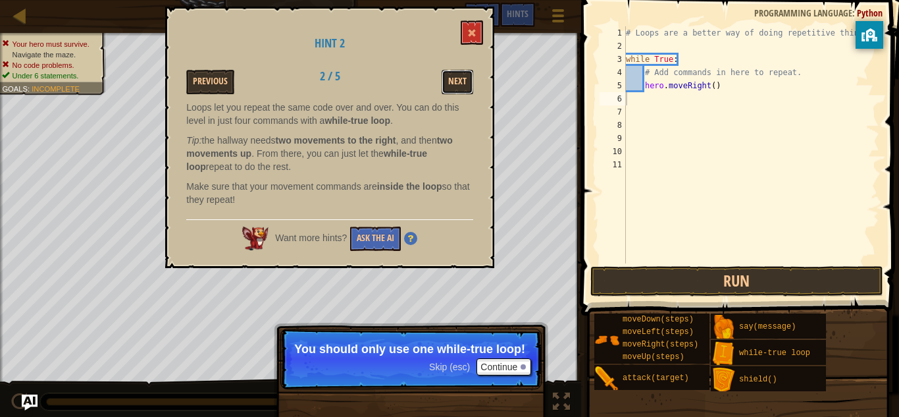
click at [456, 80] on button "Next" at bounding box center [458, 82] width 32 height 24
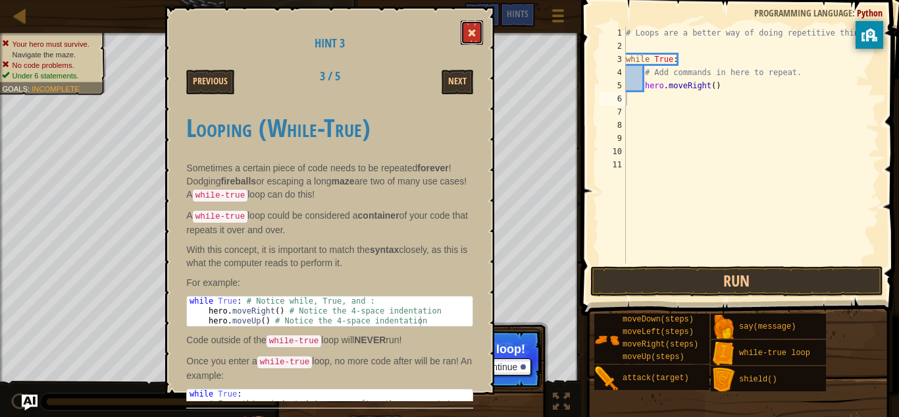
click at [473, 25] on button at bounding box center [472, 32] width 22 height 24
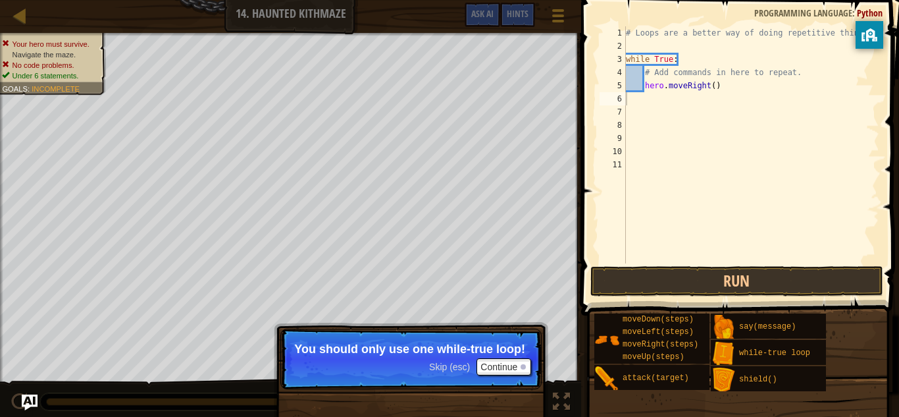
click at [701, 95] on div "# Loops are a better way of doing repetitive things. while True : # Add command…" at bounding box center [751, 157] width 256 height 263
click at [634, 76] on div "# Loops are a better way of doing repetitive things. while True : # Add command…" at bounding box center [751, 157] width 256 height 263
click at [637, 86] on div "# Loops are a better way of doing repetitive things. while True : # Add command…" at bounding box center [751, 157] width 256 height 263
click at [754, 89] on div "# Loops are a better way of doing repetitive things. while True : # Add command…" at bounding box center [751, 157] width 256 height 263
type textarea "hero.moveRight()"
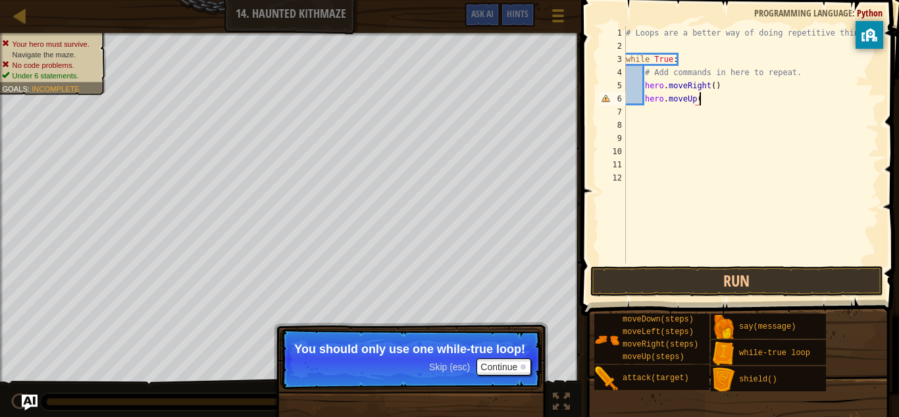
type textarea "hero.moveUp()"
click at [740, 287] on button "Run" at bounding box center [736, 281] width 293 height 30
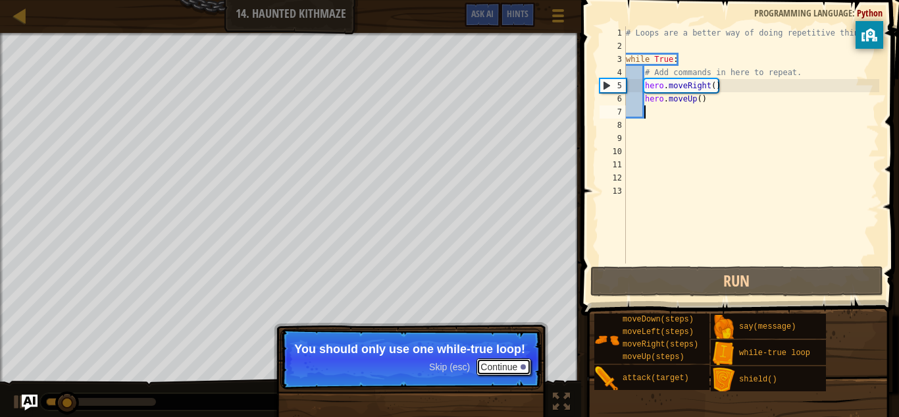
click at [490, 375] on button "Continue" at bounding box center [504, 366] width 55 height 17
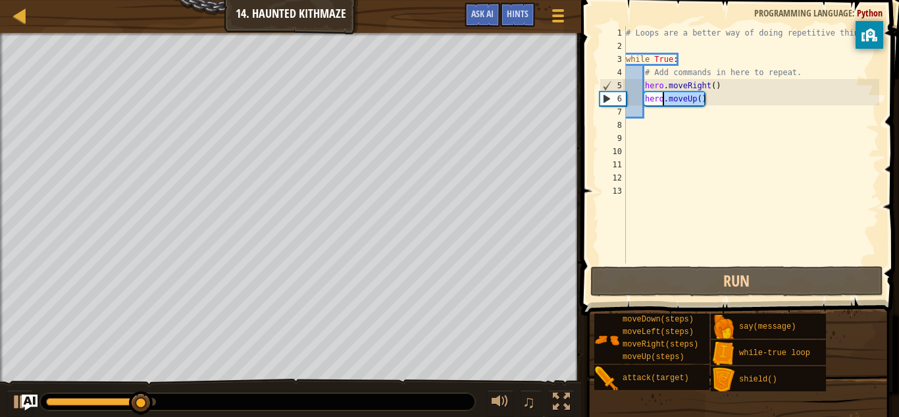
drag, startPoint x: 708, startPoint y: 101, endPoint x: 664, endPoint y: 98, distance: 44.2
click at [664, 98] on div "# Loops are a better way of doing repetitive things. while True : # Add command…" at bounding box center [751, 157] width 256 height 263
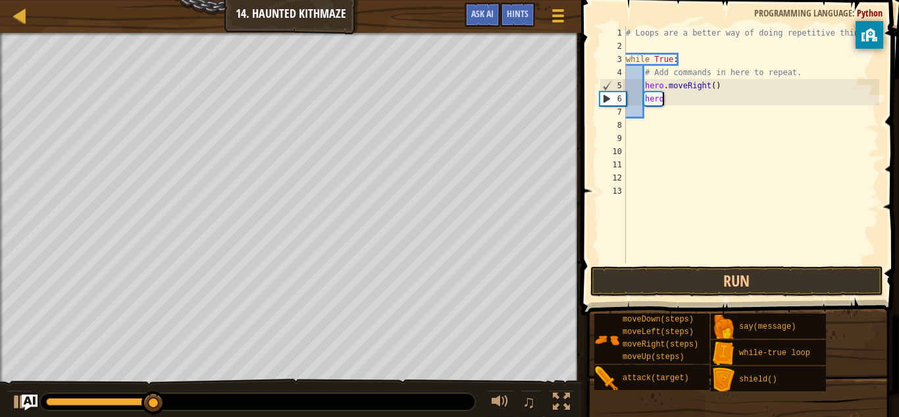
scroll to position [6, 5]
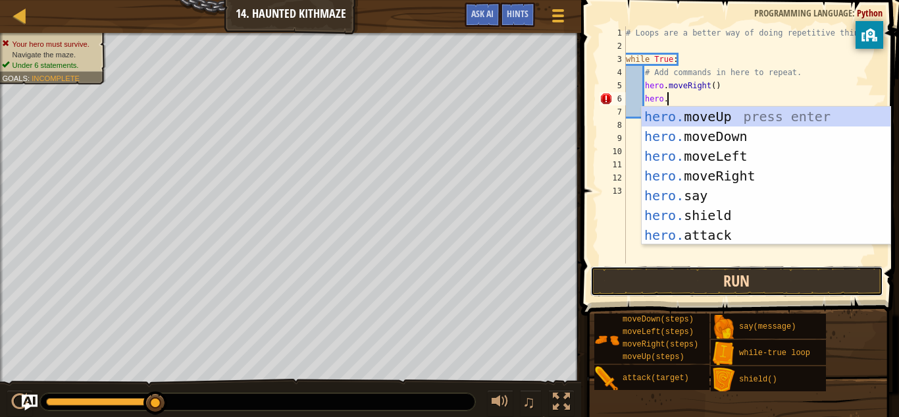
click at [703, 280] on button "Run" at bounding box center [736, 281] width 293 height 30
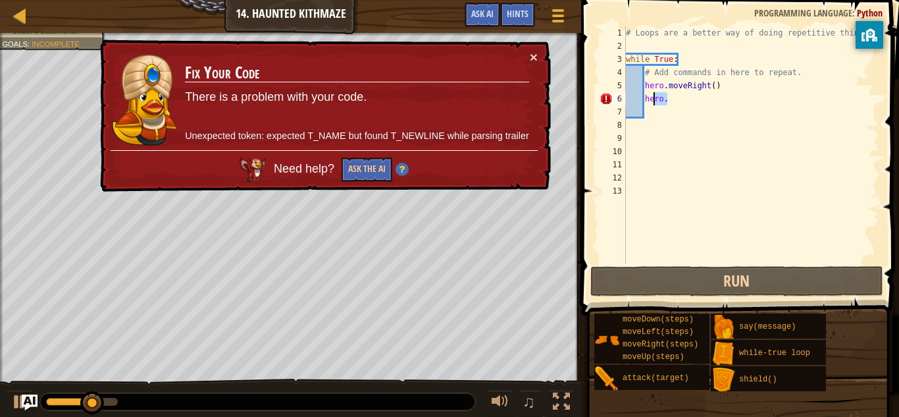
drag, startPoint x: 674, startPoint y: 97, endPoint x: 623, endPoint y: 96, distance: 51.4
click at [623, 96] on div "hero. 1 2 3 4 5 6 7 8 9 10 11 12 13 # Loops are a better way of doing repetitiv…" at bounding box center [738, 144] width 282 height 237
click at [664, 101] on div "# Loops are a better way of doing repetitive things. while True : # Add command…" at bounding box center [751, 144] width 256 height 237
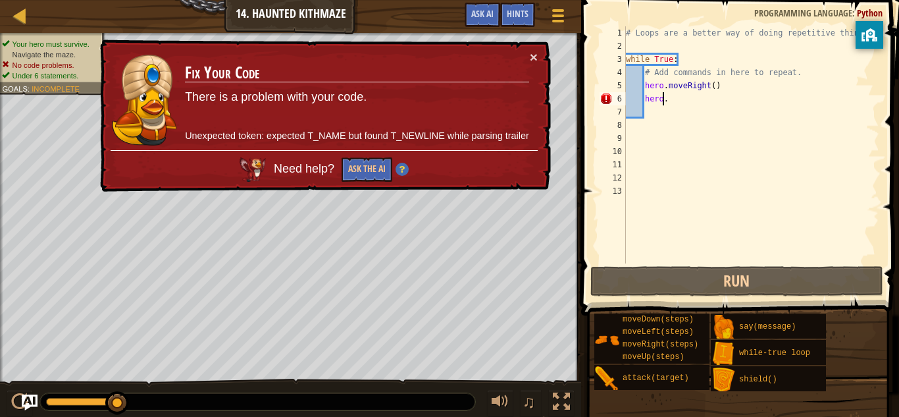
click at [664, 101] on div "# Loops are a better way of doing repetitive things. while True : # Add command…" at bounding box center [751, 157] width 256 height 263
click at [681, 99] on div "# Loops are a better way of doing repetitive things. while True : # Add command…" at bounding box center [751, 157] width 256 height 263
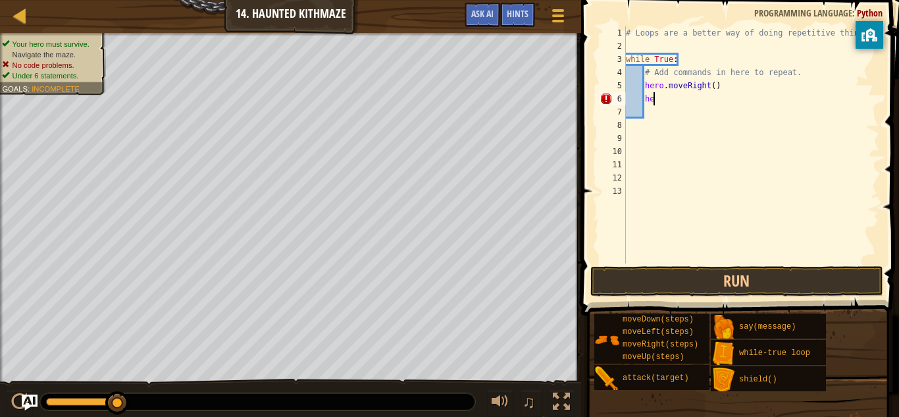
type textarea "h"
click at [624, 278] on button "Run" at bounding box center [736, 281] width 293 height 30
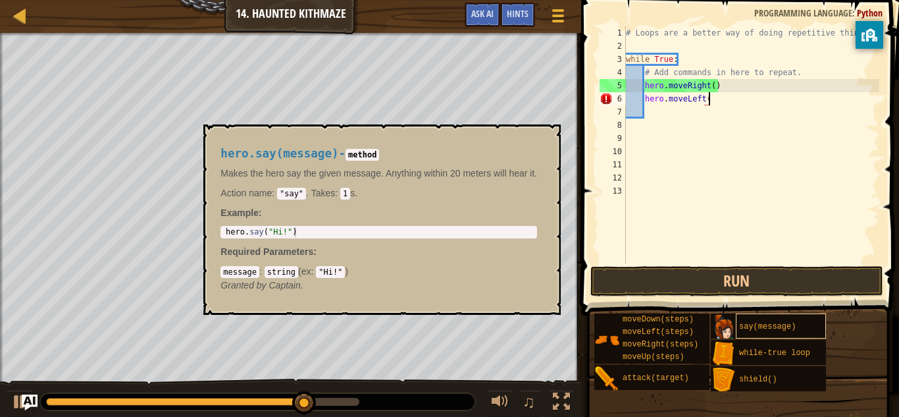
scroll to position [6, 12]
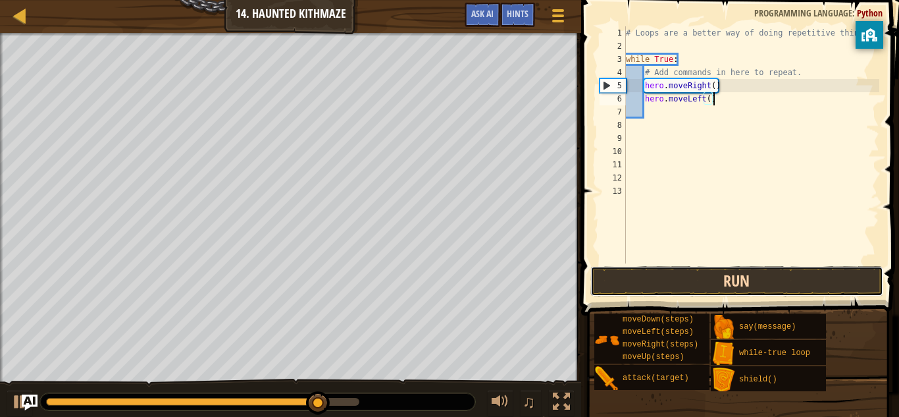
click at [695, 288] on button "Run" at bounding box center [736, 281] width 293 height 30
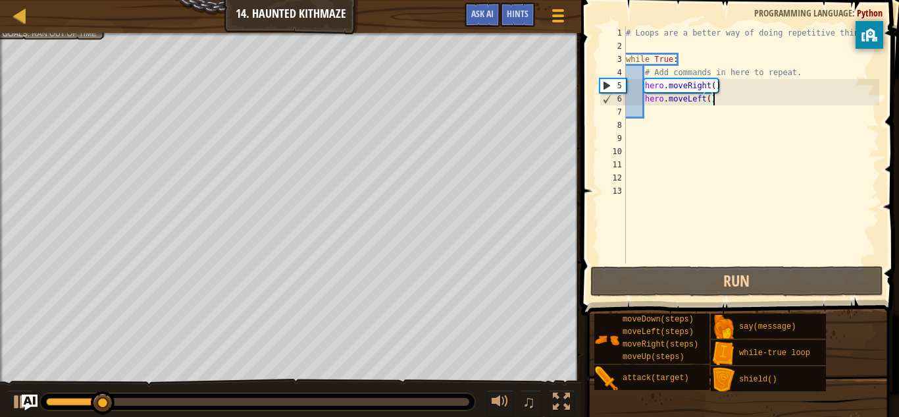
click at [715, 86] on div "# Loops are a better way of doing repetitive things. while True : # Add command…" at bounding box center [751, 157] width 256 height 263
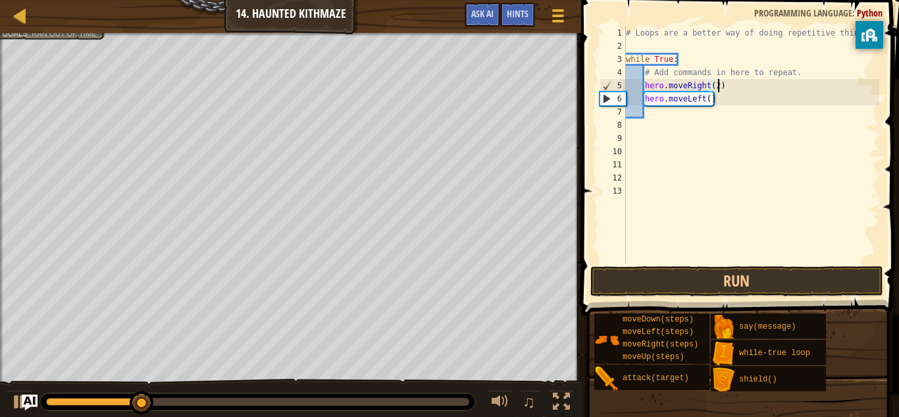
click at [708, 95] on div "# Loops are a better way of doing repetitive things. while True : # Add command…" at bounding box center [751, 157] width 256 height 263
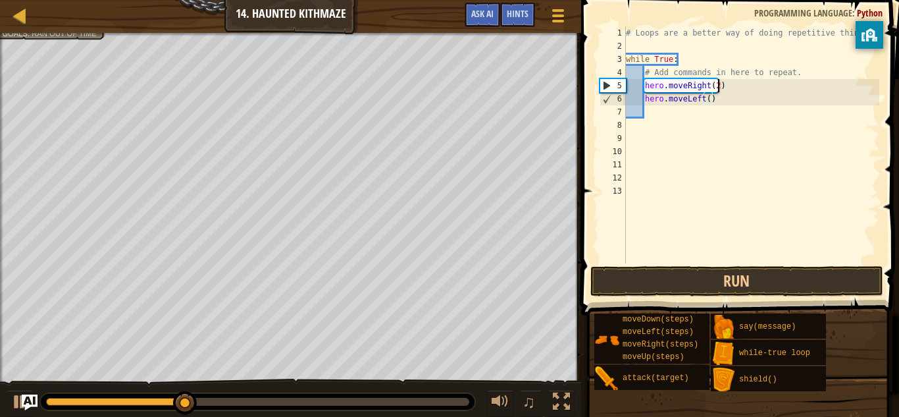
click at [720, 87] on div "# Loops are a better way of doing repetitive things. while True : # Add command…" at bounding box center [751, 157] width 256 height 263
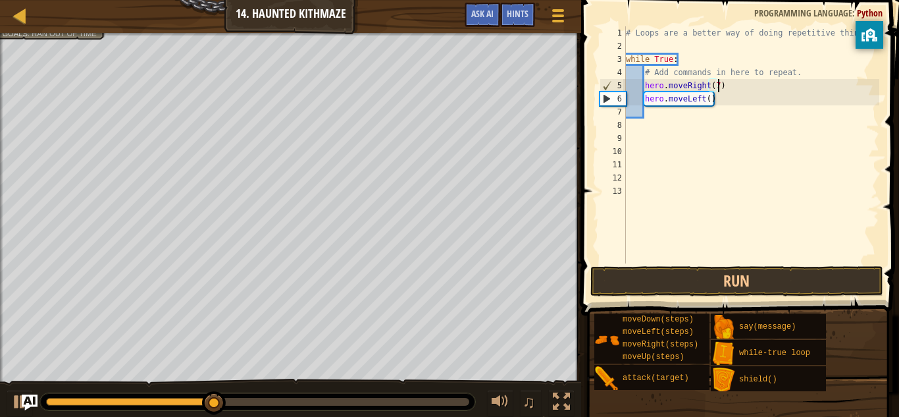
scroll to position [6, 13]
click at [709, 99] on div "# Loops are a better way of doing repetitive things. while True : # Add command…" at bounding box center [751, 157] width 256 height 263
click at [637, 275] on button "Run" at bounding box center [736, 281] width 293 height 30
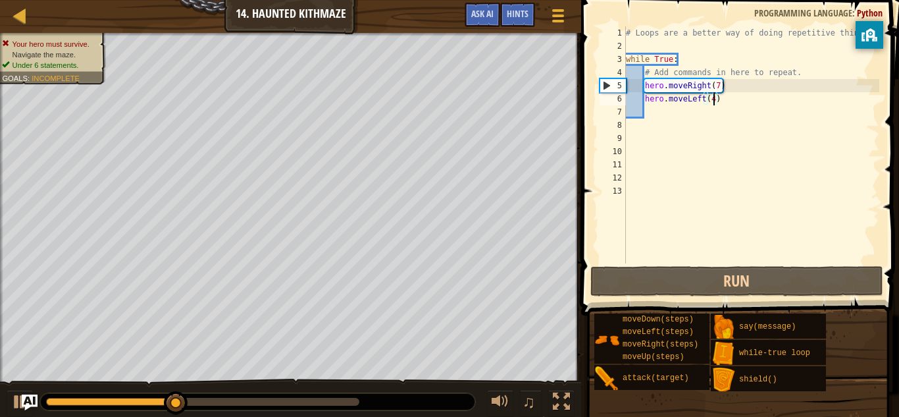
click at [51, 50] on span "Navigate the maze." at bounding box center [45, 54] width 64 height 9
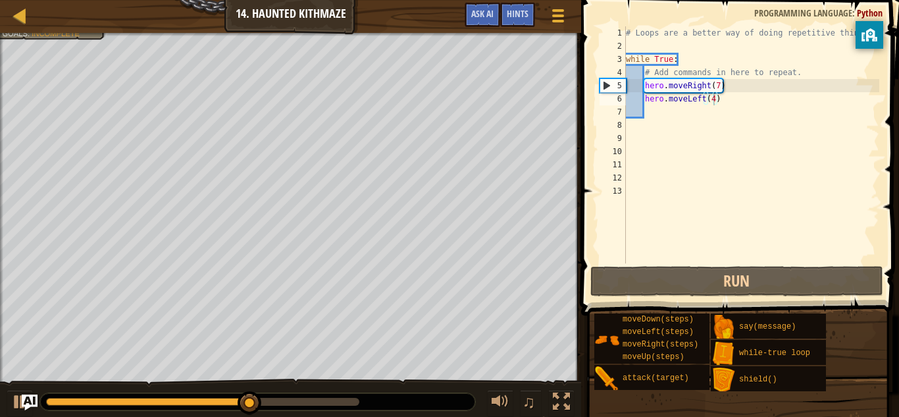
click at [718, 86] on div "# Loops are a better way of doing repetitive things. while True : # Add command…" at bounding box center [751, 157] width 256 height 263
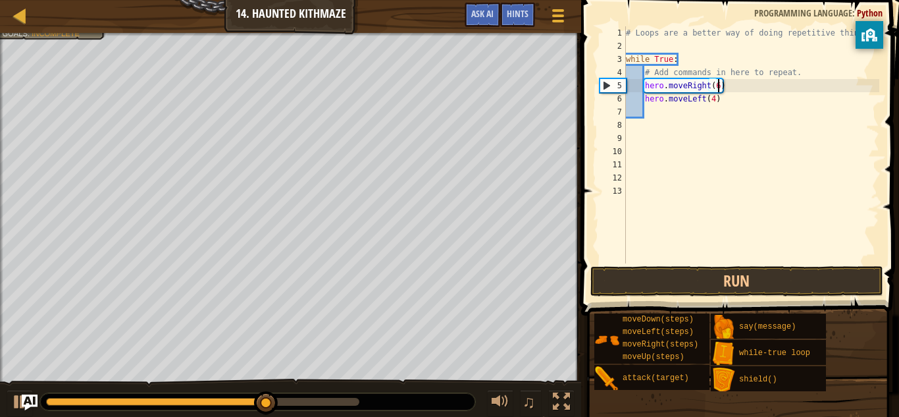
scroll to position [6, 13]
type textarea "hero.moveRight(6)"
click at [696, 288] on button "Run" at bounding box center [736, 281] width 293 height 30
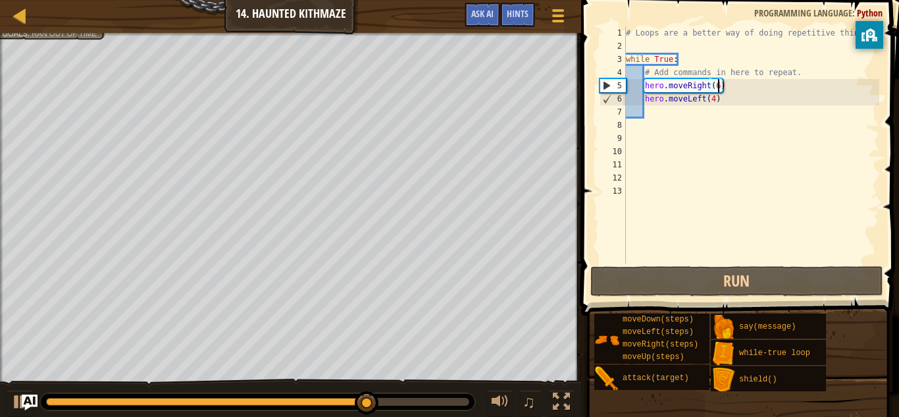
click at [679, 113] on div "# Loops are a better way of doing repetitive things. while True : # Add command…" at bounding box center [751, 157] width 256 height 263
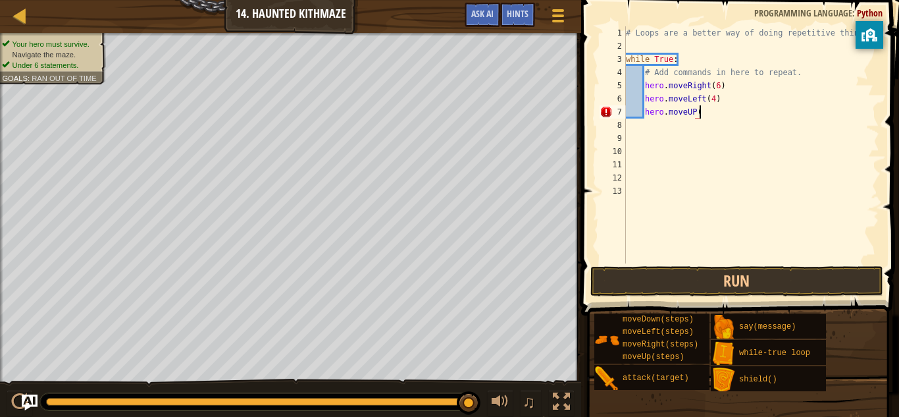
scroll to position [6, 10]
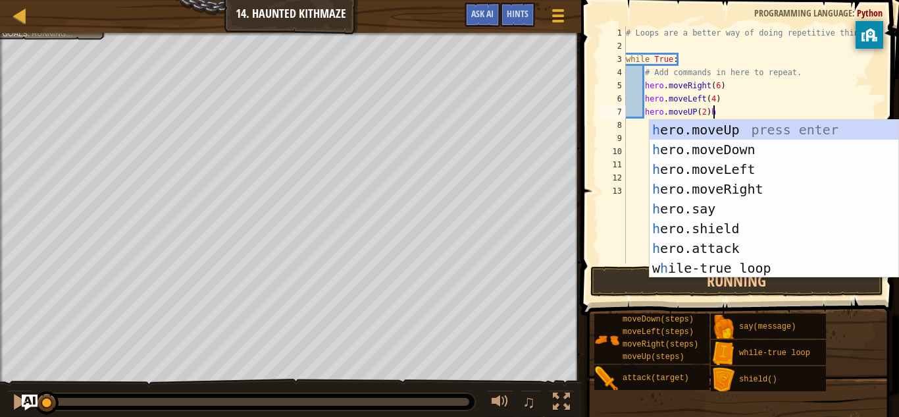
type textarea "hero.moveUP(2)"
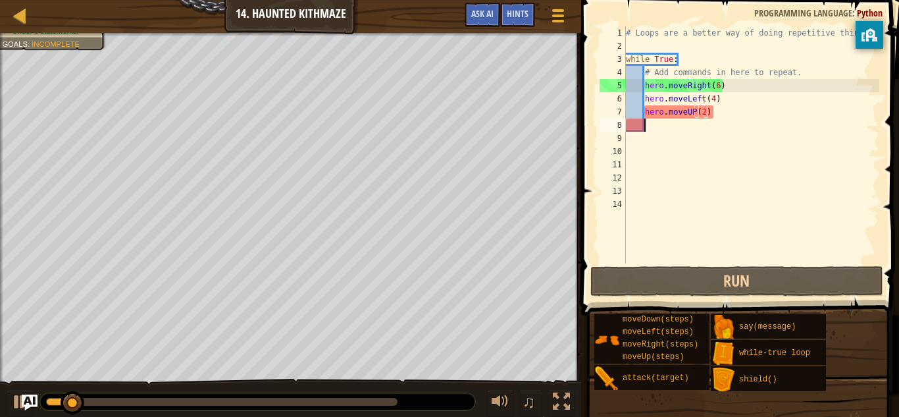
scroll to position [6, 2]
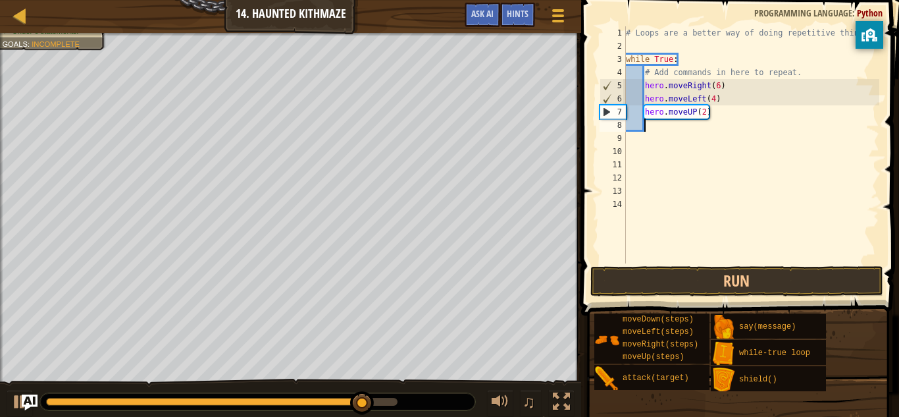
click at [733, 122] on div "# Loops are a better way of doing repetitive things. while True : # Add command…" at bounding box center [751, 157] width 256 height 263
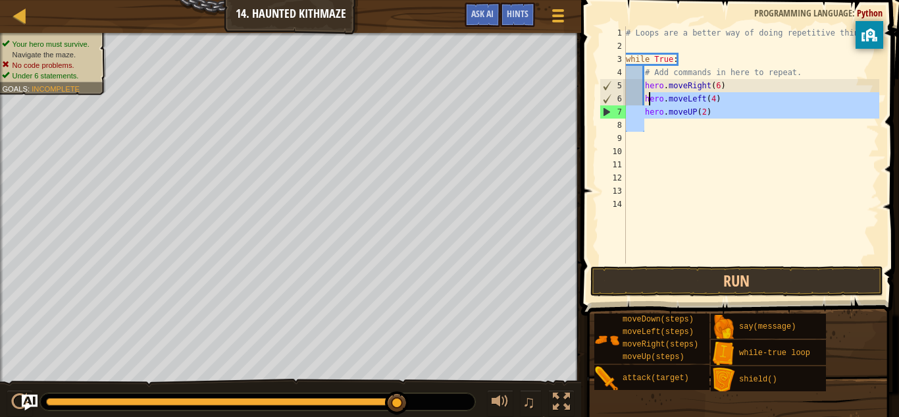
drag, startPoint x: 720, startPoint y: 118, endPoint x: 649, endPoint y: 100, distance: 72.8
click at [649, 100] on div "# Loops are a better way of doing repetitive things. while True : # Add command…" at bounding box center [751, 157] width 256 height 263
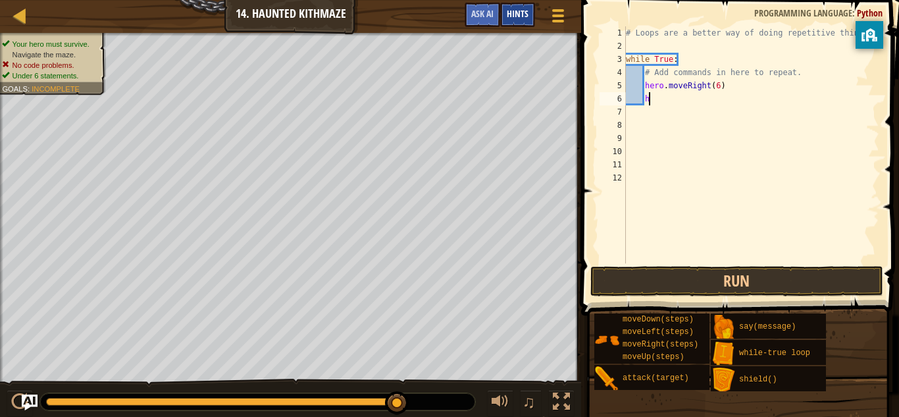
click at [529, 16] on div "Hints" at bounding box center [517, 15] width 35 height 24
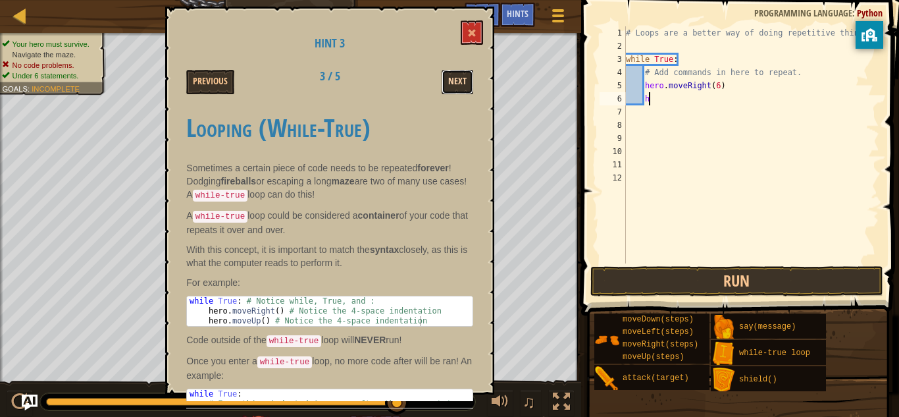
click at [456, 78] on button "Next" at bounding box center [458, 82] width 32 height 24
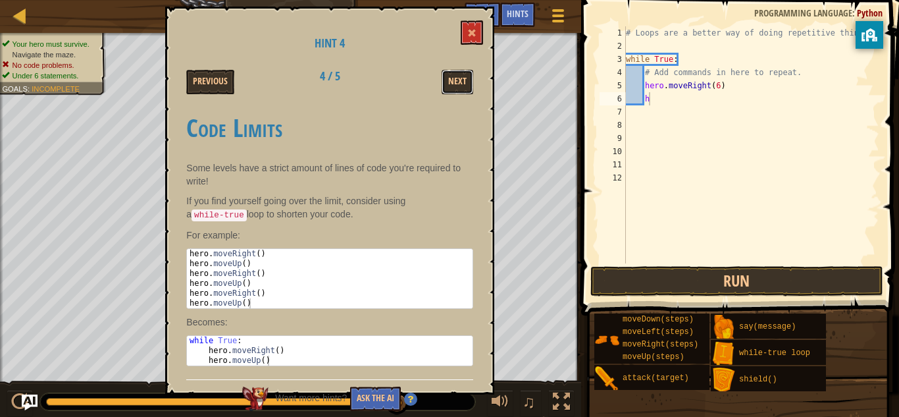
click at [456, 78] on button "Next" at bounding box center [458, 82] width 32 height 24
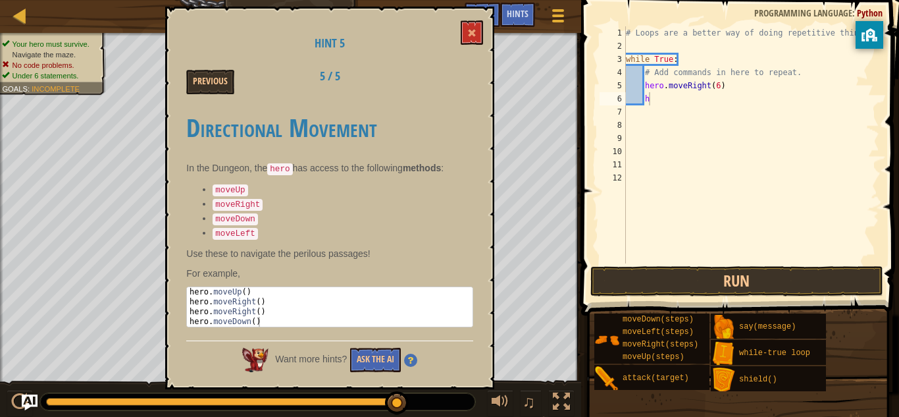
click at [718, 88] on div "# Loops are a better way of doing repetitive things. while True : # Add command…" at bounding box center [751, 157] width 256 height 263
click at [684, 101] on div "# Loops are a better way of doing repetitive things. while True : # Add command…" at bounding box center [751, 157] width 256 height 263
type textarea "hero.moveLeft()"
type textarea "hero.moveUp()"
type textarea "hero.moveLeft()"
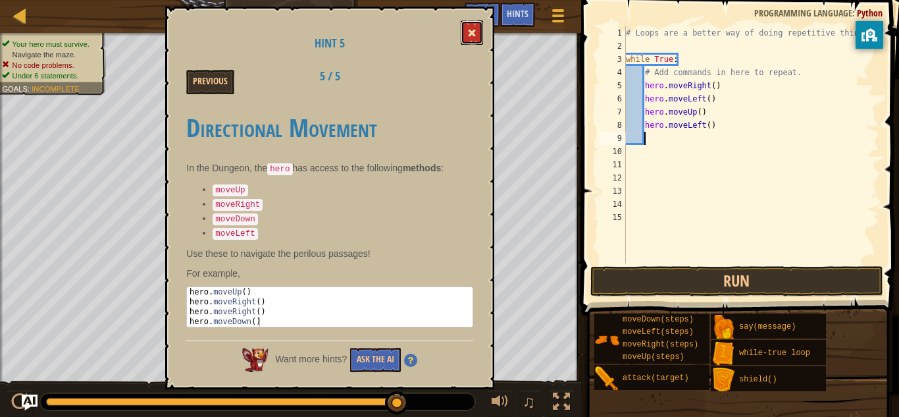
click at [479, 31] on button at bounding box center [472, 32] width 22 height 24
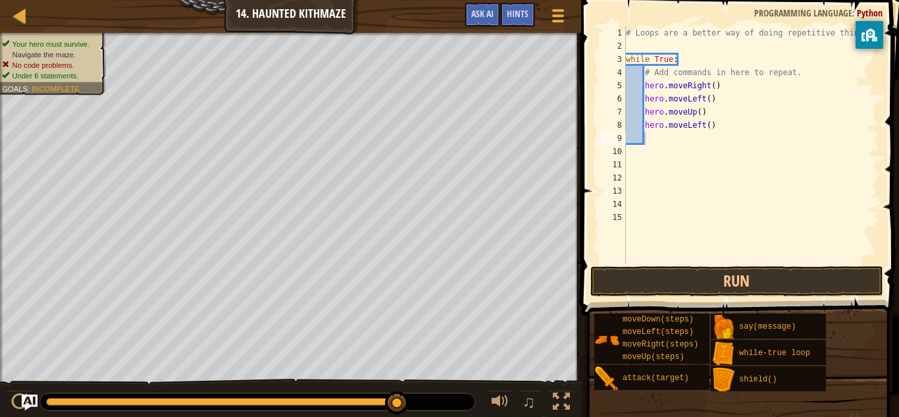
click at [665, 140] on div "# Loops are a better way of doing repetitive things. while True : # Add command…" at bounding box center [751, 157] width 256 height 263
click at [673, 273] on button "Run" at bounding box center [736, 281] width 293 height 30
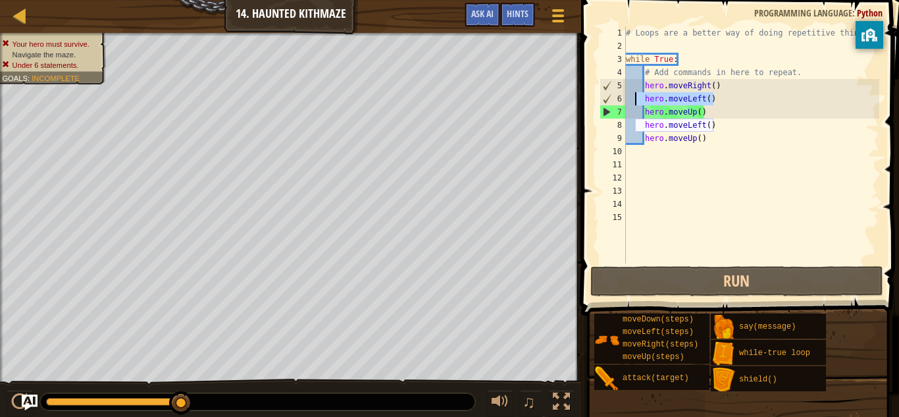
drag, startPoint x: 717, startPoint y: 101, endPoint x: 633, endPoint y: 97, distance: 83.7
click at [633, 97] on div "# Loops are a better way of doing repetitive things. while True : # Add command…" at bounding box center [751, 157] width 256 height 263
click at [725, 99] on div "# Loops are a better way of doing repetitive things. while True : # Add command…" at bounding box center [751, 144] width 256 height 237
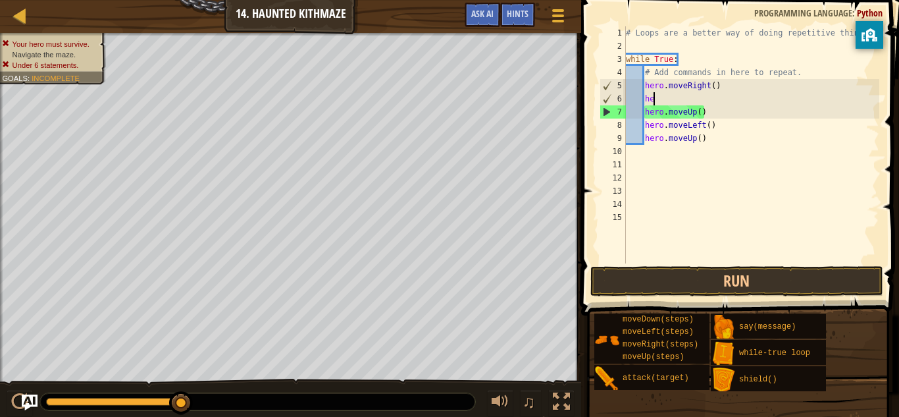
type textarea "h"
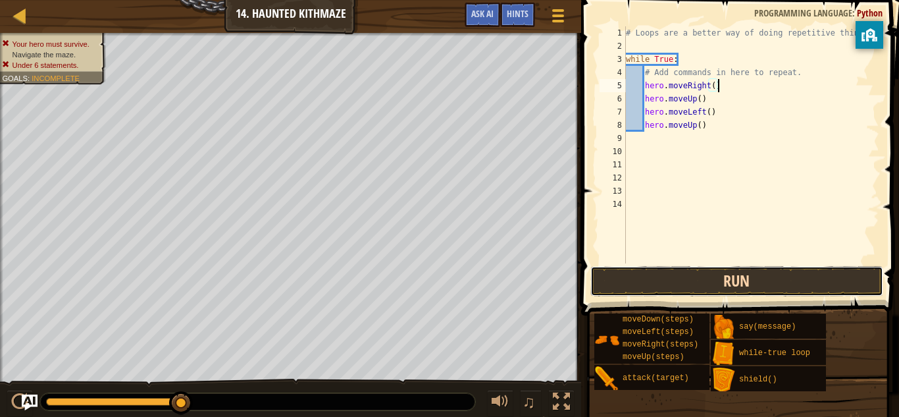
click at [652, 283] on button "Run" at bounding box center [736, 281] width 293 height 30
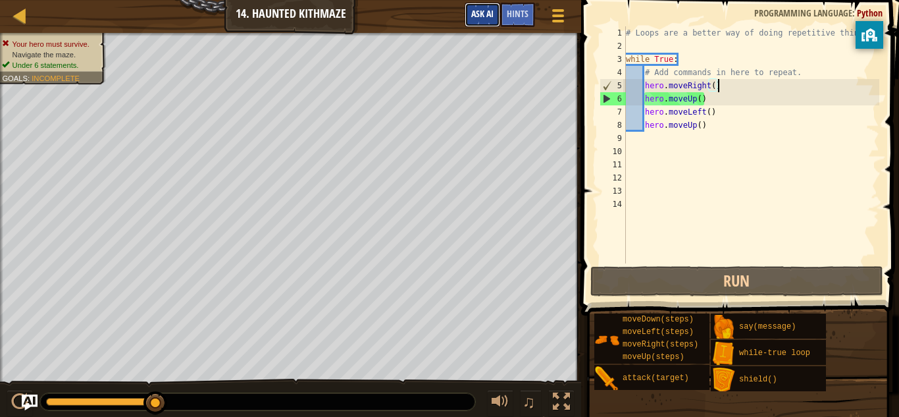
click at [496, 16] on button "Ask AI" at bounding box center [483, 15] width 36 height 24
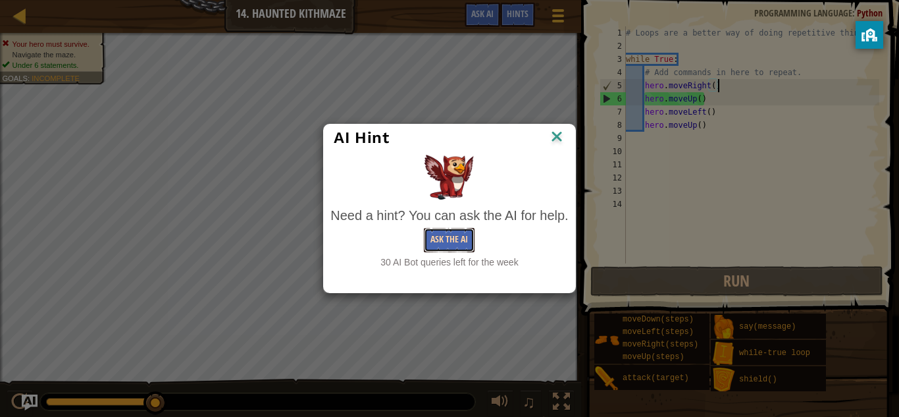
click at [454, 240] on button "Ask the AI" at bounding box center [449, 240] width 51 height 24
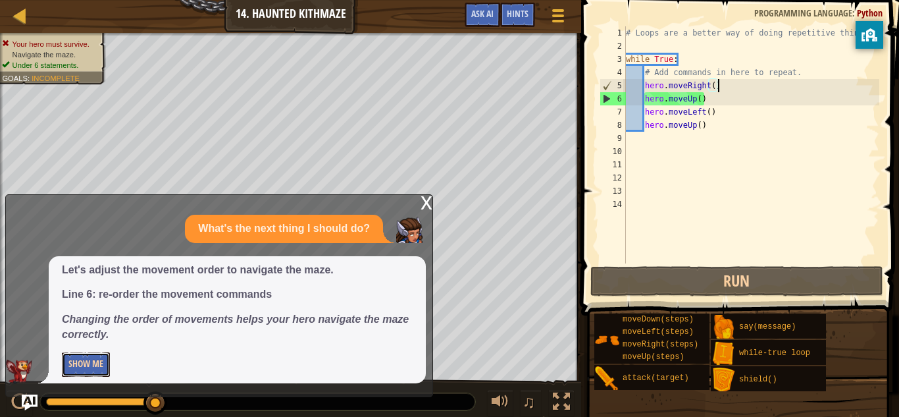
click at [88, 367] on button "Show Me" at bounding box center [86, 364] width 48 height 24
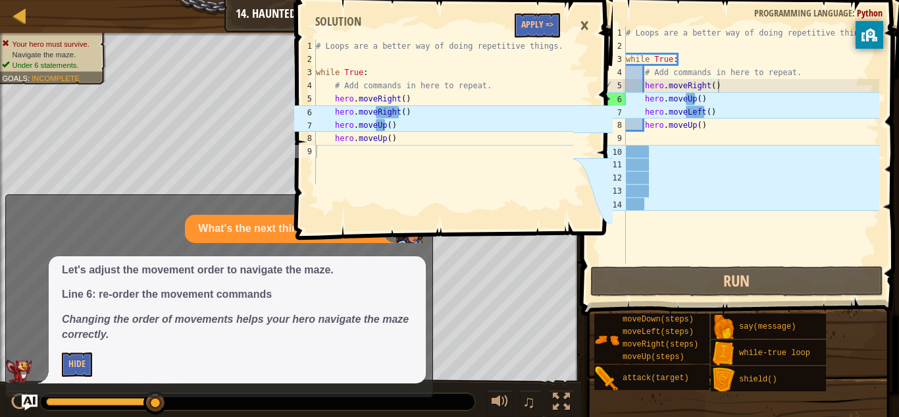
click at [695, 101] on div "# Loops are a better way of doing repetitive things. while True : # Add command…" at bounding box center [751, 157] width 256 height 263
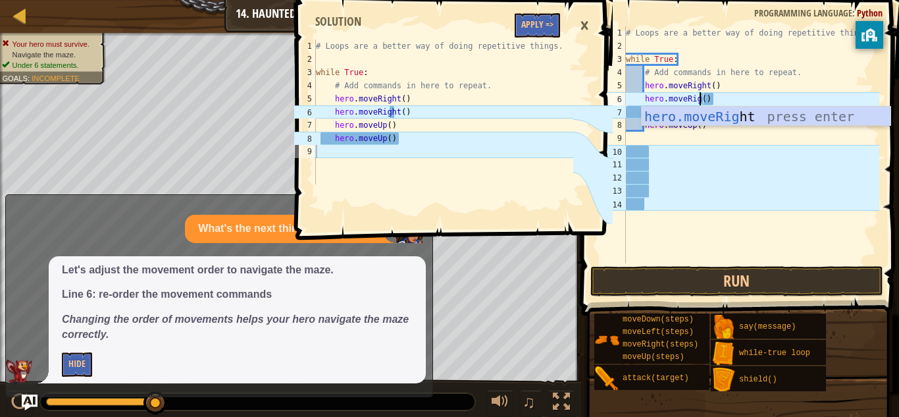
scroll to position [6, 13]
type textarea "hero.moveRight()"
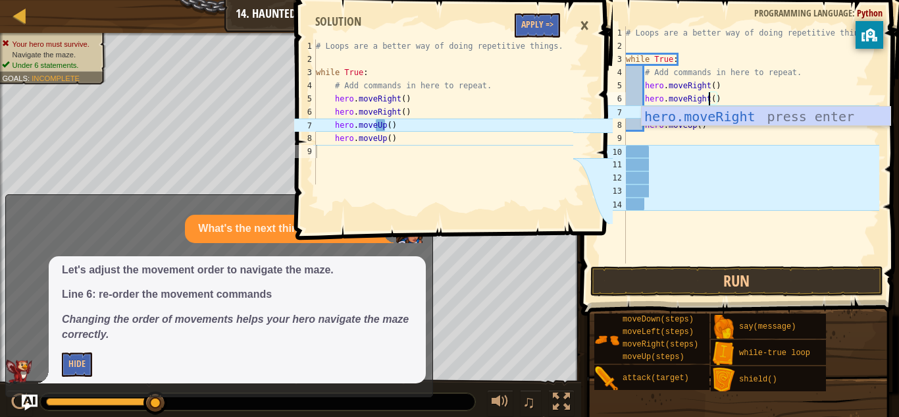
click at [712, 153] on div "# Loops are a better way of doing repetitive things. while True : # Add command…" at bounding box center [751, 157] width 256 height 263
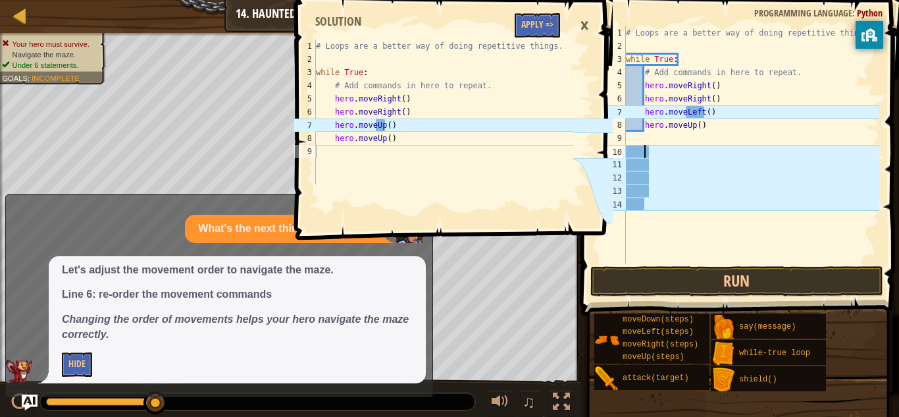
scroll to position [6, 2]
click at [703, 111] on div "# Loops are a better way of doing repetitive things. while True : # Add command…" at bounding box center [751, 157] width 256 height 263
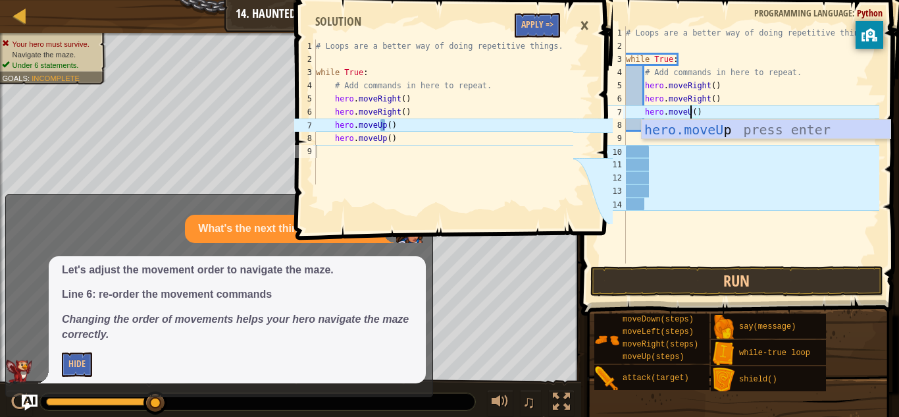
type textarea "hero.moveUp()"
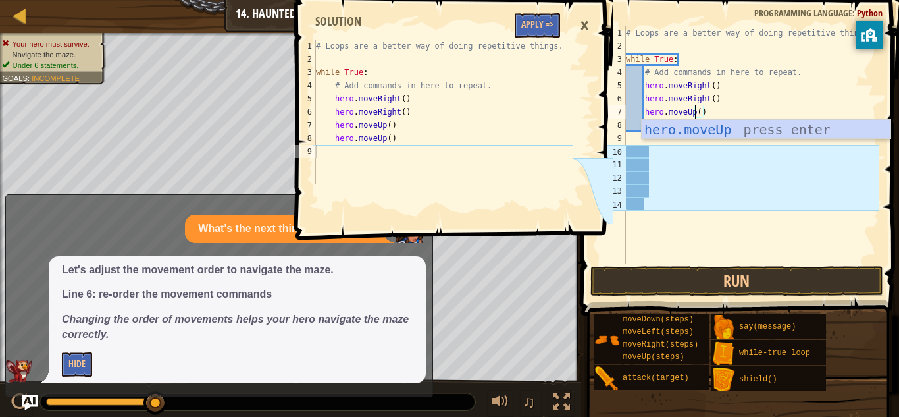
click at [690, 151] on div "# Loops are a better way of doing repetitive things. while True : # Add command…" at bounding box center [751, 157] width 256 height 263
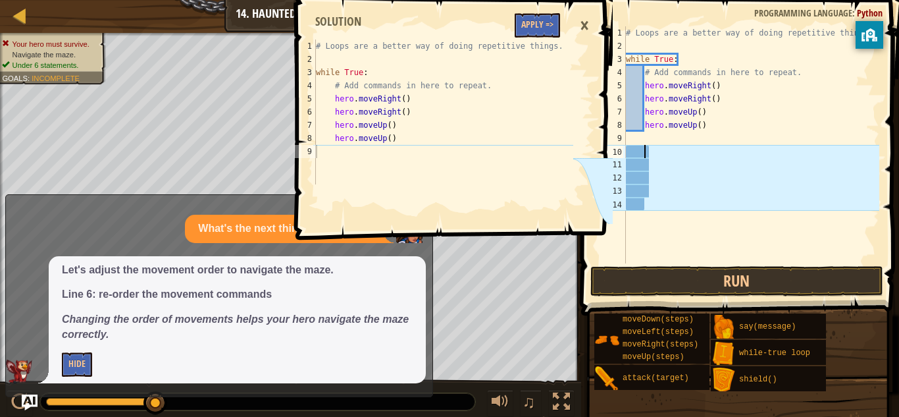
scroll to position [6, 2]
click at [721, 277] on button "Run" at bounding box center [736, 281] width 293 height 30
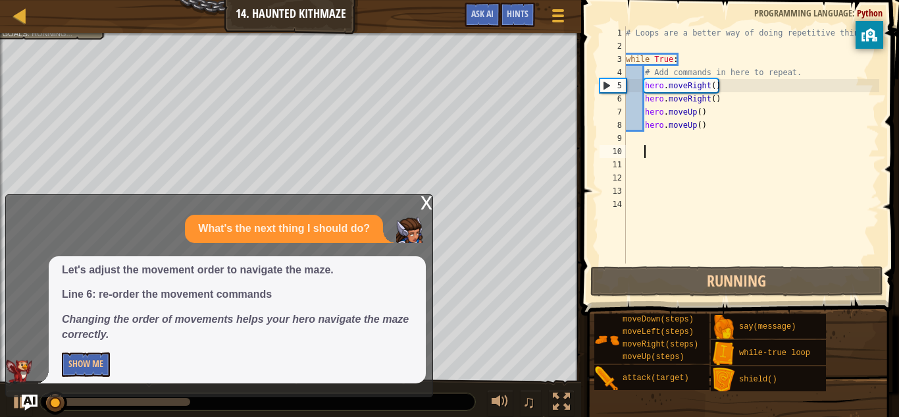
click at [425, 199] on div "x" at bounding box center [427, 201] width 12 height 13
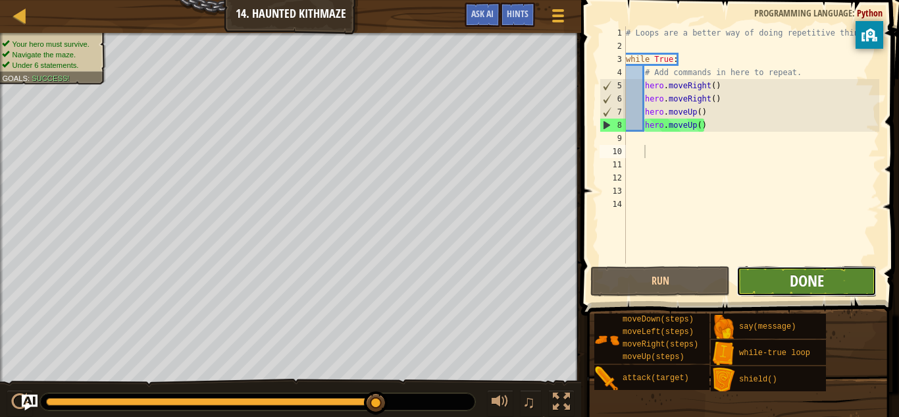
click at [799, 278] on span "Done" at bounding box center [807, 280] width 34 height 21
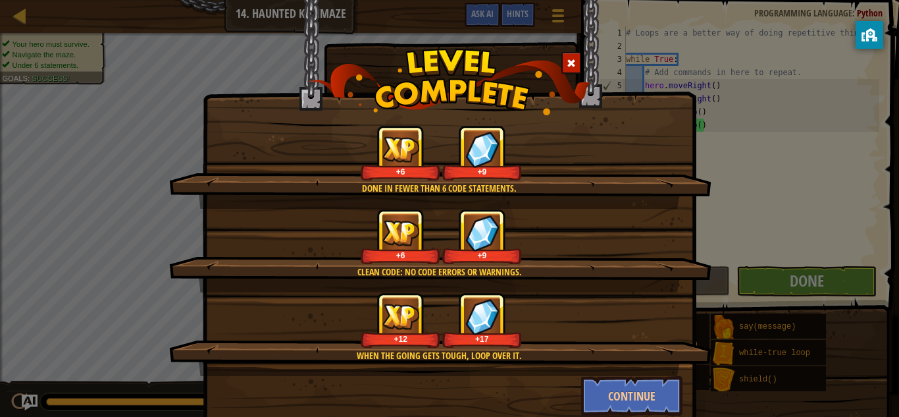
click at [567, 60] on span at bounding box center [571, 63] width 9 height 9
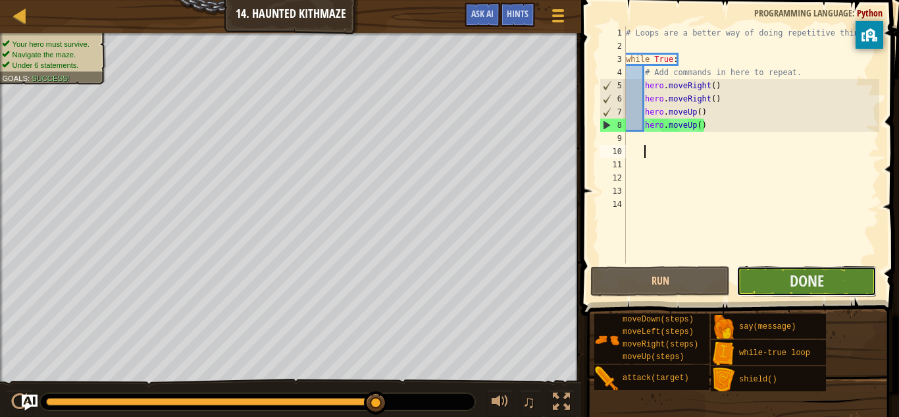
click at [847, 266] on button "Done" at bounding box center [807, 281] width 140 height 30
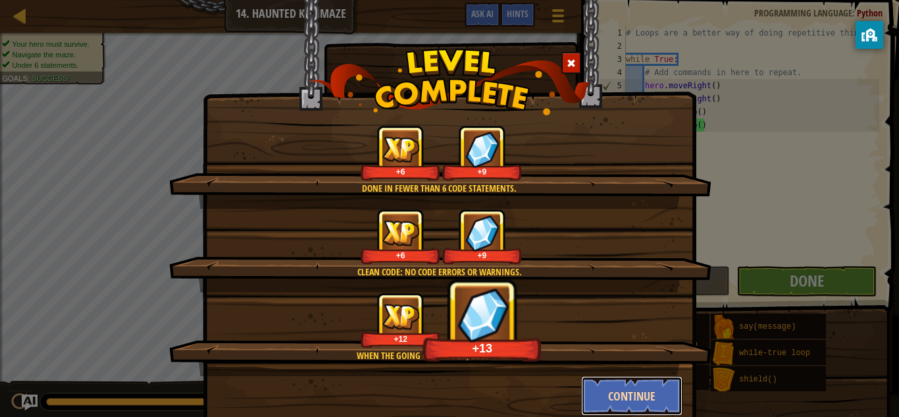
click at [645, 397] on button "Continue" at bounding box center [632, 395] width 102 height 39
click at [636, 400] on div "Done in fewer than 6 code statements. +6 +9 Clean code: no code errors or warni…" at bounding box center [449, 208] width 899 height 417
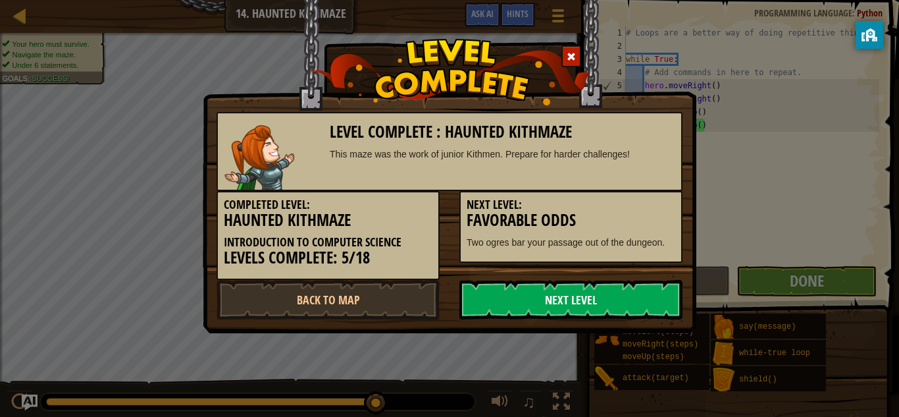
click at [649, 310] on link "Next Level" at bounding box center [570, 299] width 223 height 39
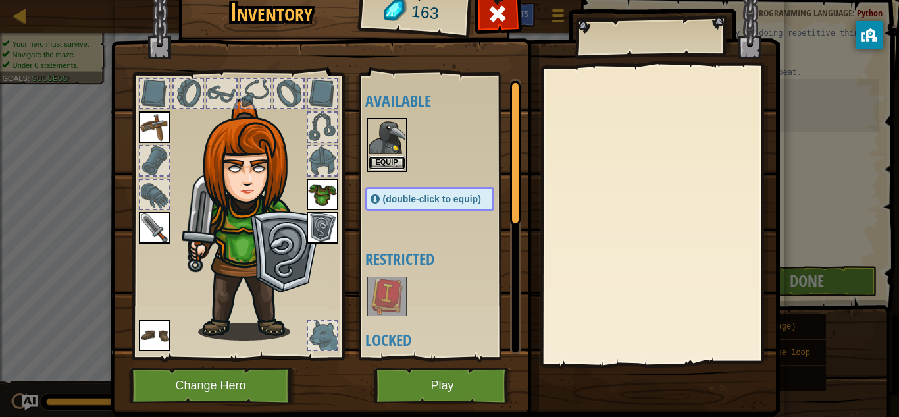
click at [389, 167] on button "Equip" at bounding box center [387, 163] width 37 height 14
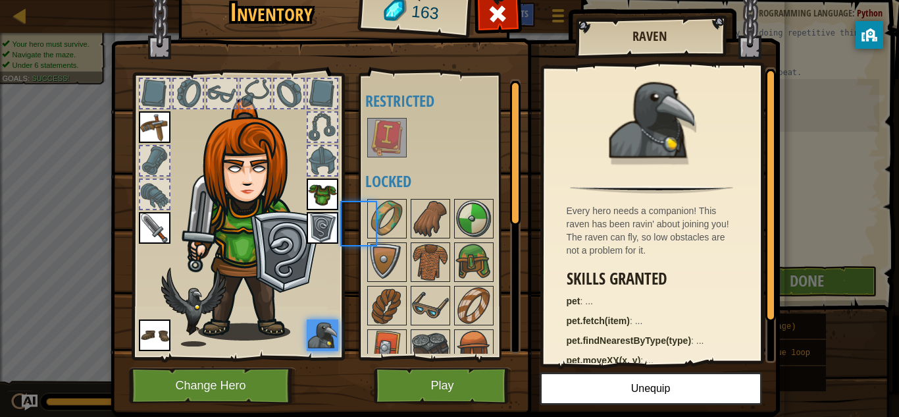
click at [389, 167] on div "Available Equip Equip Equip Equip Equip Equip (double-click to equip) Restricte…" at bounding box center [442, 216] width 155 height 275
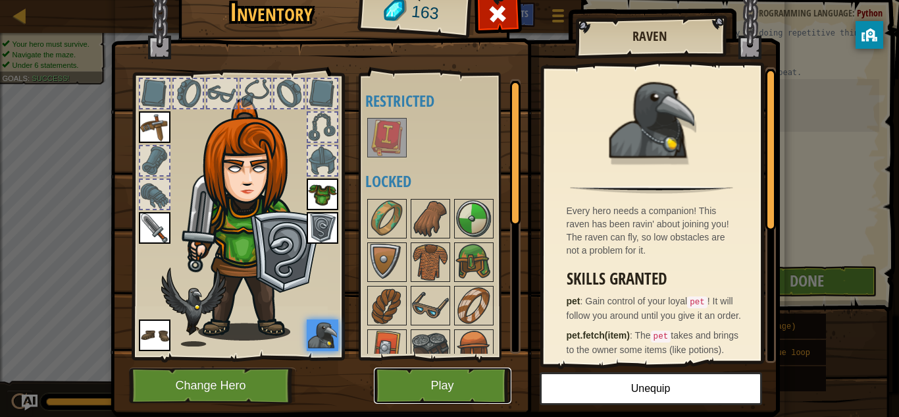
click at [472, 386] on button "Play" at bounding box center [443, 385] width 138 height 36
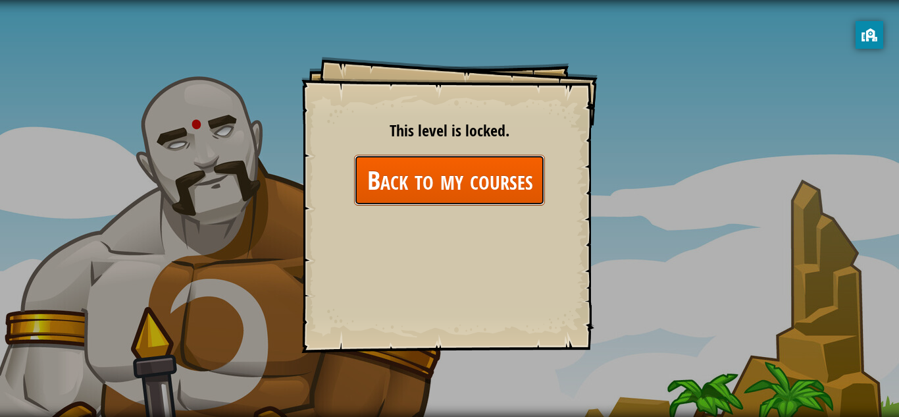
click at [399, 190] on link "Back to my courses" at bounding box center [449, 180] width 191 height 51
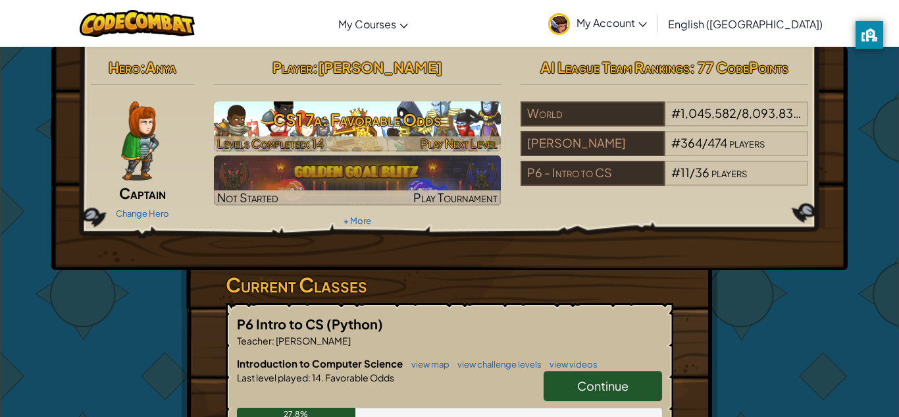
click at [386, 132] on h3 "CS1 7a: Favorable Odds" at bounding box center [358, 120] width 288 height 30
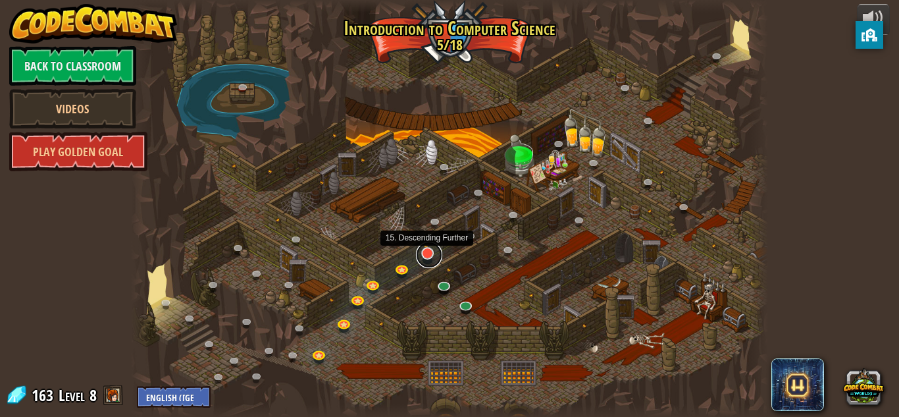
click at [430, 257] on link at bounding box center [429, 255] width 26 height 26
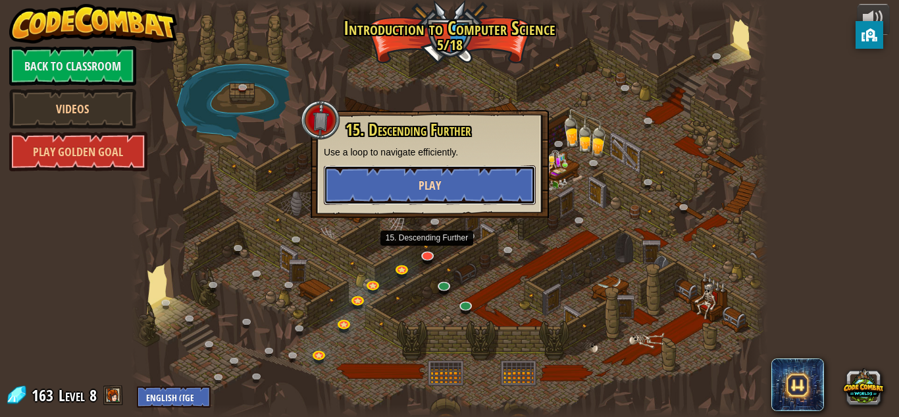
click at [475, 175] on button "Play" at bounding box center [430, 184] width 212 height 39
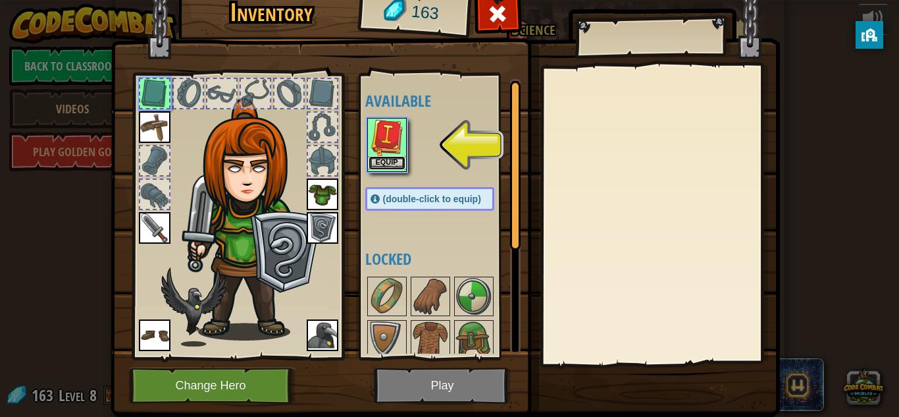
click at [399, 159] on button "Equip" at bounding box center [387, 163] width 37 height 14
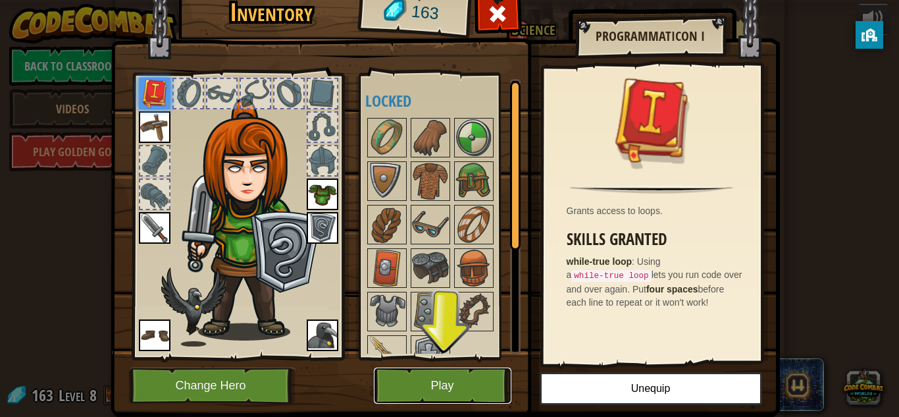
click at [485, 377] on button "Play" at bounding box center [443, 385] width 138 height 36
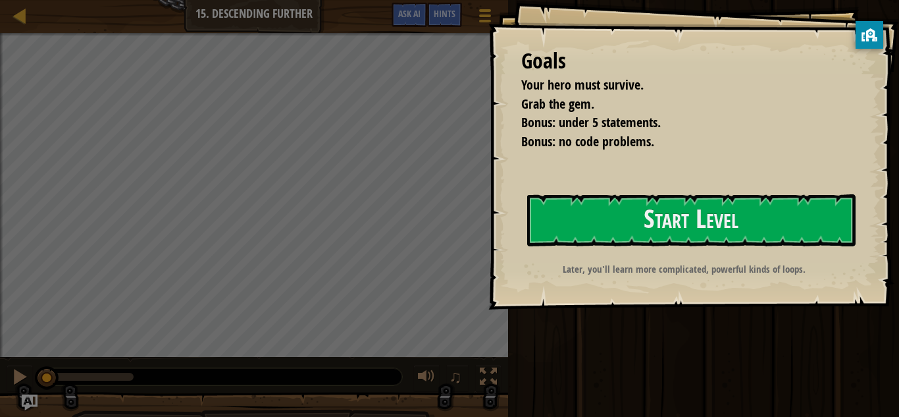
click at [496, 259] on div "Goals Your hero must survive. Grab the gem. Bonus: under 5 statements. Bonus: n…" at bounding box center [693, 154] width 411 height 309
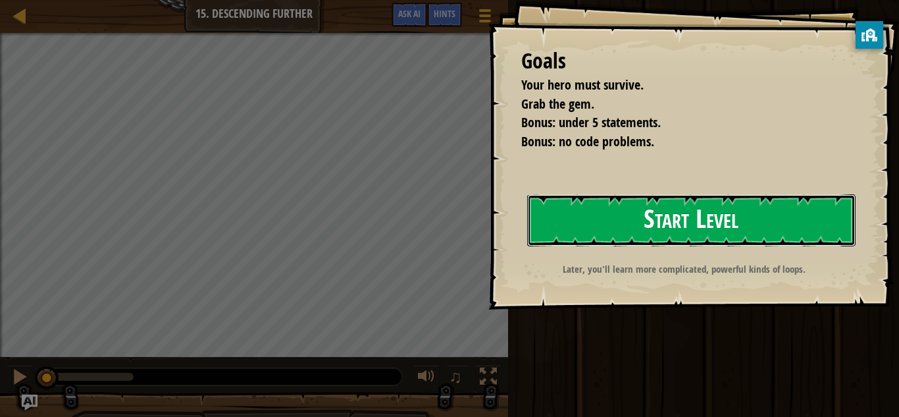
click at [652, 217] on button "Start Level" at bounding box center [691, 220] width 328 height 52
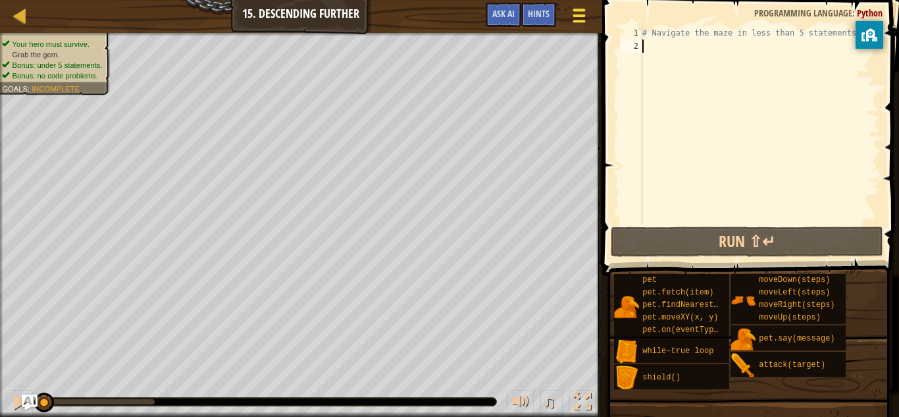
type textarea "w"
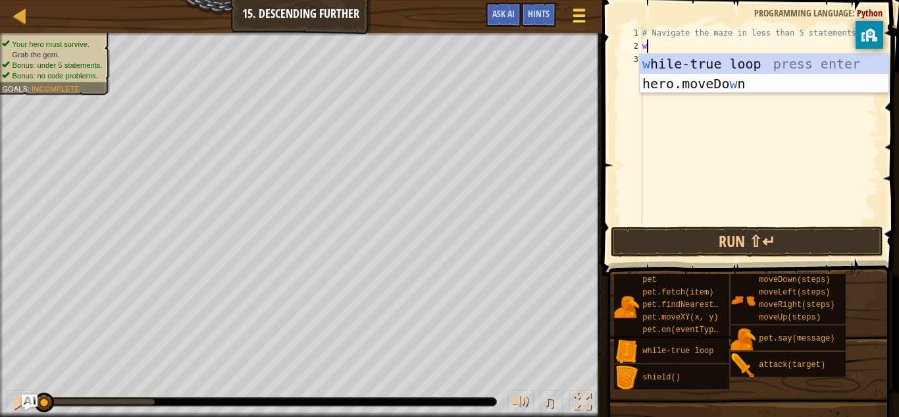
scroll to position [6, 0]
click at [672, 63] on div "w [PERSON_NAME]-true loop press enter hero.moveDo w n press enter" at bounding box center [764, 93] width 249 height 79
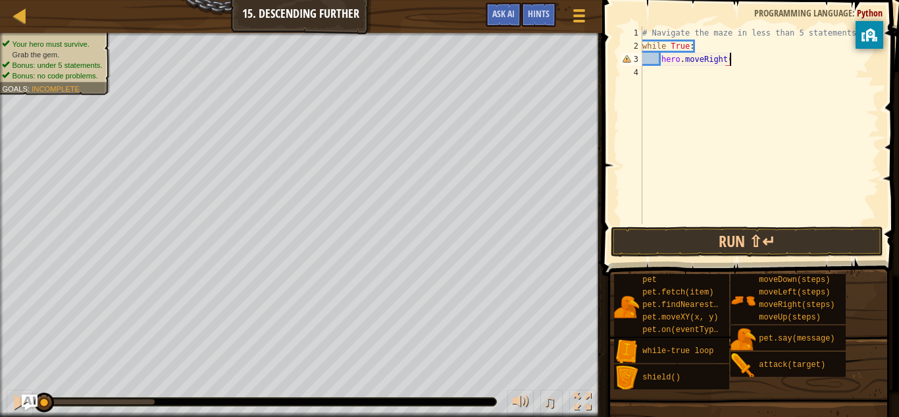
type textarea "hero.moveRight()"
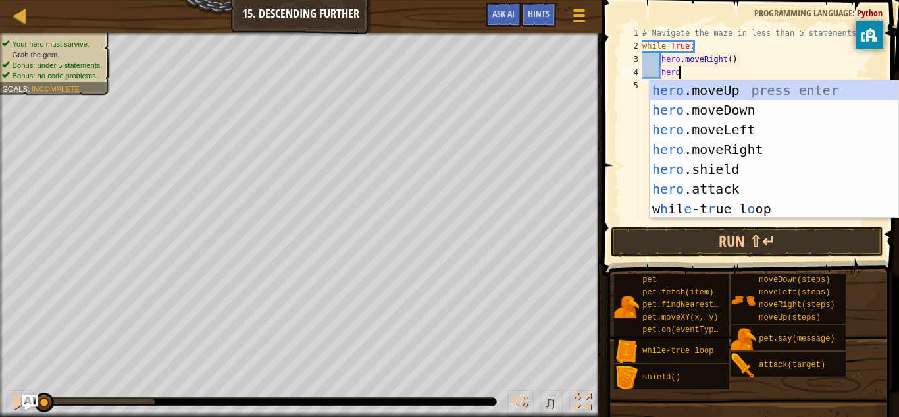
type textarea "hero."
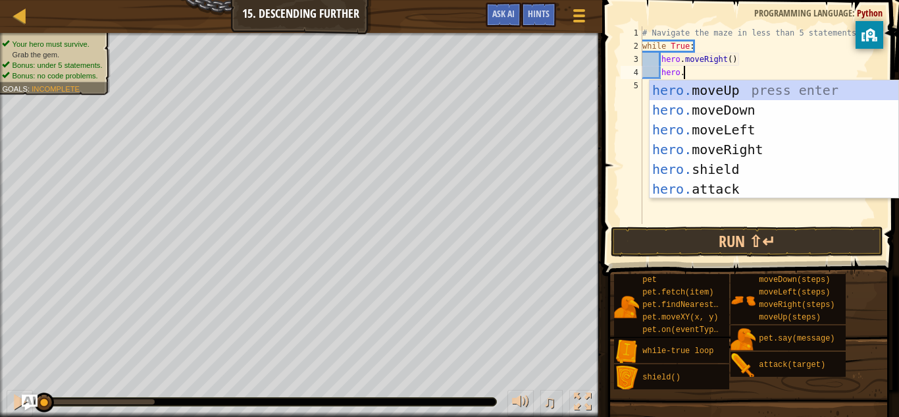
scroll to position [6, 5]
click at [745, 144] on div "hero. moveUp press enter hero. moveDown press enter hero. moveLeft press enter …" at bounding box center [774, 159] width 249 height 158
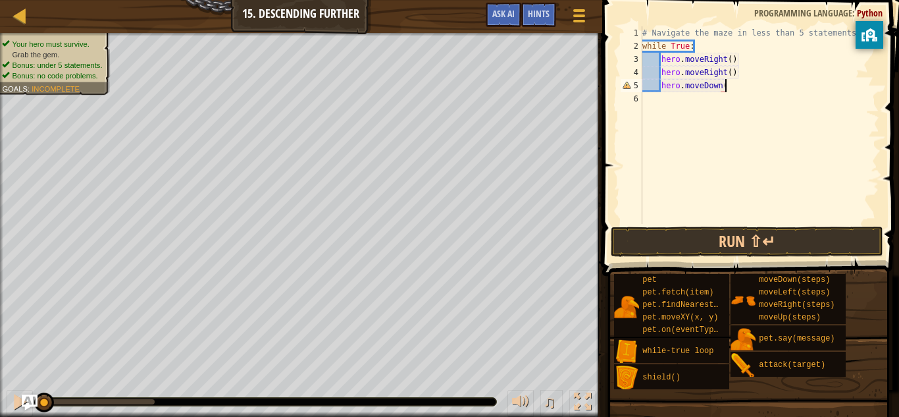
scroll to position [6, 12]
type textarea "hero.moveDown()"
click at [776, 250] on button "Run ⇧↵" at bounding box center [747, 241] width 273 height 30
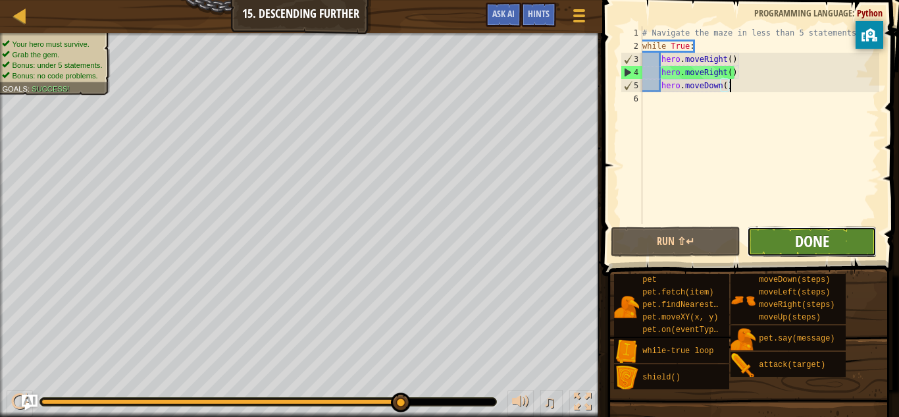
click at [818, 250] on span "Done" at bounding box center [812, 240] width 34 height 21
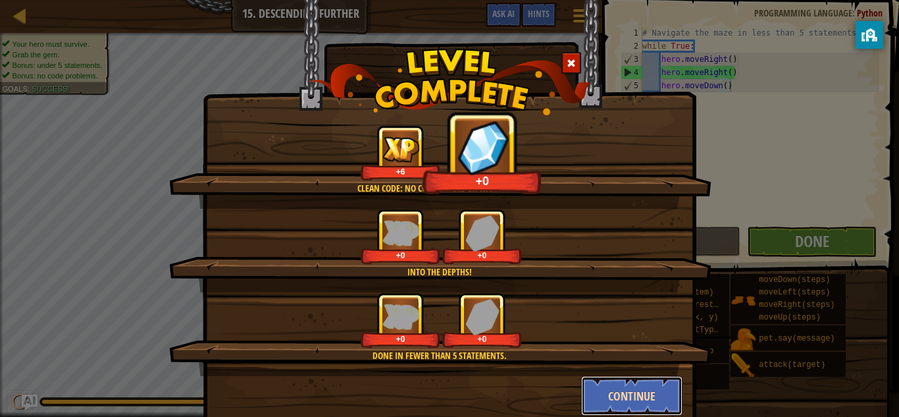
click at [642, 394] on button "Continue" at bounding box center [632, 395] width 102 height 39
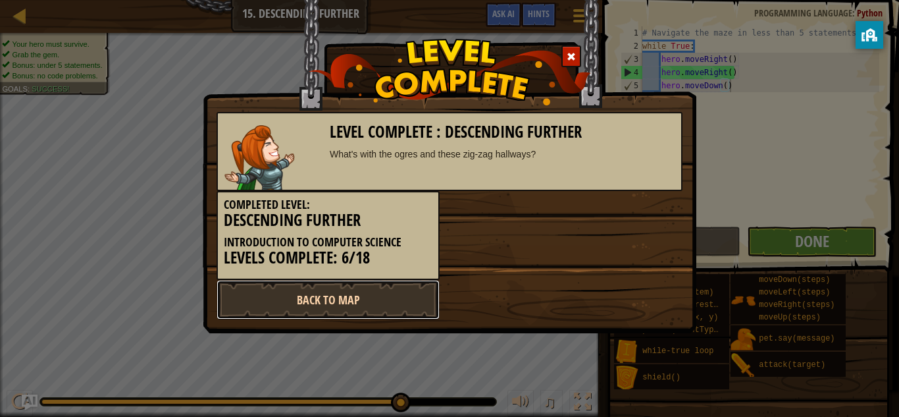
click at [402, 300] on link "Back to Map" at bounding box center [328, 299] width 223 height 39
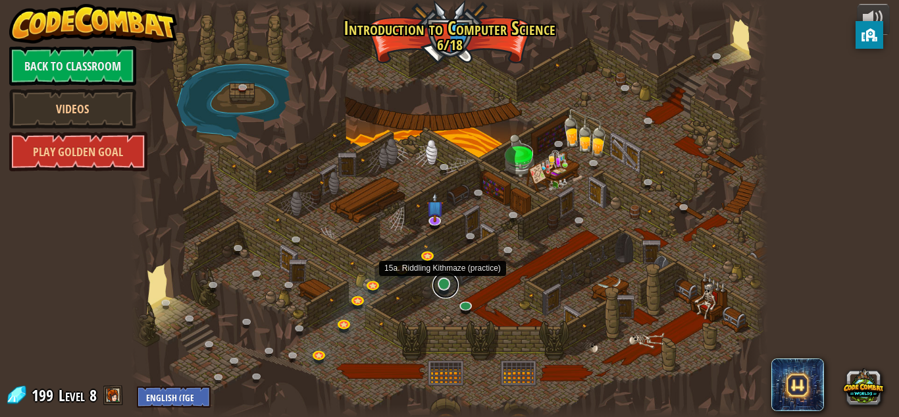
click at [442, 278] on link at bounding box center [445, 285] width 26 height 26
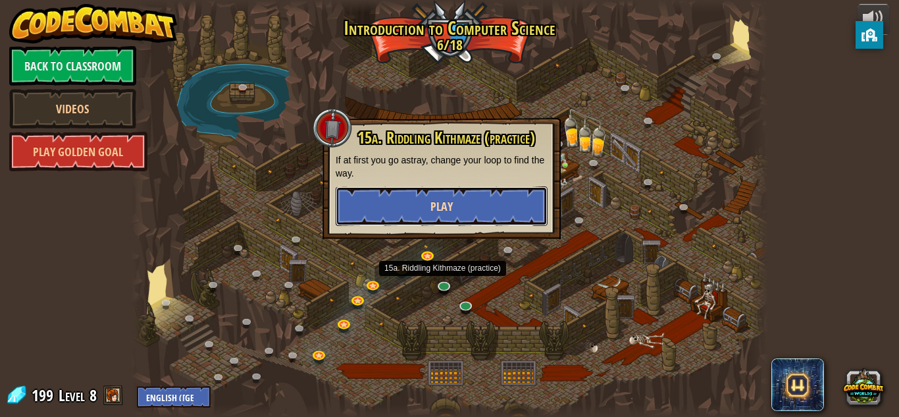
click at [449, 211] on span "Play" at bounding box center [442, 206] width 22 height 16
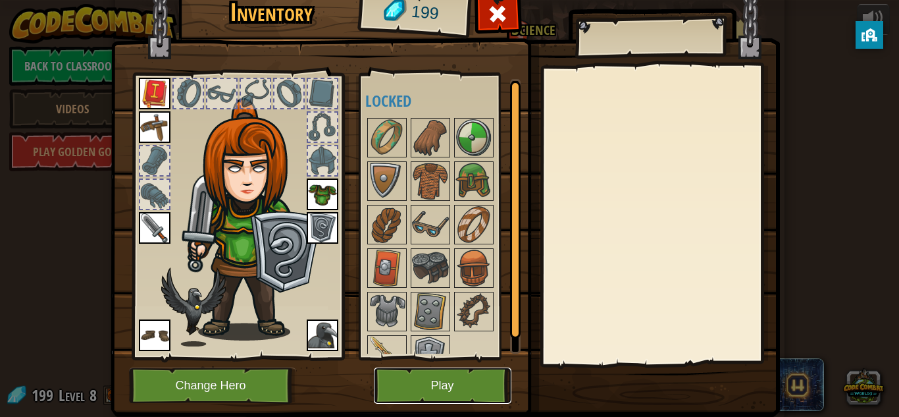
click at [419, 373] on button "Play" at bounding box center [443, 385] width 138 height 36
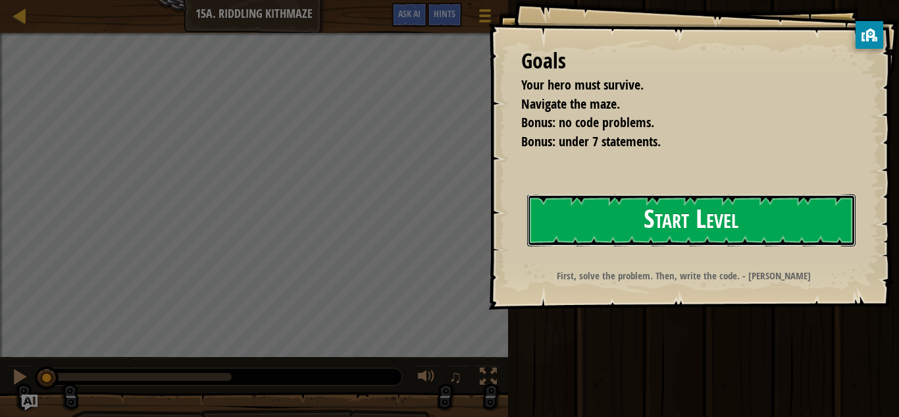
click at [641, 229] on button "Start Level" at bounding box center [691, 220] width 328 height 52
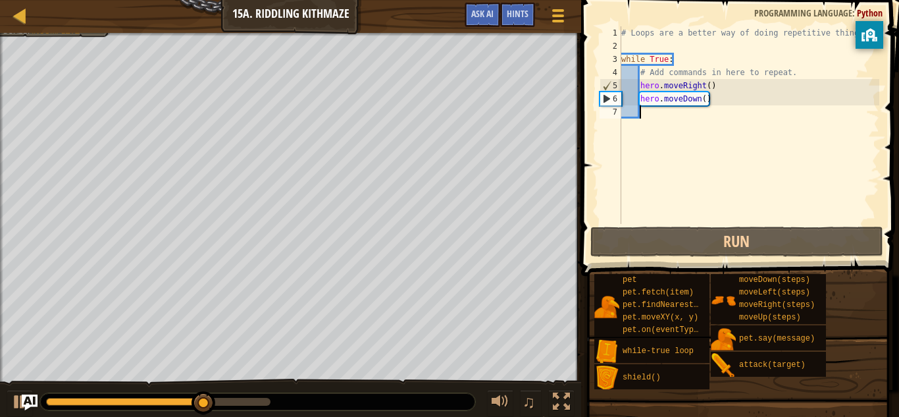
click at [34, 35] on div at bounding box center [290, 34] width 581 height 3
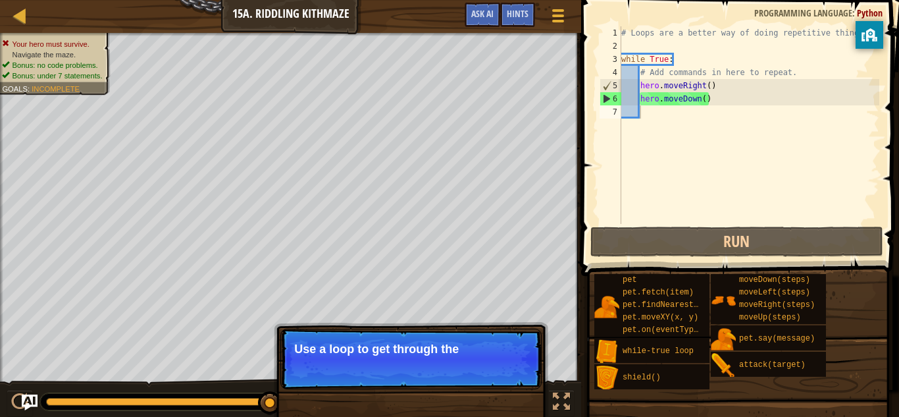
click at [53, 31] on div "Map Introduction to Computer Science 15a. Riddling Kithmaze Game Menu Done Hint…" at bounding box center [290, 16] width 581 height 33
click at [729, 101] on div "# Loops are a better way of doing repetitive things. while True : # Add command…" at bounding box center [749, 138] width 261 height 224
type textarea "hero.moveDown()"
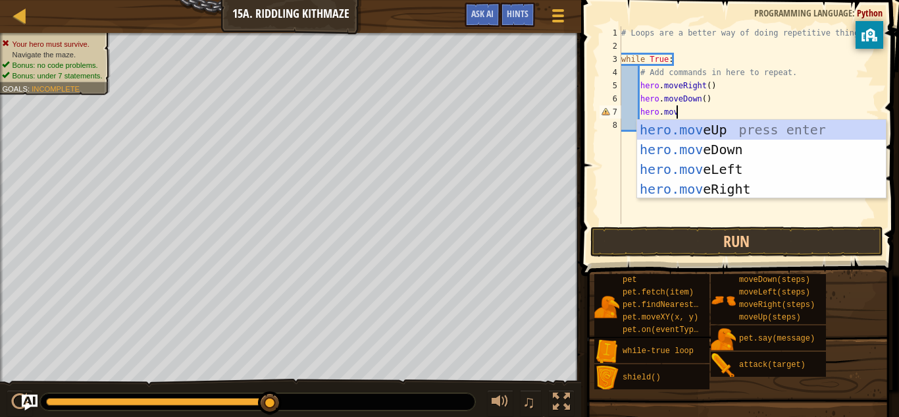
scroll to position [6, 8]
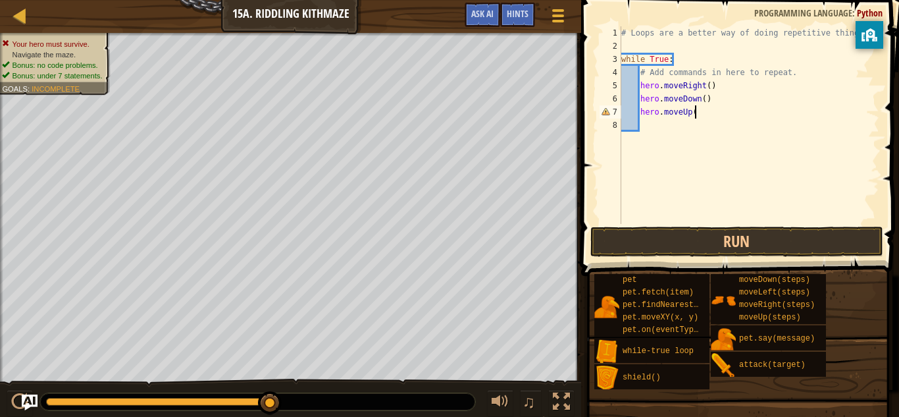
type textarea "hero.moveUp()"
click at [708, 109] on div "# Loops are a better way of doing repetitive things. while True : # Add command…" at bounding box center [749, 138] width 261 height 224
type textarea "h"
click at [25, 13] on div at bounding box center [20, 15] width 16 height 16
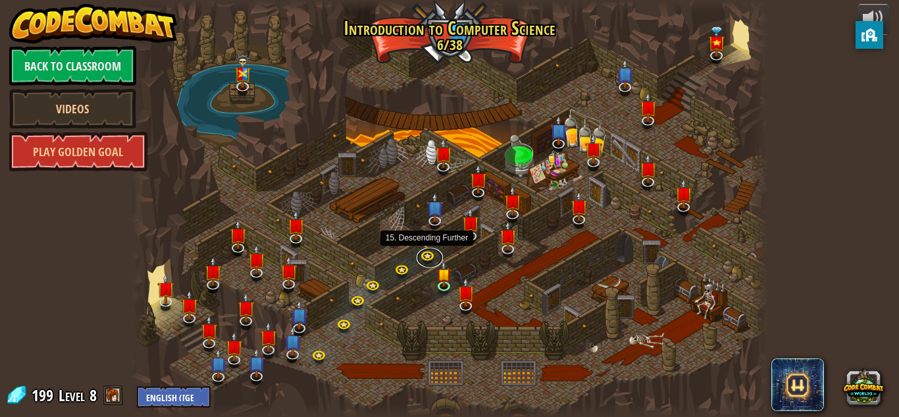
click at [423, 250] on link at bounding box center [430, 258] width 26 height 20
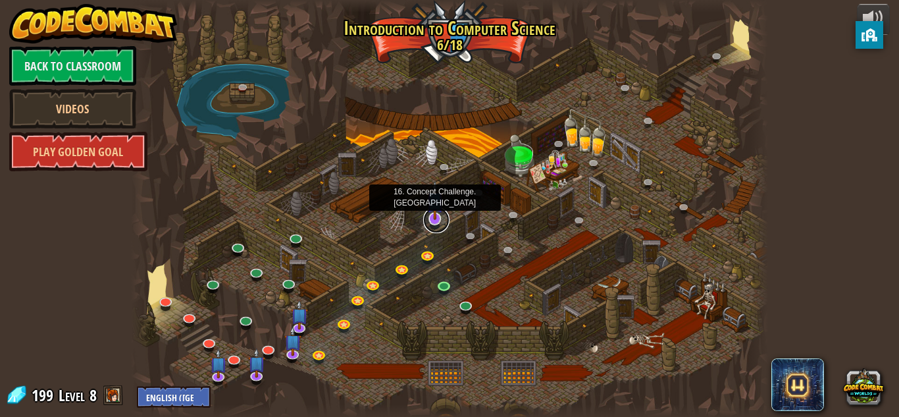
click at [430, 226] on link at bounding box center [436, 220] width 26 height 26
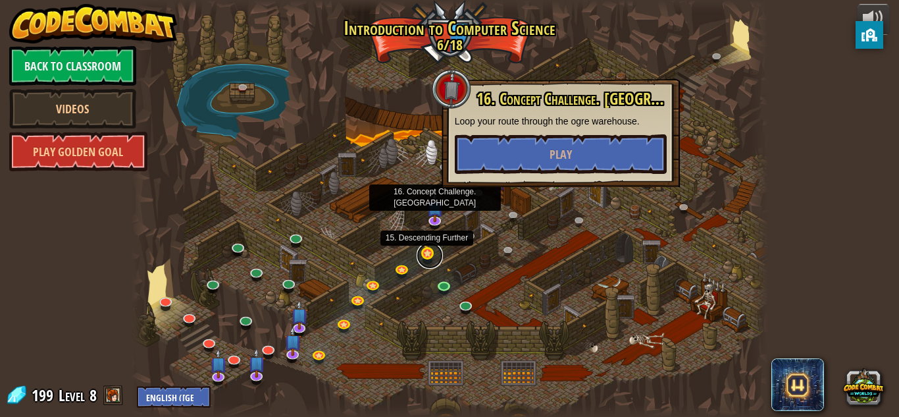
click at [426, 252] on link at bounding box center [430, 255] width 26 height 26
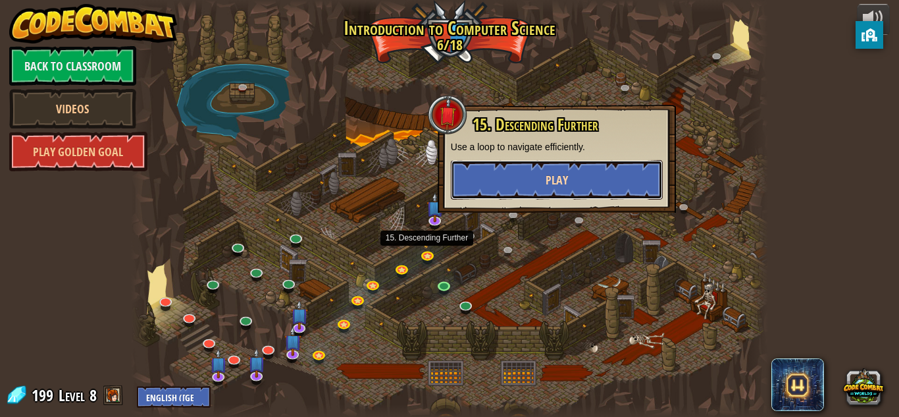
click at [540, 187] on button "Play" at bounding box center [557, 179] width 212 height 39
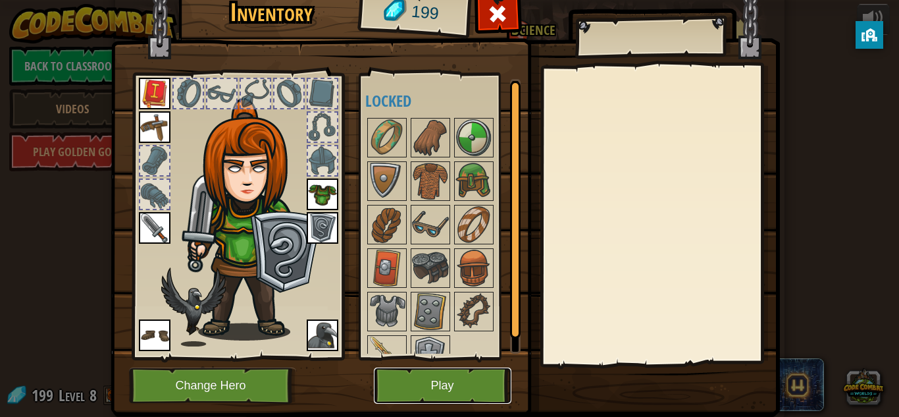
click at [443, 375] on button "Play" at bounding box center [443, 385] width 138 height 36
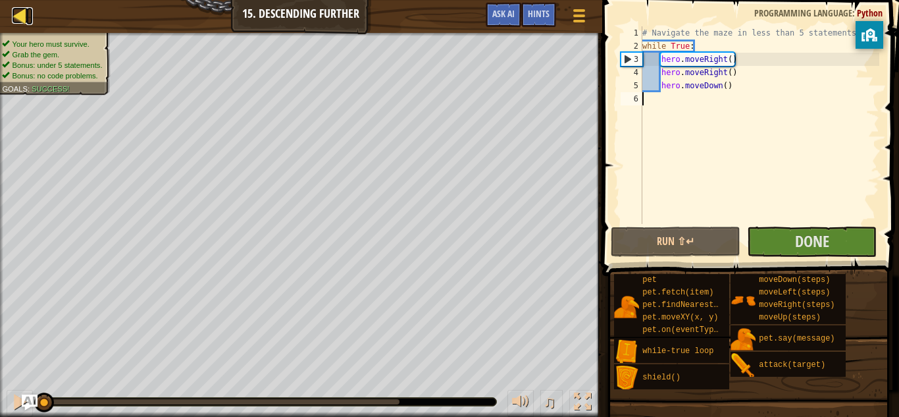
click at [21, 7] on div at bounding box center [20, 15] width 16 height 16
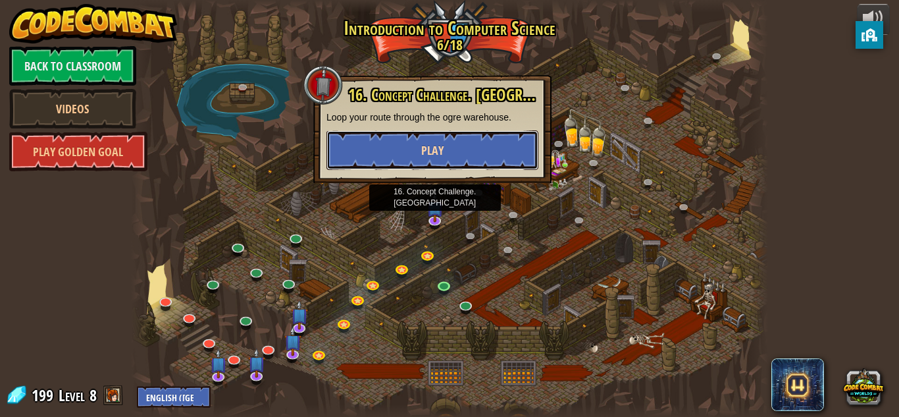
click at [388, 163] on button "Play" at bounding box center [433, 149] width 212 height 39
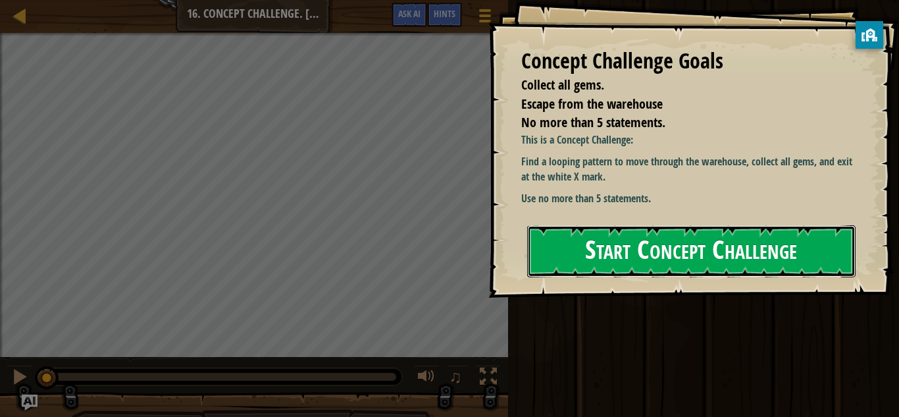
click at [606, 253] on button "Start Concept Challenge" at bounding box center [691, 251] width 328 height 52
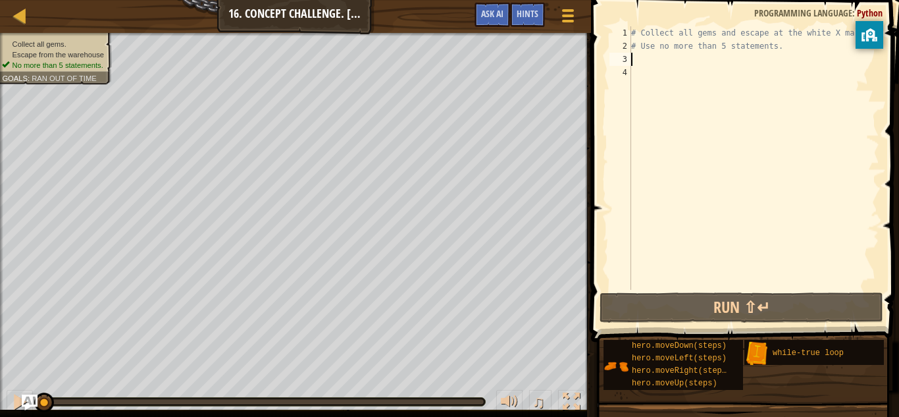
click at [642, 61] on div "# Collect all gems and escape at the white X mark. # Use no more than 5 stateme…" at bounding box center [754, 171] width 251 height 290
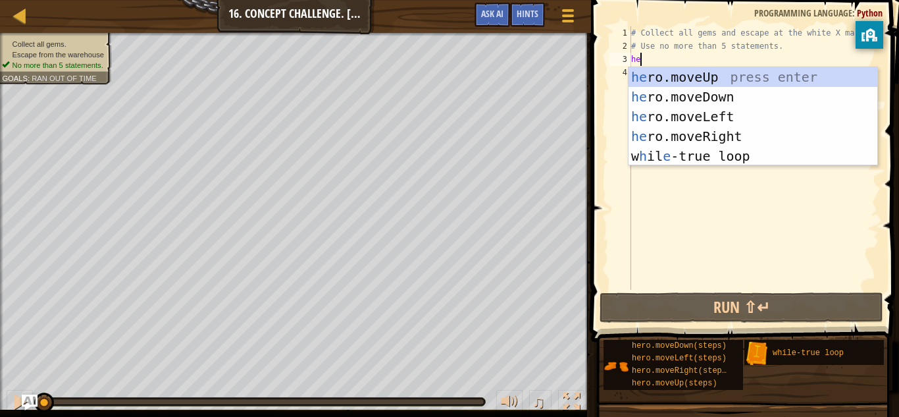
type textarea "her"
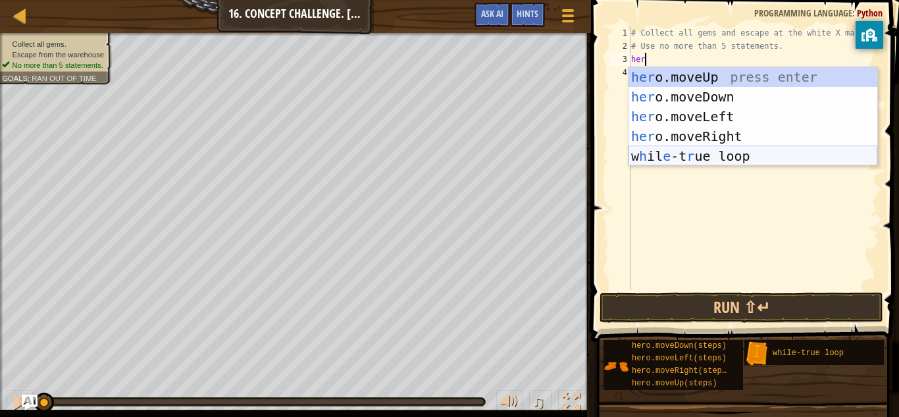
click at [689, 150] on div "her o.moveUp press enter her o.moveDown press enter her o.moveLeft press enter …" at bounding box center [753, 136] width 249 height 138
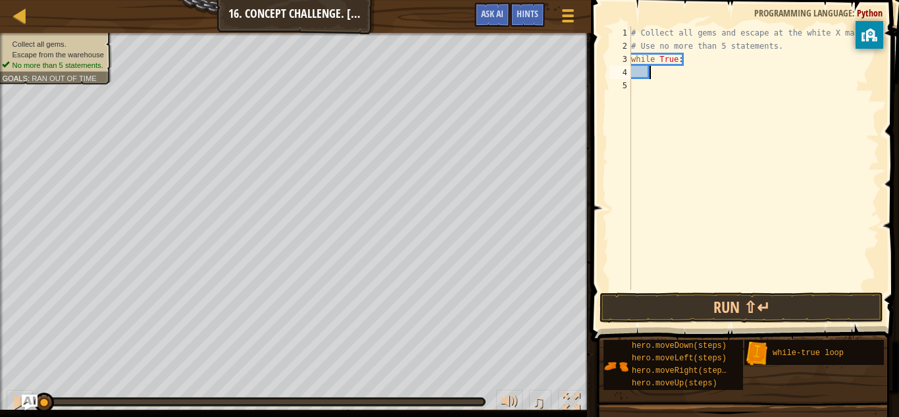
type textarea "e"
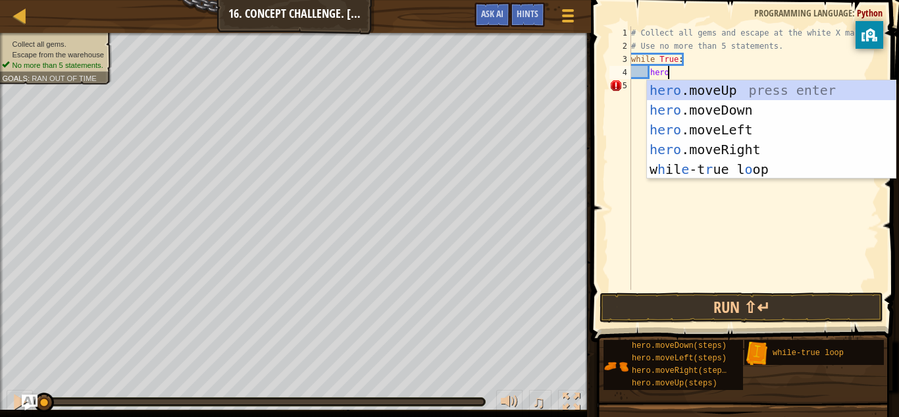
scroll to position [6, 5]
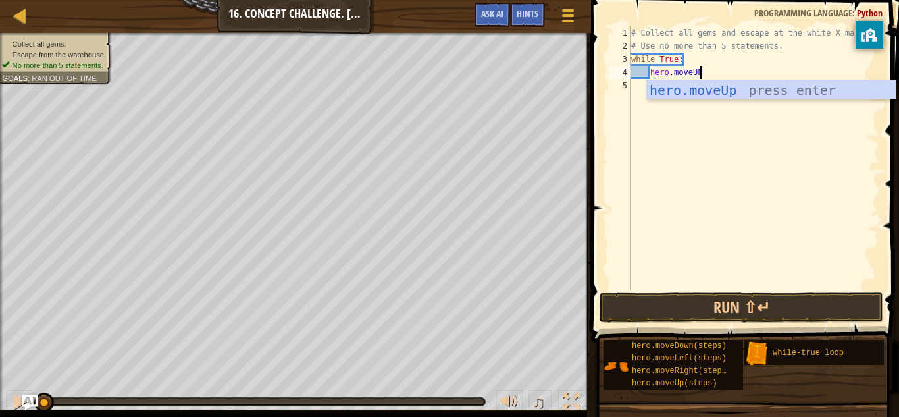
type textarea "hero.moveUP()"
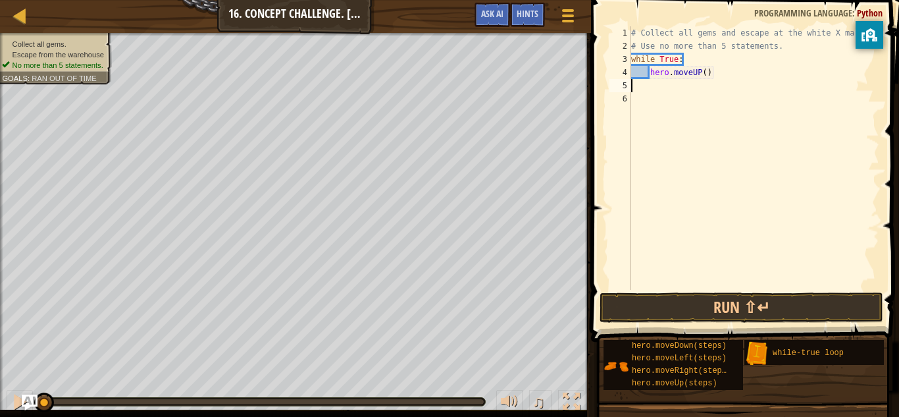
scroll to position [6, 0]
click at [699, 72] on div "# Collect all gems and escape at the white X mark. # Use no more than 5 stateme…" at bounding box center [754, 171] width 251 height 290
type textarea "hero.moveUp()"
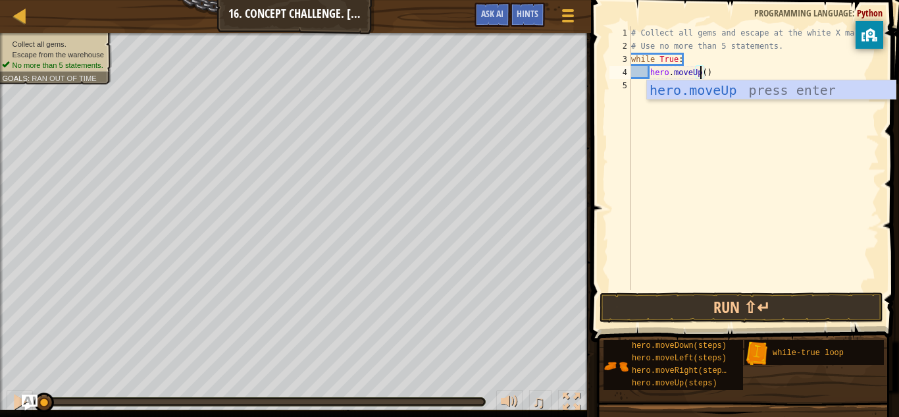
scroll to position [6, 10]
click at [718, 75] on div "# Collect all gems and escape at the white X mark. # Use no more than 5 stateme…" at bounding box center [754, 171] width 251 height 290
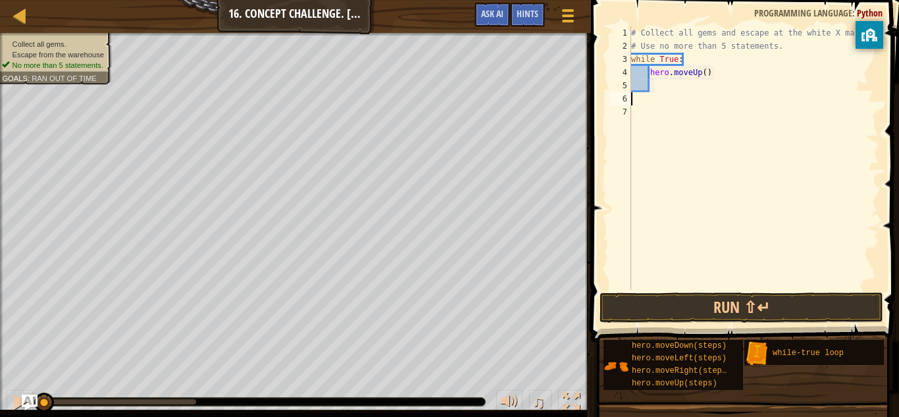
scroll to position [6, 0]
click at [681, 84] on div "# Collect all gems and escape at the white X mark. # Use no more than 5 stateme…" at bounding box center [754, 171] width 251 height 290
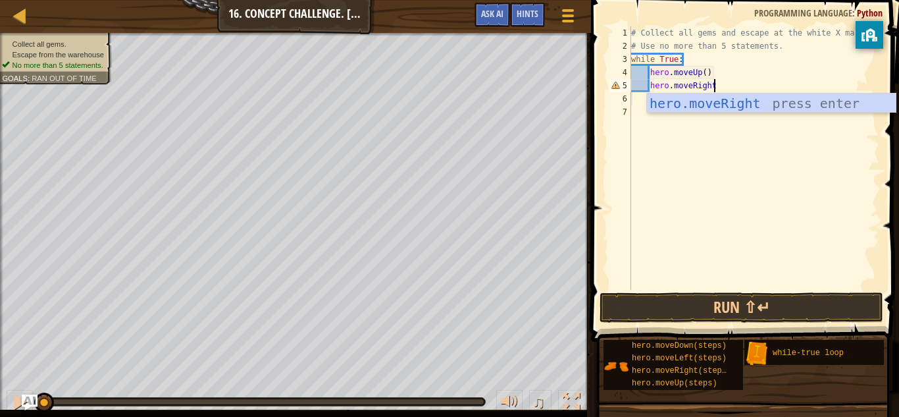
type textarea "hero.moveRight()"
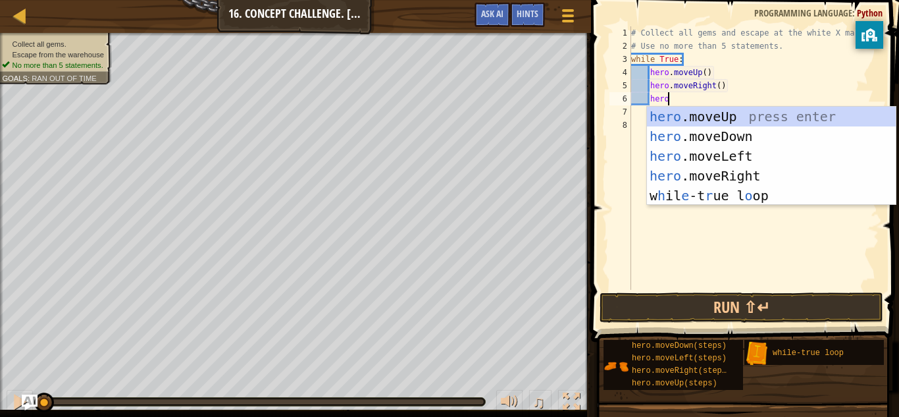
scroll to position [6, 5]
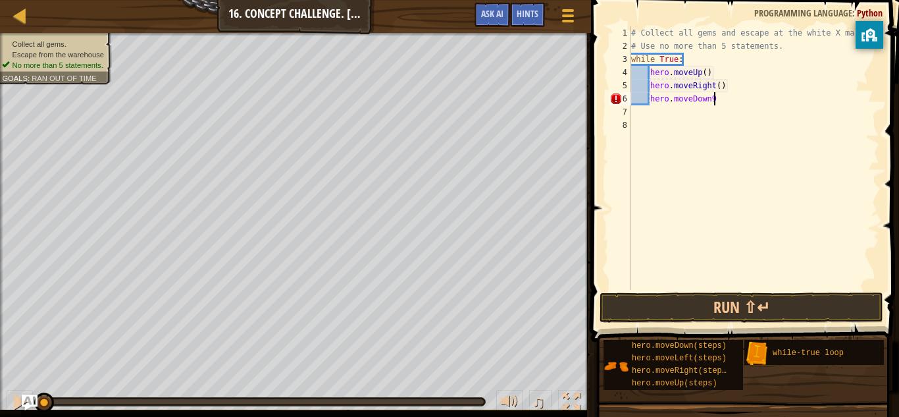
type textarea "hero.moveDown9)"
type textarea "hero.moveDown()"
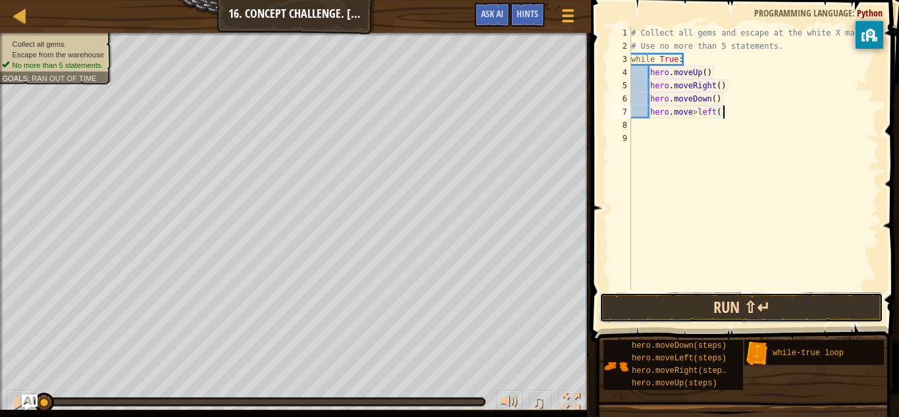
click at [702, 307] on button "Run ⇧↵" at bounding box center [742, 307] width 284 height 30
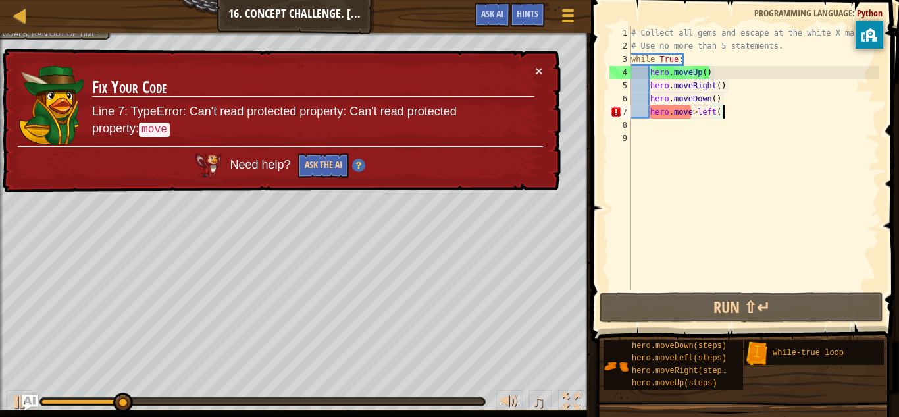
click at [693, 115] on div "# Collect all gems and escape at the white X mark. # Use no more than 5 stateme…" at bounding box center [754, 171] width 251 height 290
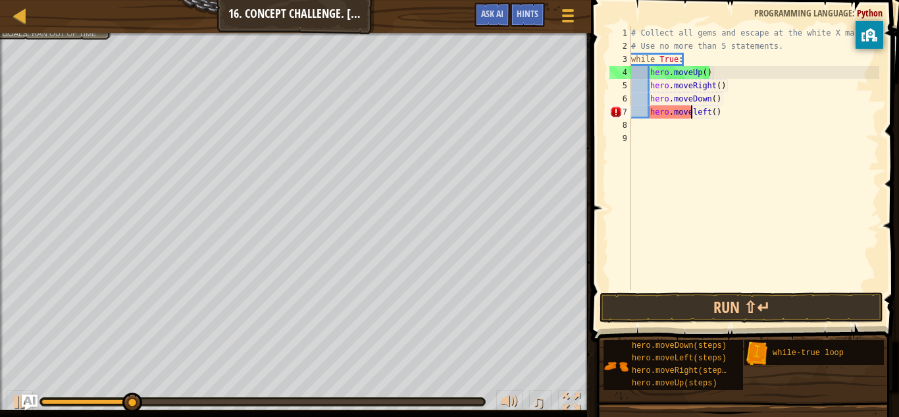
scroll to position [6, 12]
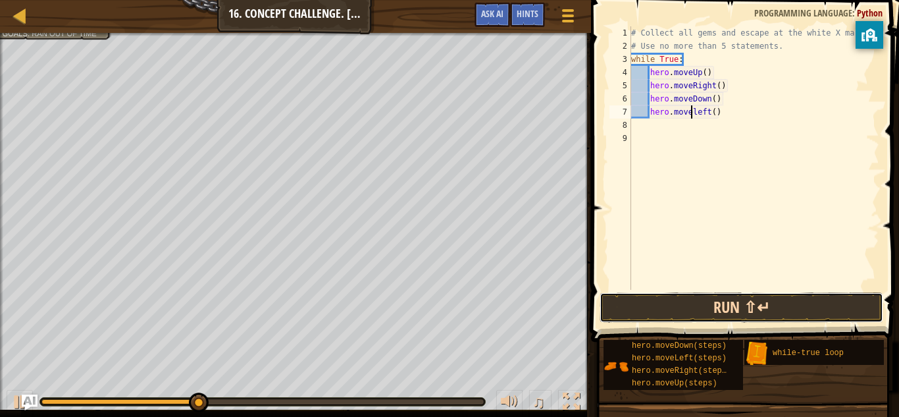
click at [693, 313] on button "Run ⇧↵" at bounding box center [742, 307] width 284 height 30
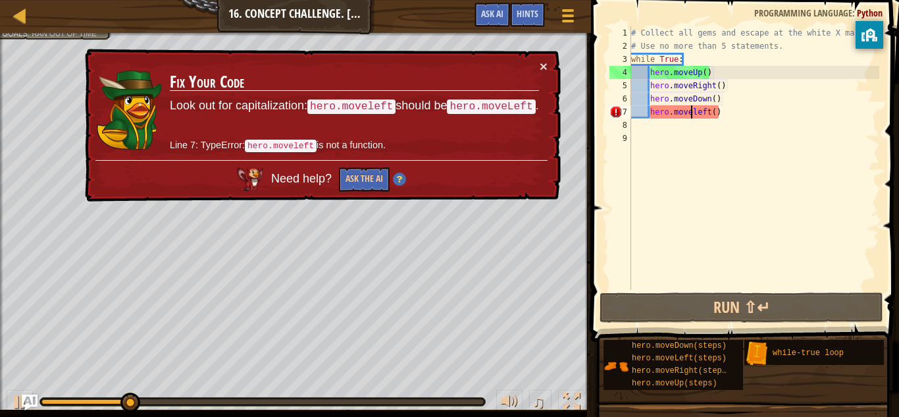
click at [92, 33] on div at bounding box center [295, 34] width 591 height 3
click at [93, 36] on div at bounding box center [295, 34] width 591 height 3
click at [546, 65] on button "×" at bounding box center [544, 66] width 8 height 14
click at [541, 68] on button "×" at bounding box center [544, 66] width 8 height 14
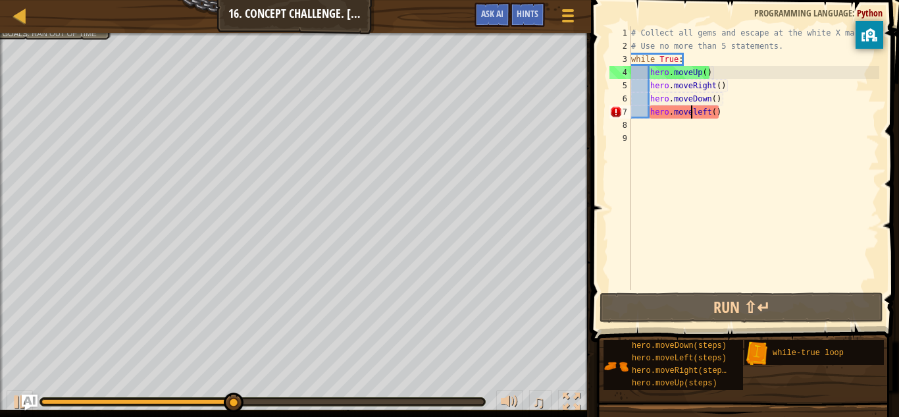
click at [706, 75] on div "# Collect all gems and escape at the white X mark. # Use no more than 5 stateme…" at bounding box center [754, 171] width 251 height 290
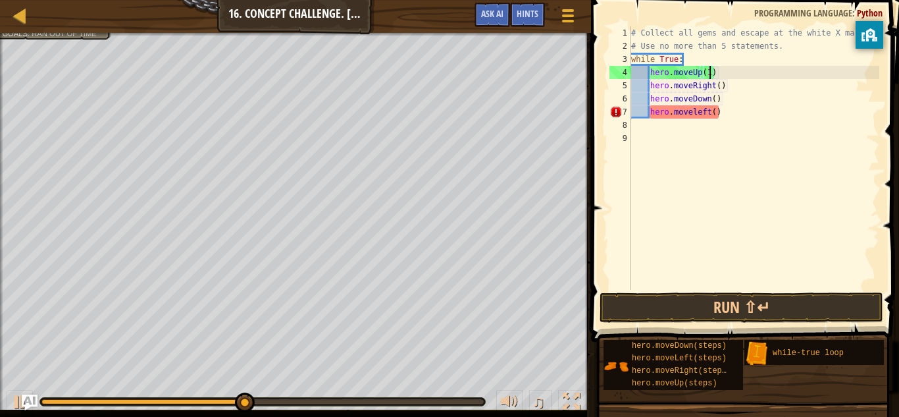
scroll to position [6, 11]
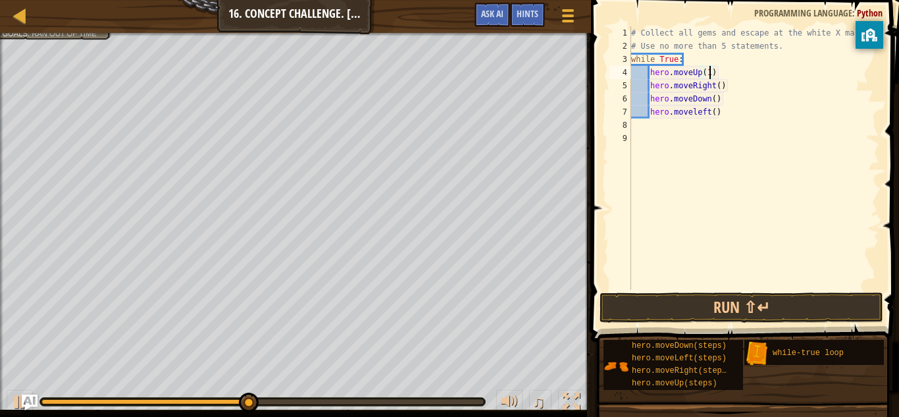
click at [719, 84] on div "# Collect all gems and escape at the white X mark. # Use no more than 5 stateme…" at bounding box center [754, 171] width 251 height 290
click at [716, 96] on div "# Collect all gems and escape at the white X mark. # Use no more than 5 stateme…" at bounding box center [754, 171] width 251 height 290
click at [713, 111] on div "# Collect all gems and escape at the white X mark. # Use no more than 5 stateme…" at bounding box center [754, 171] width 251 height 290
click at [708, 72] on div "# Collect all gems and escape at the white X mark. # Use no more than 5 stateme…" at bounding box center [754, 171] width 251 height 290
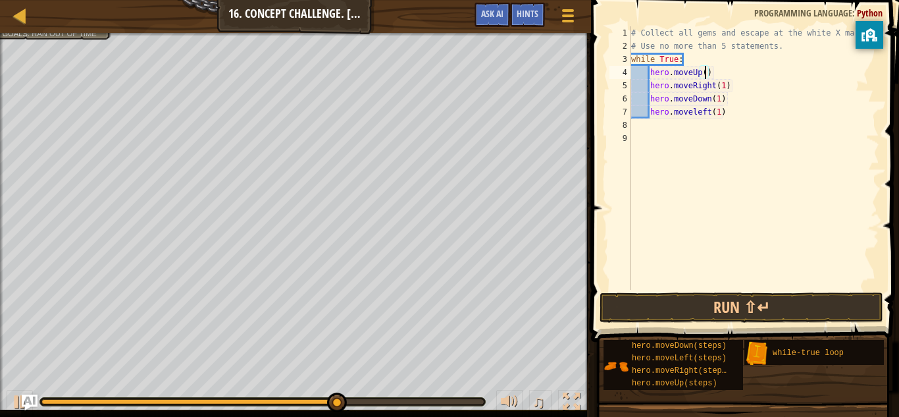
scroll to position [6, 11]
click at [660, 300] on button "Run ⇧↵" at bounding box center [742, 307] width 284 height 30
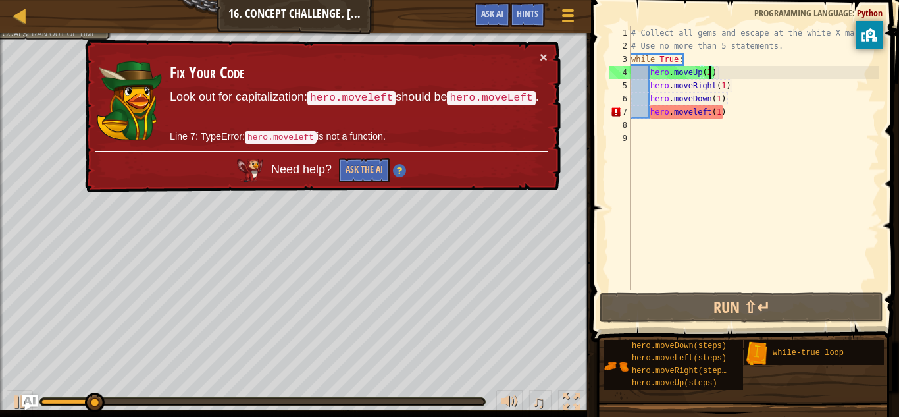
click at [721, 84] on div "# Collect all gems and escape at the white X mark. # Use no more than 5 stateme…" at bounding box center [754, 171] width 251 height 290
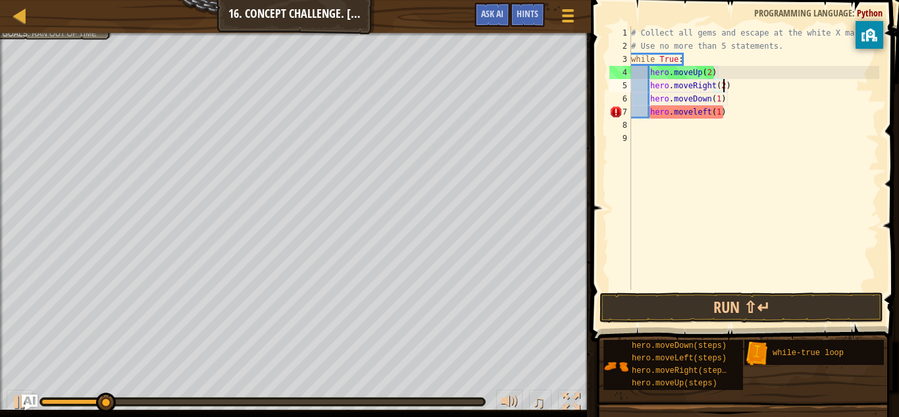
scroll to position [6, 13]
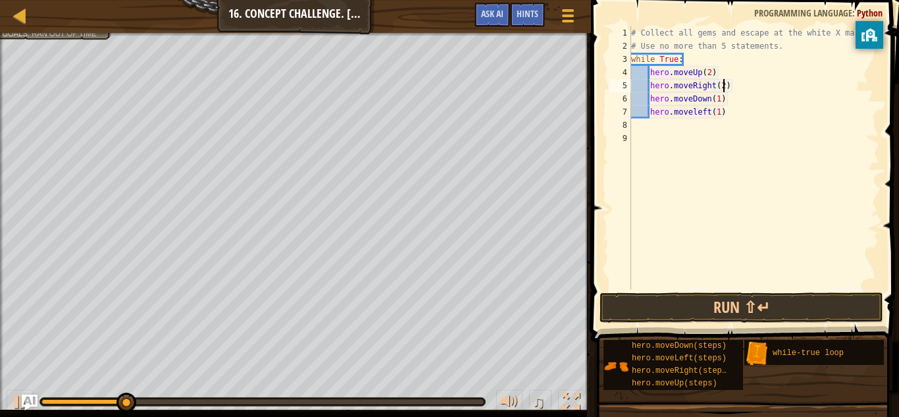
click at [694, 114] on div "# Collect all gems and escape at the white X mark. # Use no more than 5 stateme…" at bounding box center [754, 171] width 251 height 290
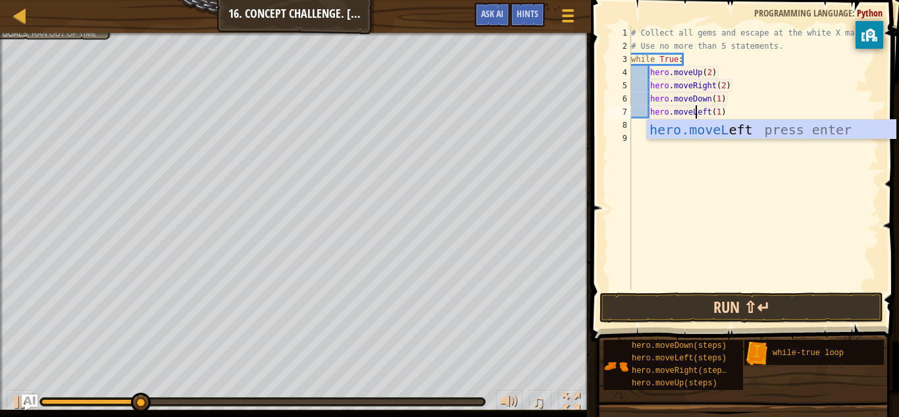
type textarea "hero.moveLeft(1)"
click at [783, 313] on button "Run ⇧↵" at bounding box center [742, 307] width 284 height 30
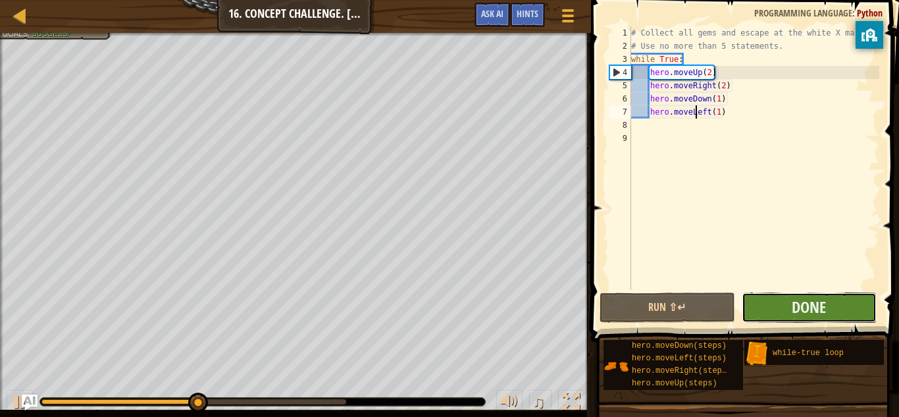
click at [783, 313] on button "Done" at bounding box center [809, 307] width 135 height 30
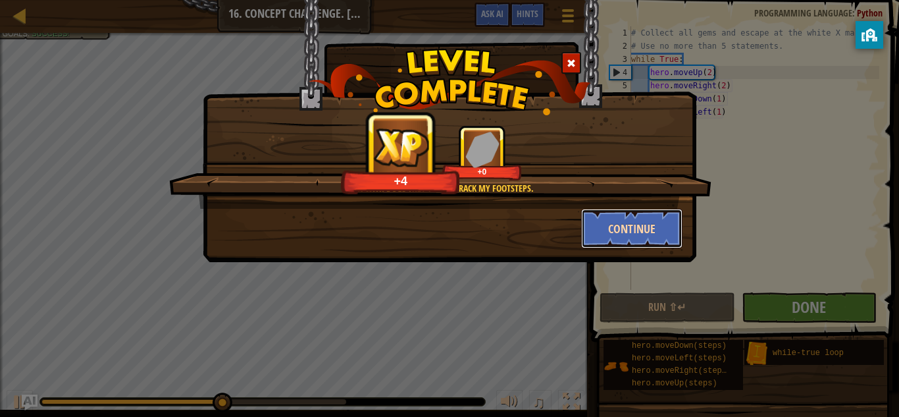
click at [650, 230] on button "Continue" at bounding box center [632, 228] width 102 height 39
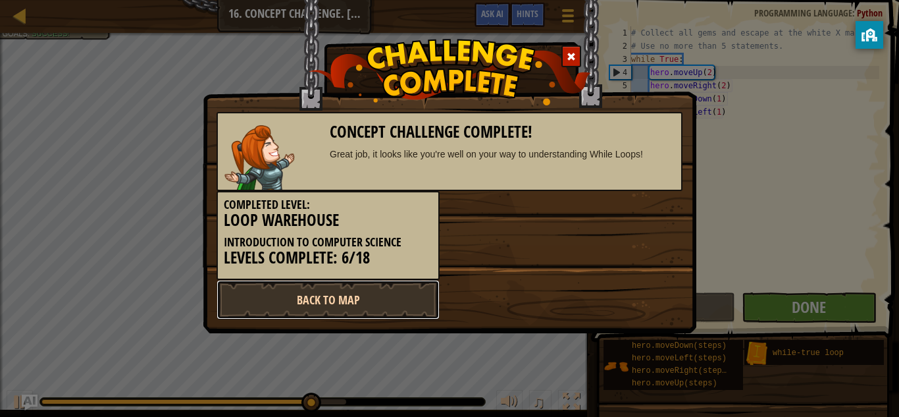
click at [400, 290] on link "Back to Map" at bounding box center [328, 299] width 223 height 39
